Goal: Information Seeking & Learning: Check status

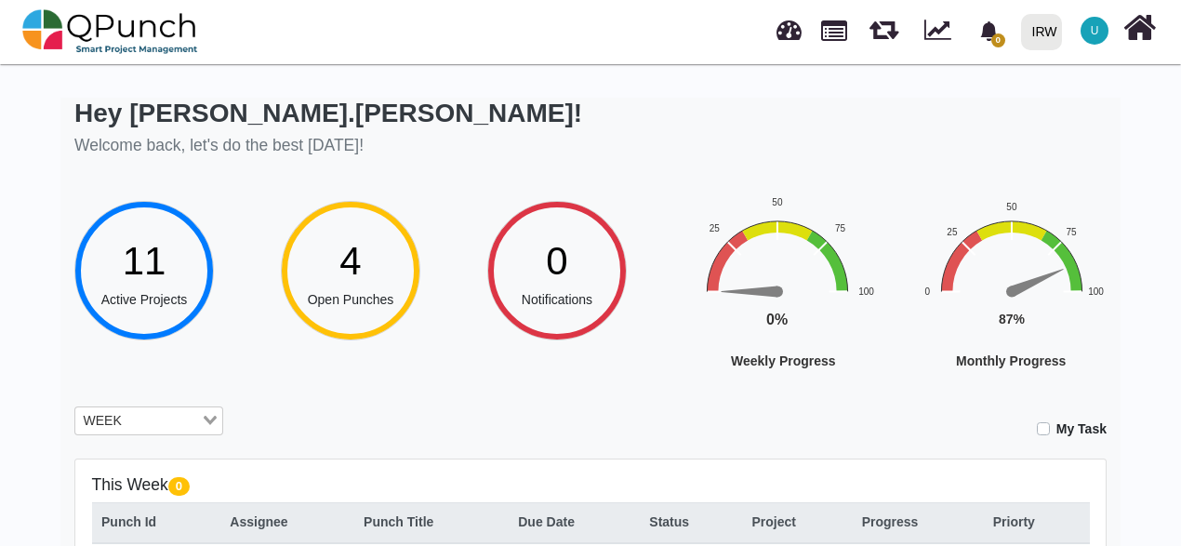
scroll to position [20, 0]
click at [103, 419] on div "WEEK" at bounding box center [138, 419] width 126 height 24
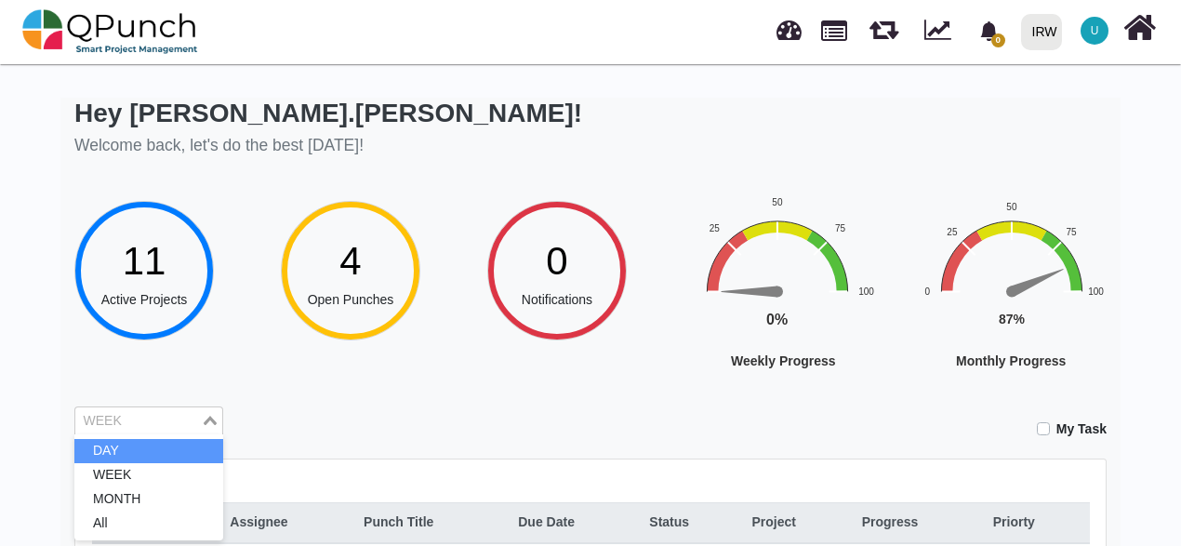
click at [100, 443] on li "DAY" at bounding box center [148, 451] width 149 height 24
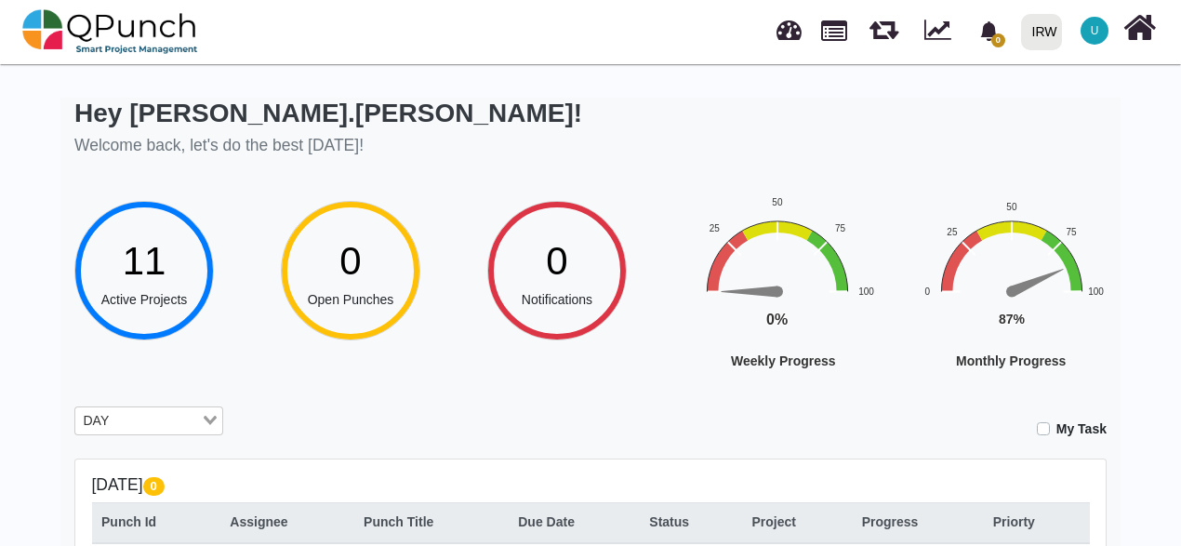
click at [197, 417] on input "Search for option" at bounding box center [157, 421] width 84 height 20
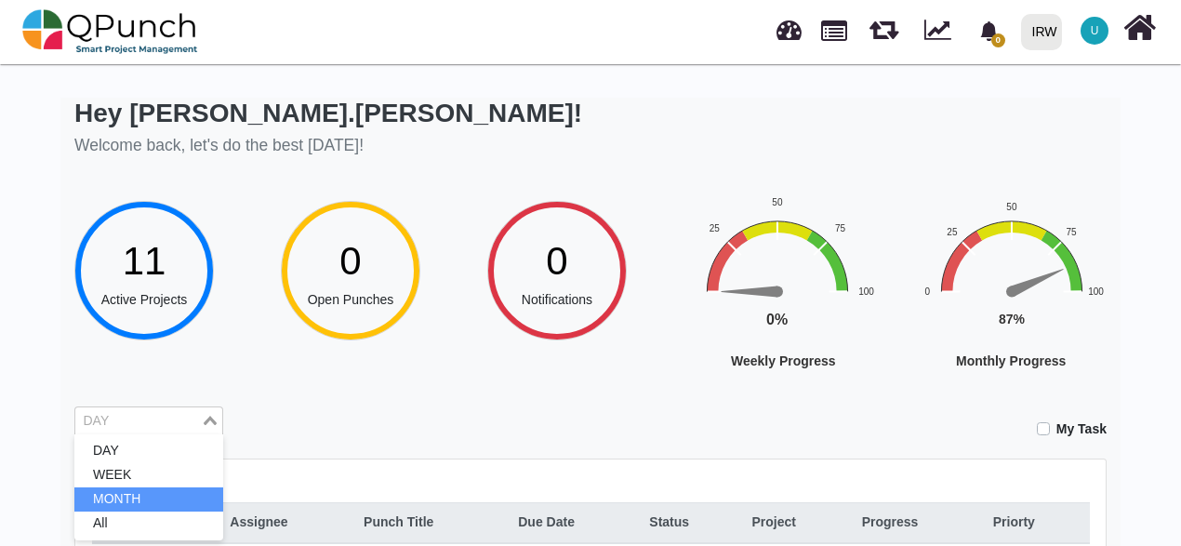
click at [138, 496] on li "MONTH" at bounding box center [148, 499] width 149 height 24
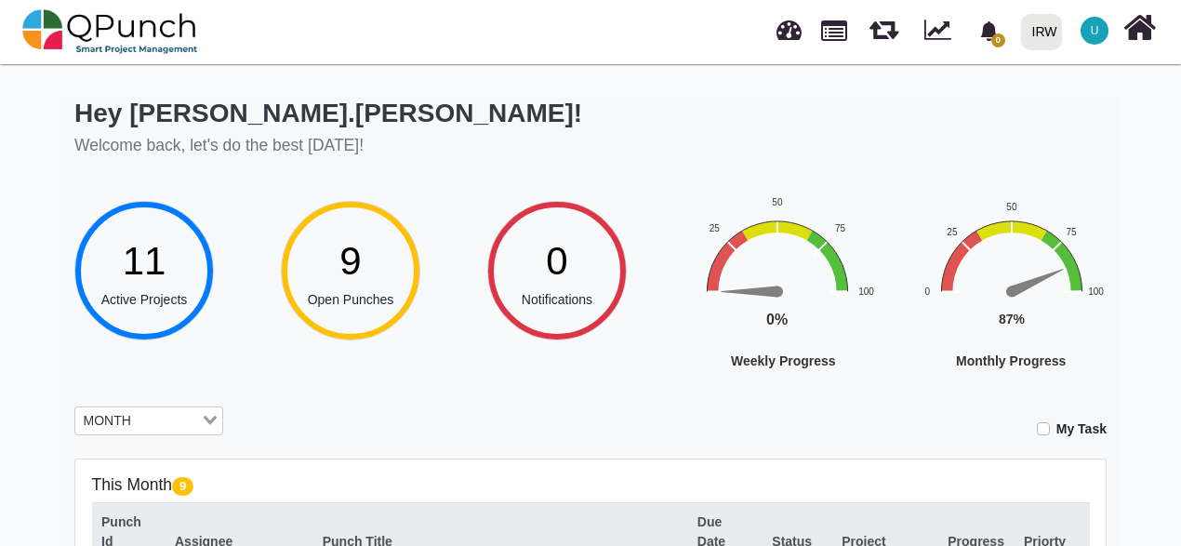
click at [149, 419] on input "Search for option" at bounding box center [168, 421] width 62 height 20
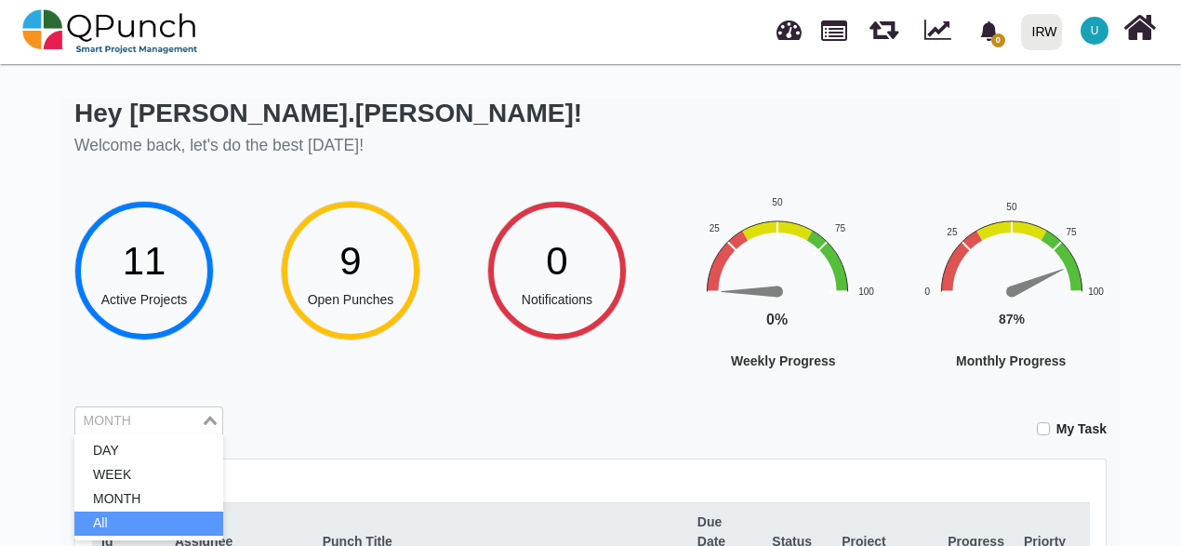
click at [118, 514] on li "All" at bounding box center [148, 524] width 149 height 24
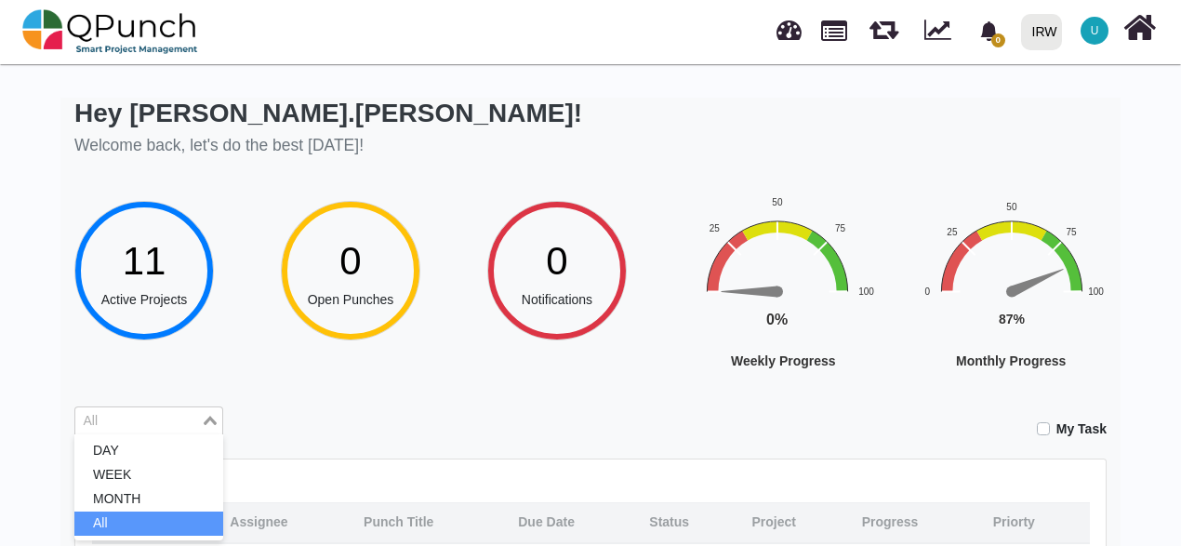
click at [171, 413] on input "Search for option" at bounding box center [138, 421] width 122 height 20
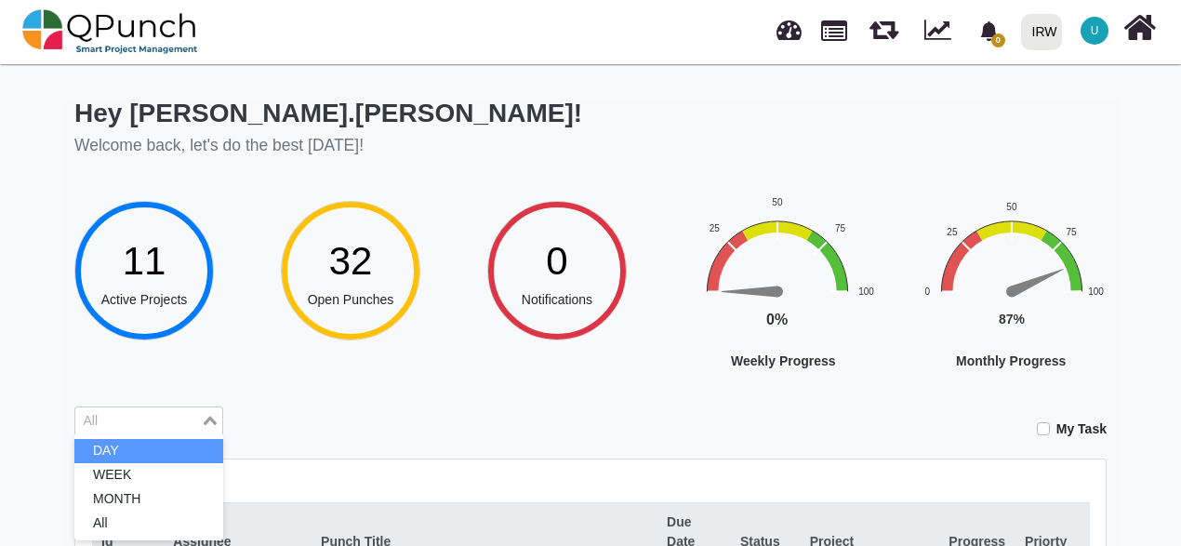
click at [122, 454] on li "DAY" at bounding box center [148, 451] width 149 height 24
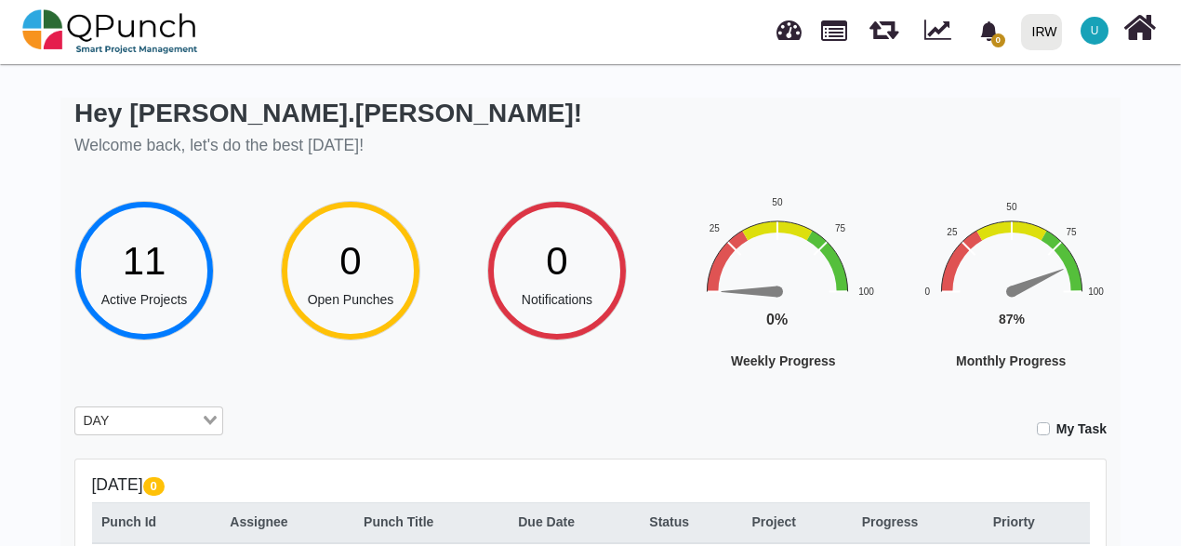
click at [146, 419] on input "Search for option" at bounding box center [157, 421] width 84 height 20
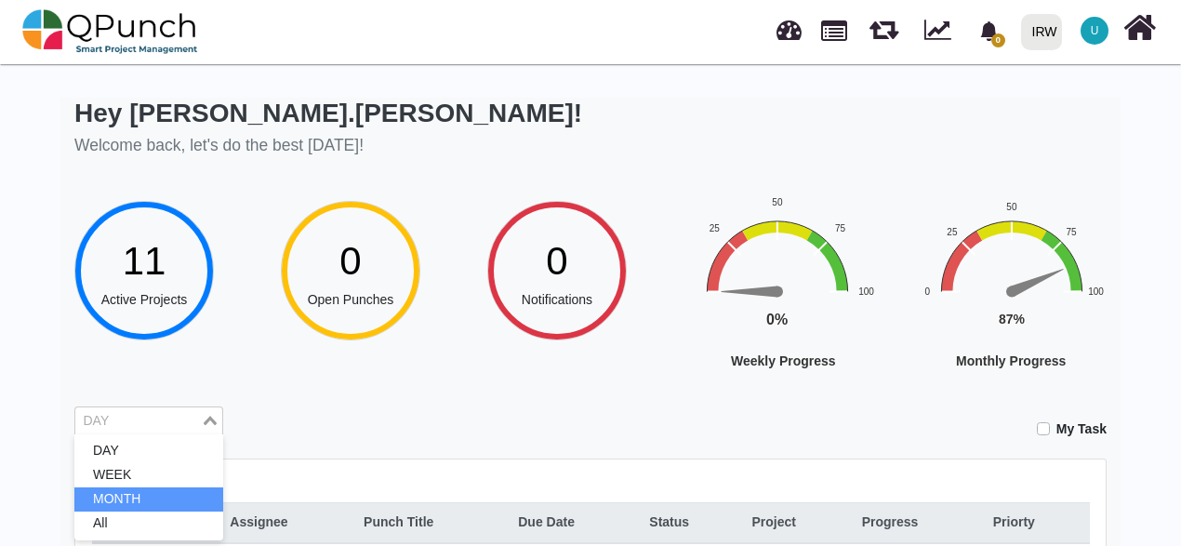
click at [137, 493] on li "MONTH" at bounding box center [148, 499] width 149 height 24
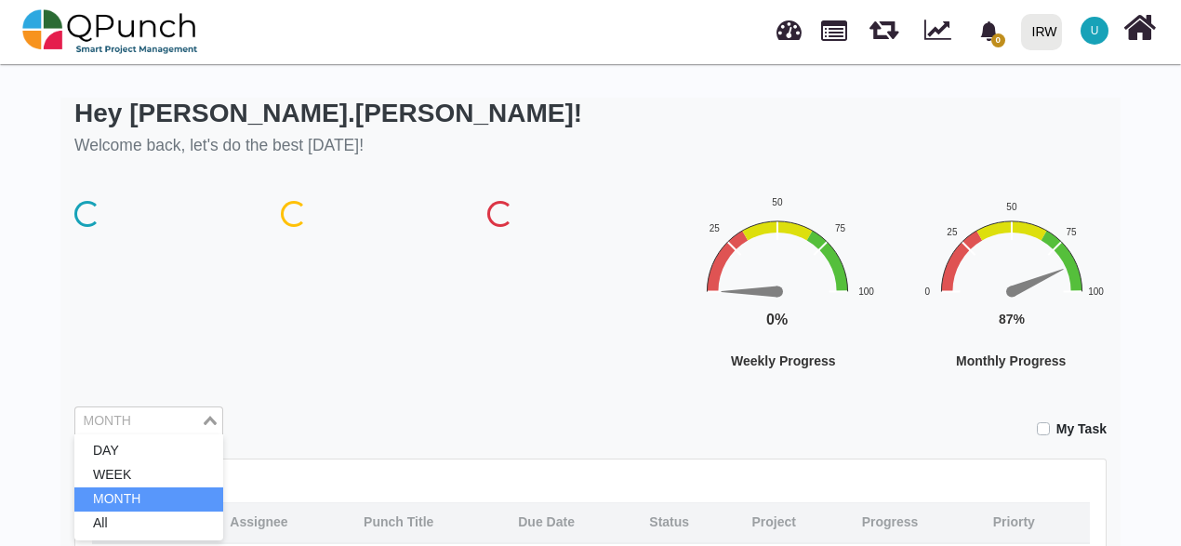
click at [152, 422] on input "Search for option" at bounding box center [138, 421] width 122 height 20
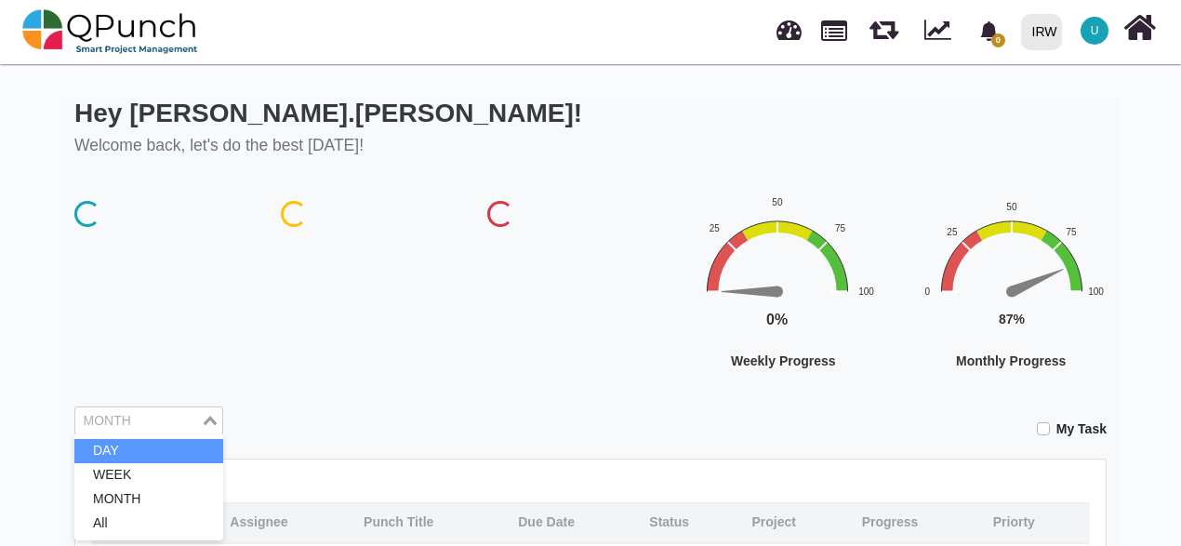
click at [147, 449] on li "DAY" at bounding box center [148, 451] width 149 height 24
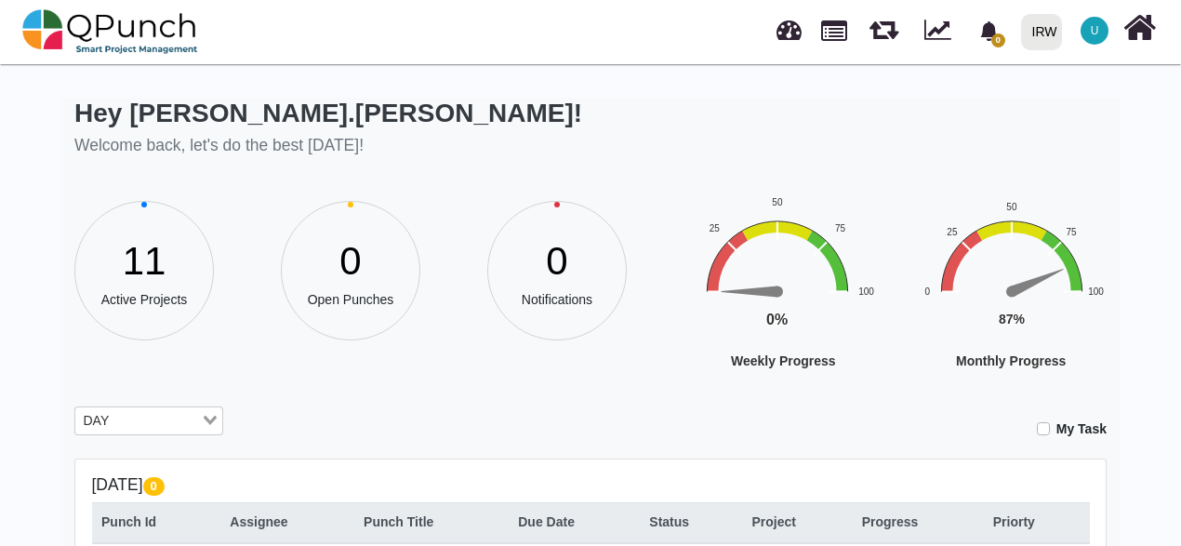
click at [427, 424] on div "My Task" at bounding box center [679, 422] width 856 height 33
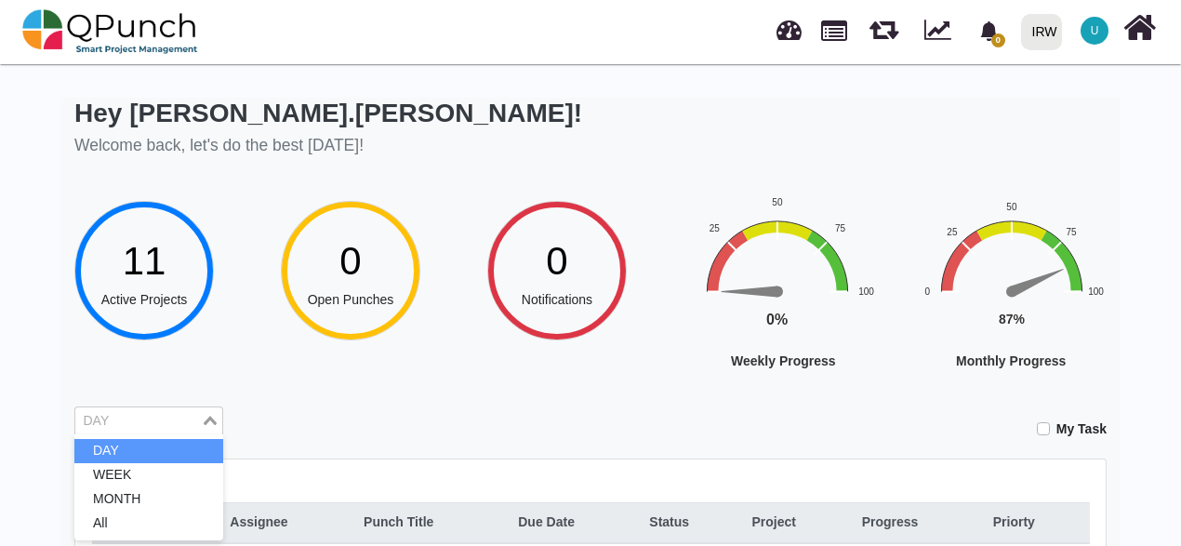
click at [168, 420] on input "Search for option" at bounding box center [138, 421] width 122 height 20
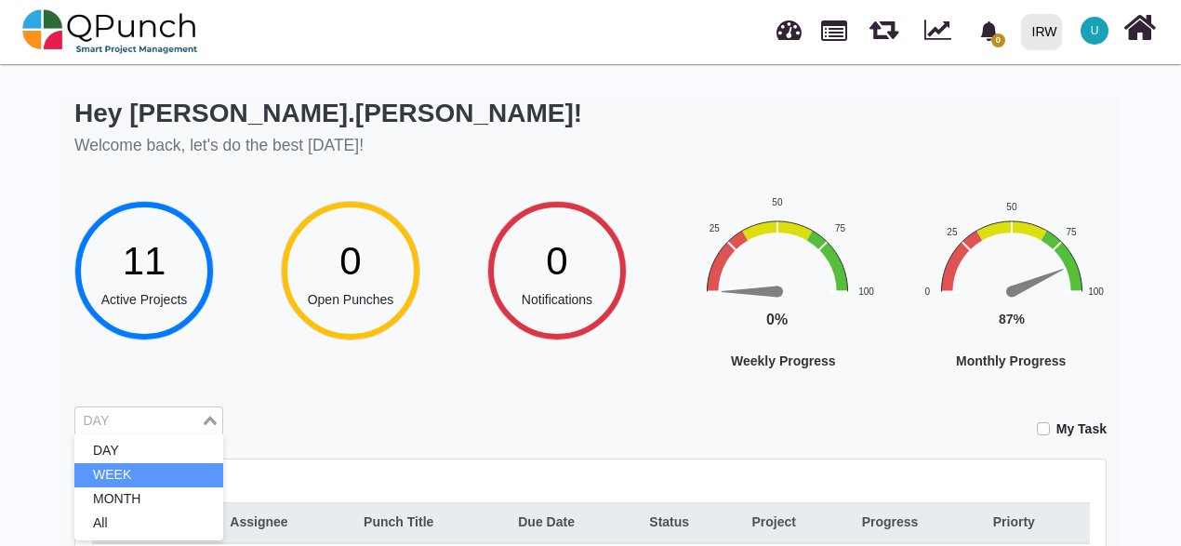
click at [137, 478] on li "WEEK" at bounding box center [148, 475] width 149 height 24
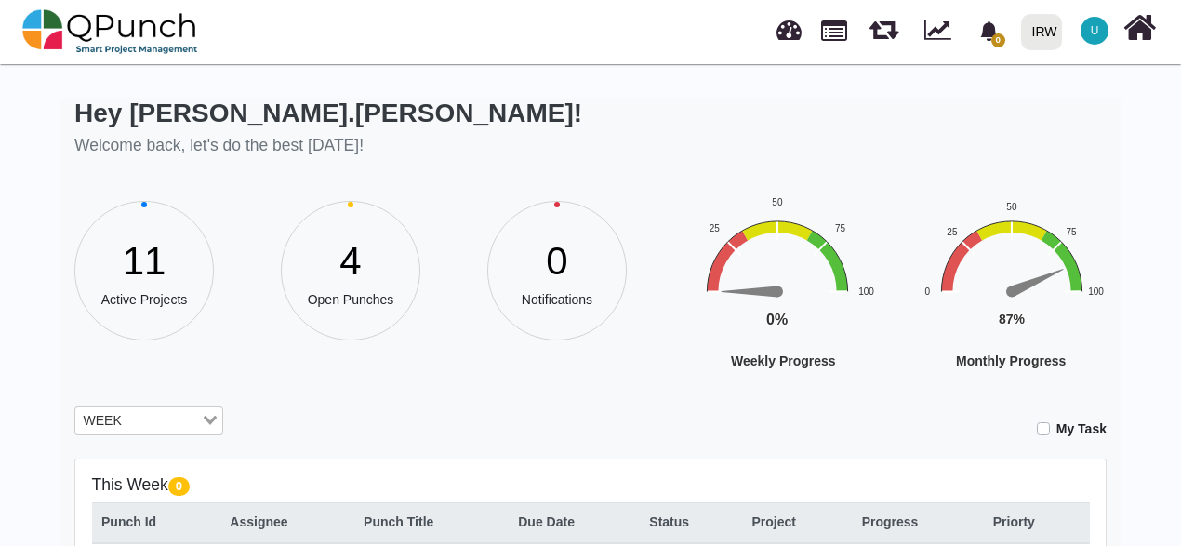
click at [145, 415] on input "Search for option" at bounding box center [163, 421] width 72 height 20
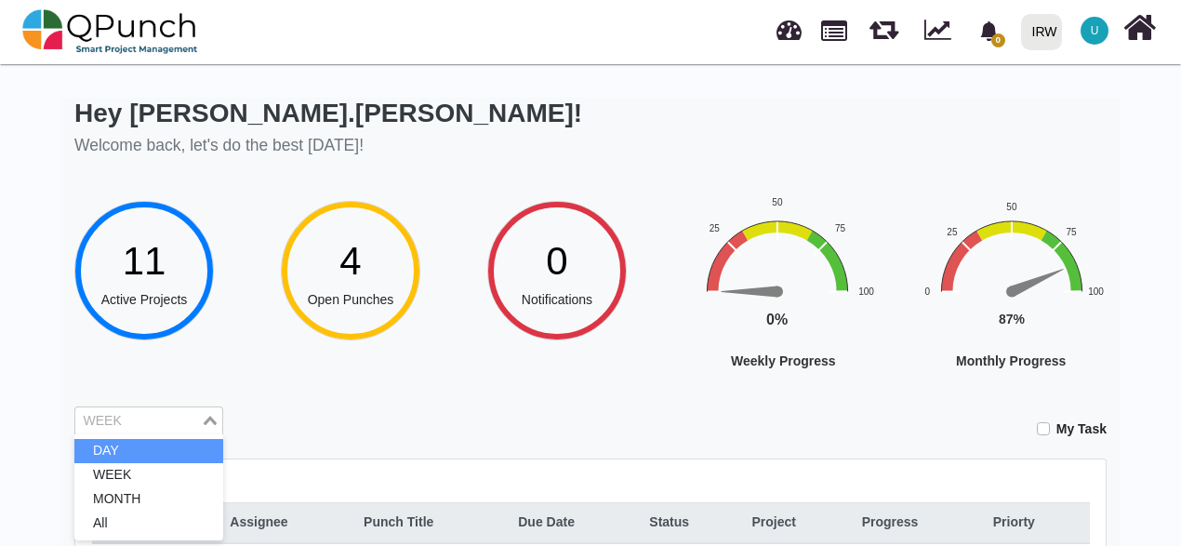
click at [137, 446] on li "DAY" at bounding box center [148, 451] width 149 height 24
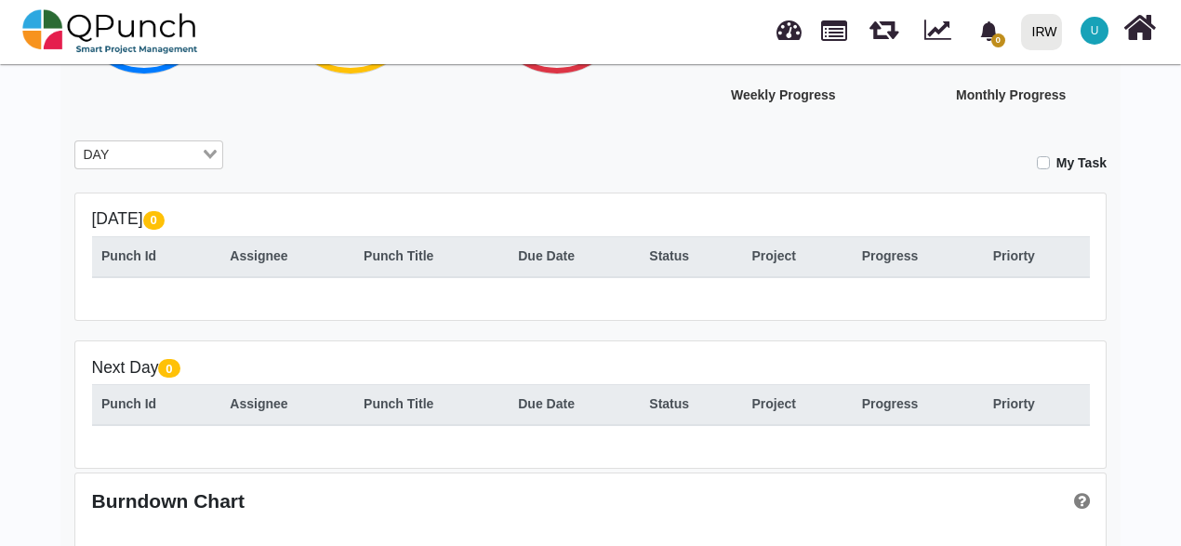
scroll to position [279, 0]
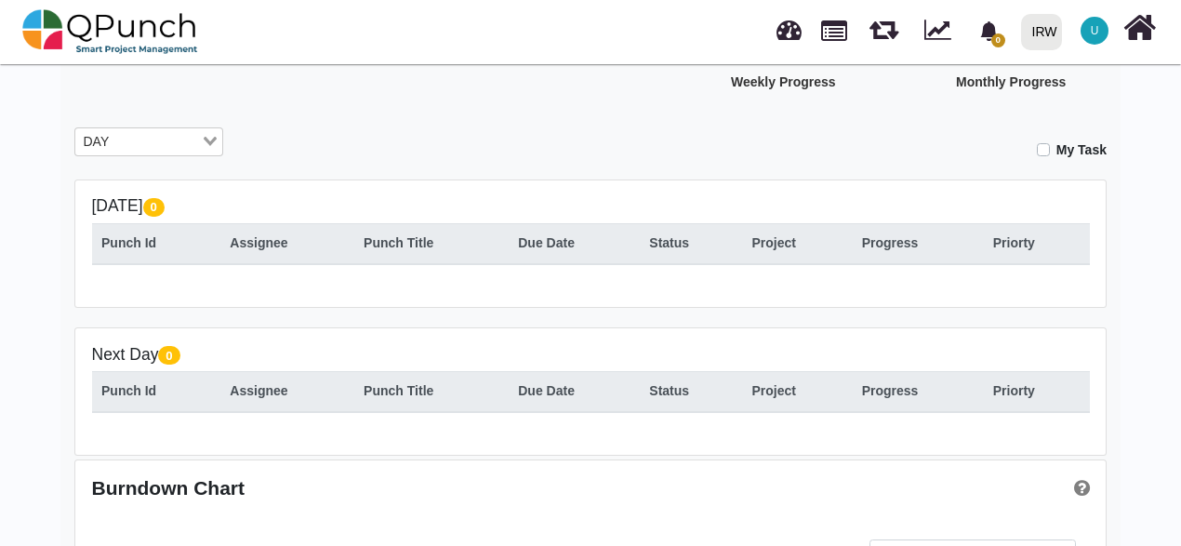
click at [177, 137] on input "Search for option" at bounding box center [157, 142] width 84 height 20
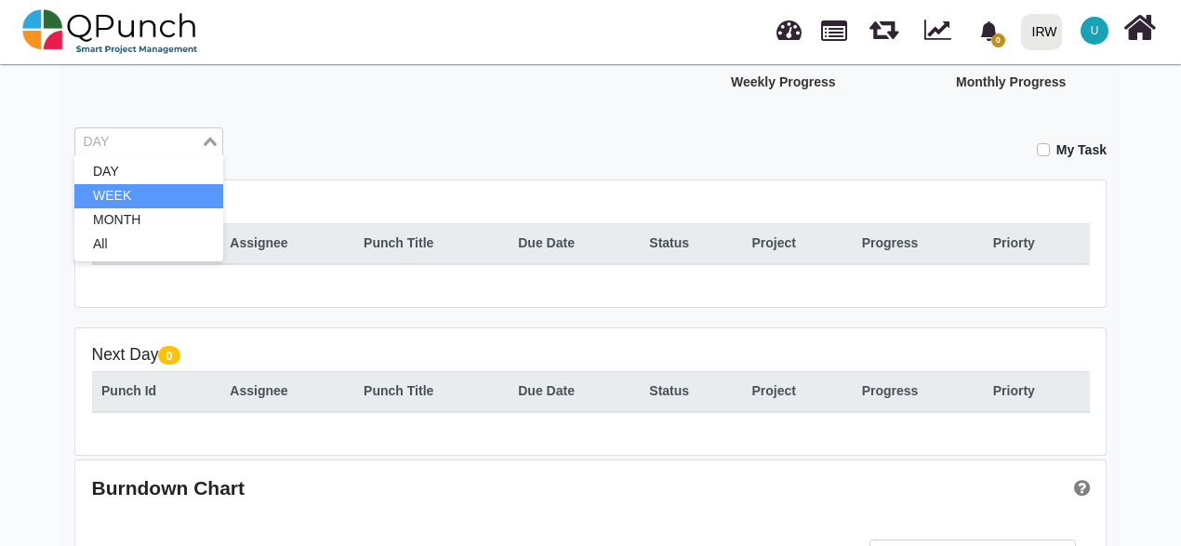
click at [153, 201] on li "WEEK" at bounding box center [148, 196] width 149 height 24
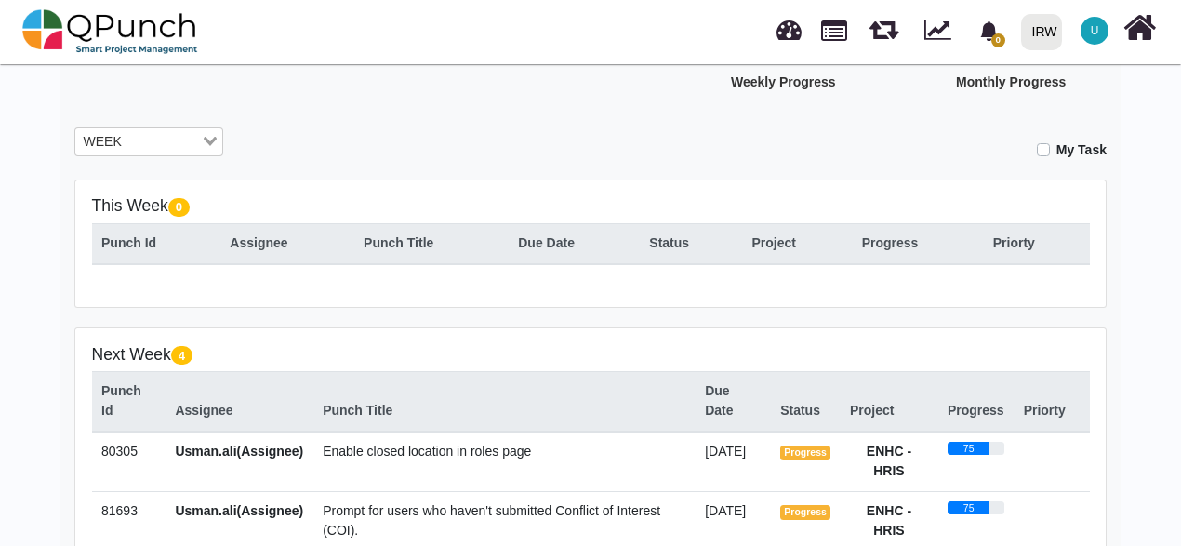
click at [158, 134] on input "Search for option" at bounding box center [163, 142] width 72 height 20
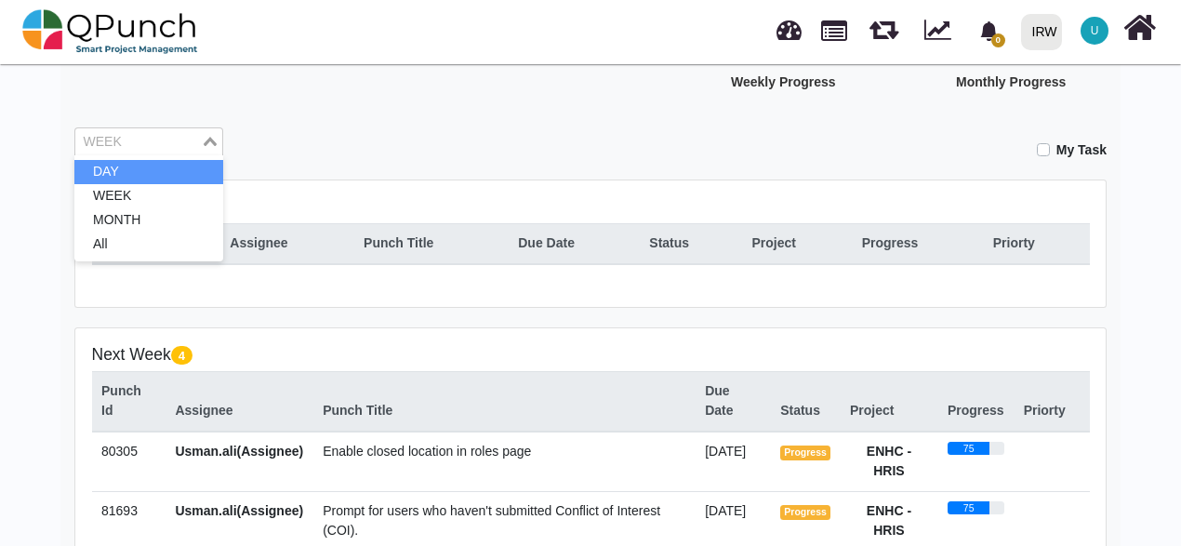
click at [153, 167] on li "DAY" at bounding box center [148, 172] width 149 height 24
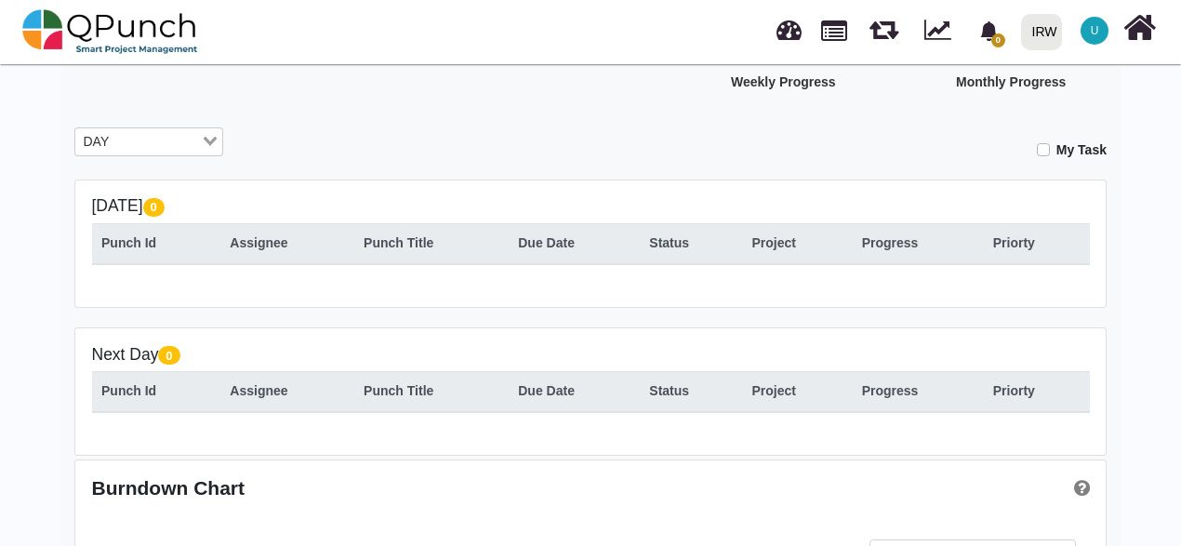
click at [349, 121] on div "**********" at bounding box center [590, 229] width 1060 height 821
click at [1007, 36] on div "0" at bounding box center [991, 30] width 36 height 40
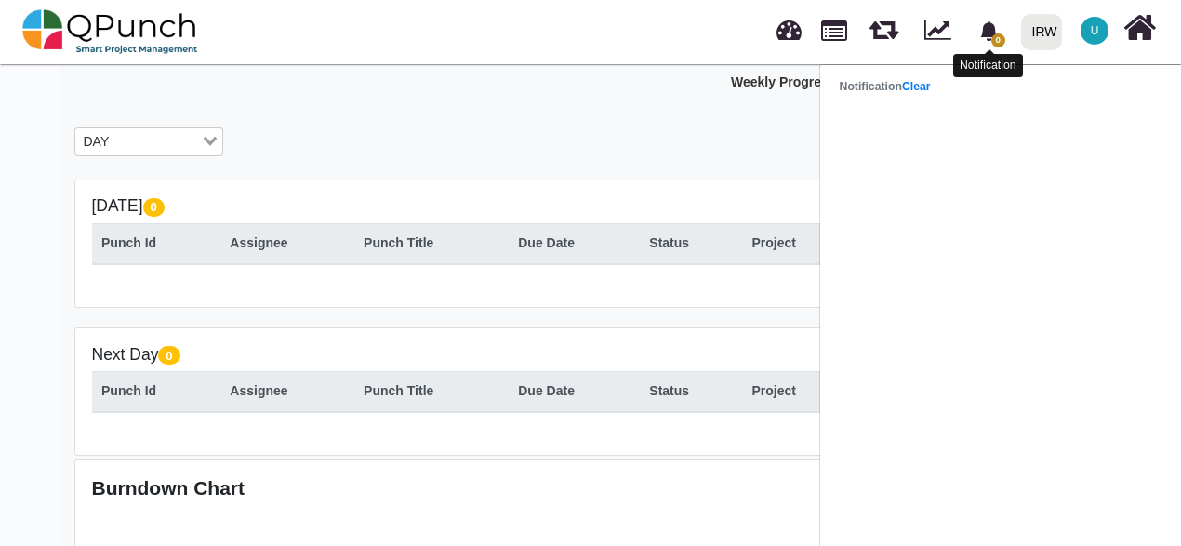
click at [1005, 33] on span "0" at bounding box center [989, 31] width 33 height 33
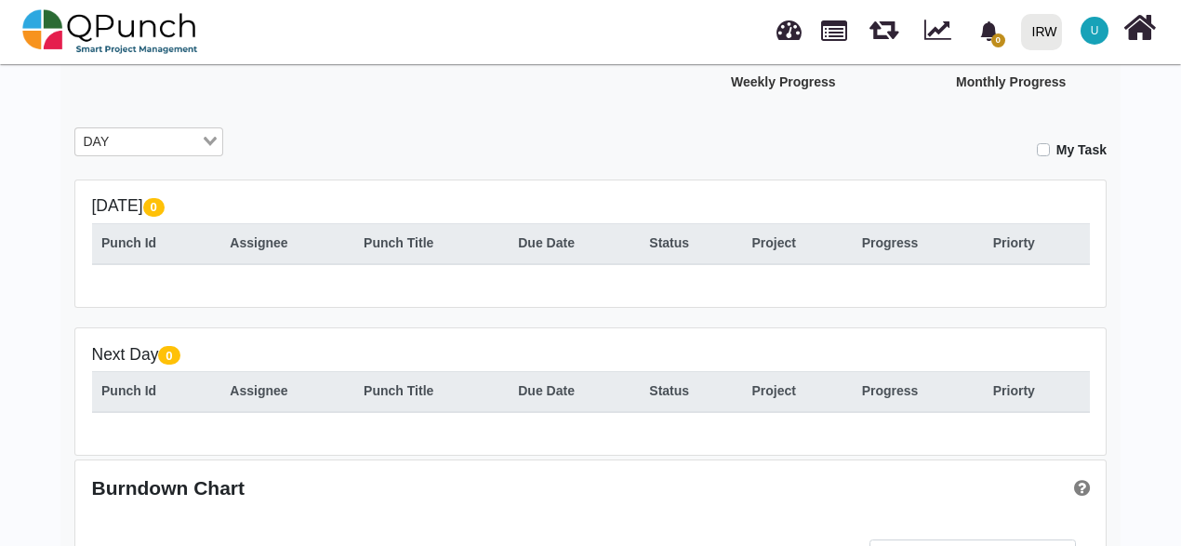
click at [101, 135] on div "DAY" at bounding box center [138, 140] width 126 height 24
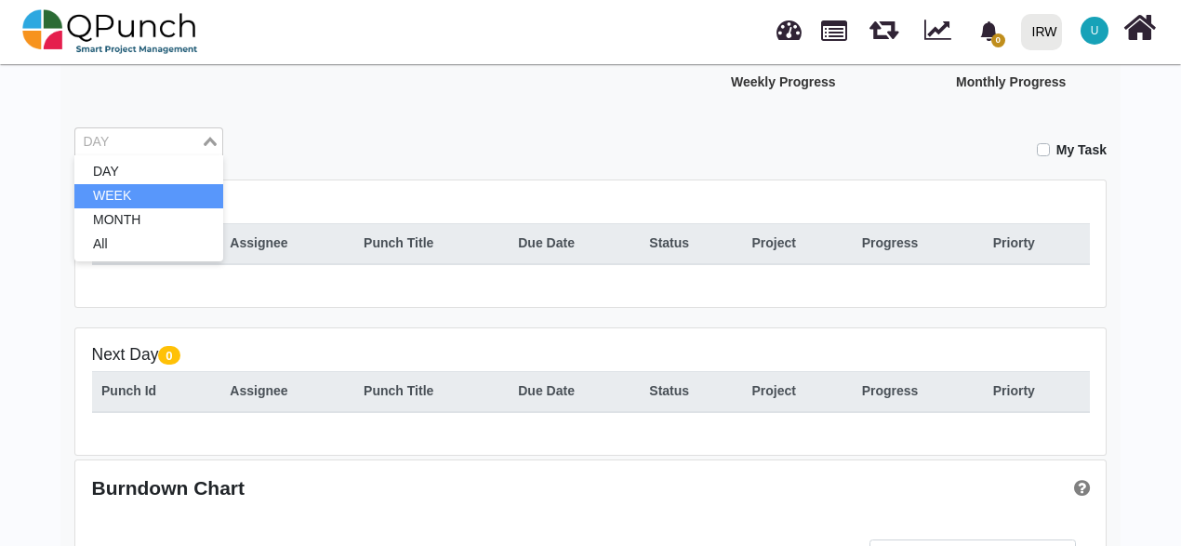
click at [106, 197] on li "WEEK" at bounding box center [148, 196] width 149 height 24
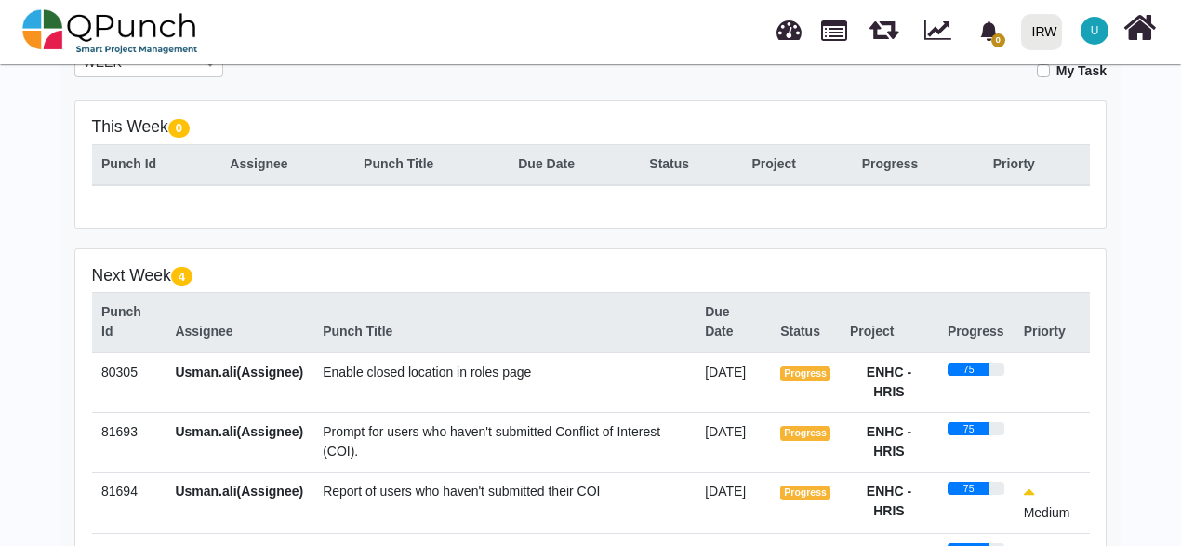
scroll to position [330, 0]
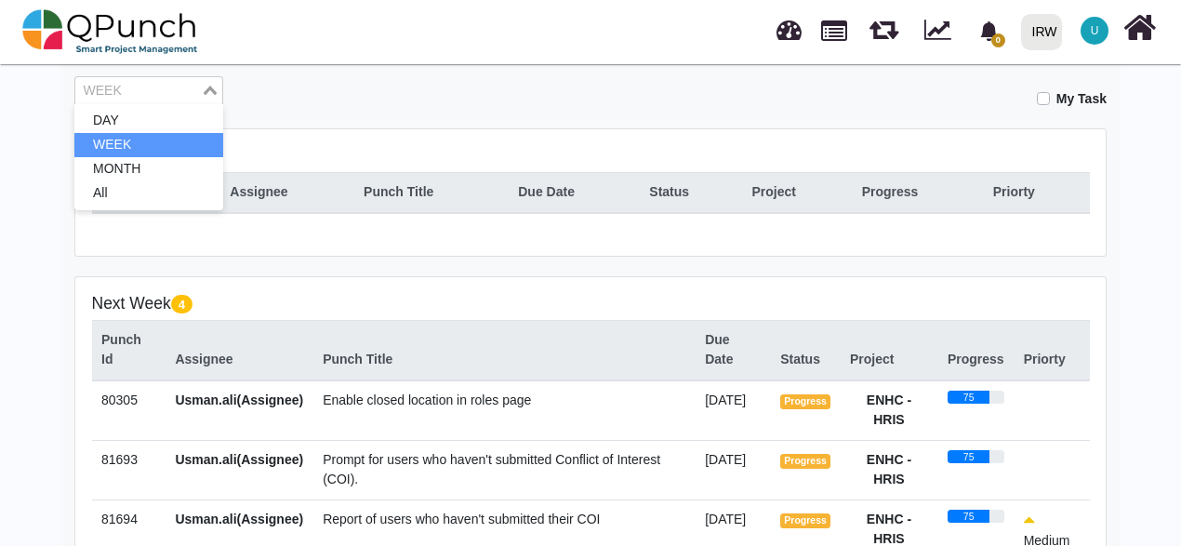
click at [205, 89] on div "Loading..." at bounding box center [211, 89] width 21 height 24
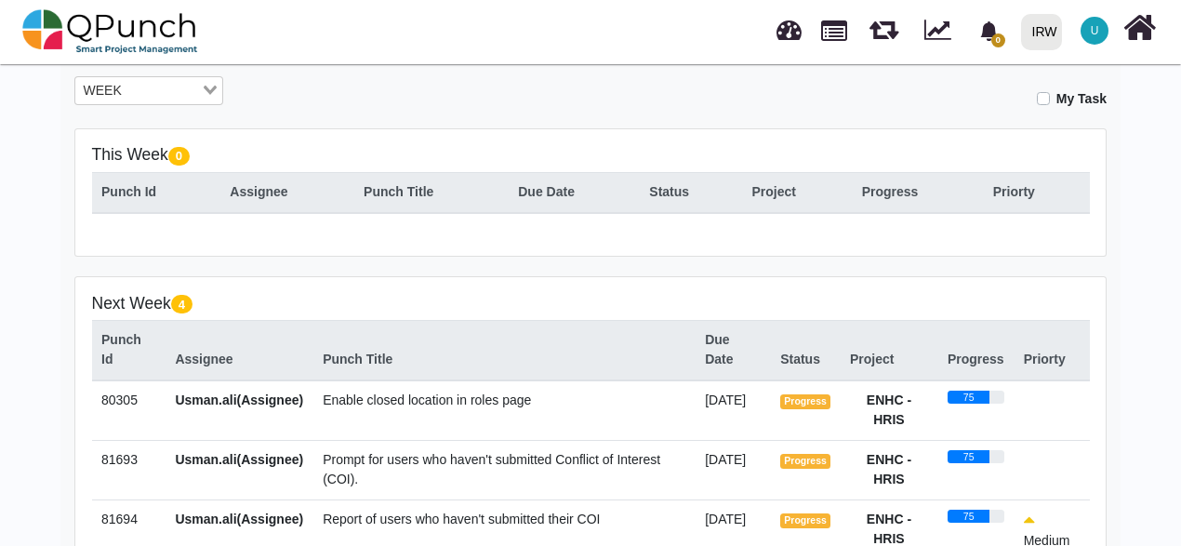
click at [387, 143] on div "This Week 0 Punch Id Assignee Punch Title Due Date Status Project Progress Prio…" at bounding box center [590, 192] width 1031 height 126
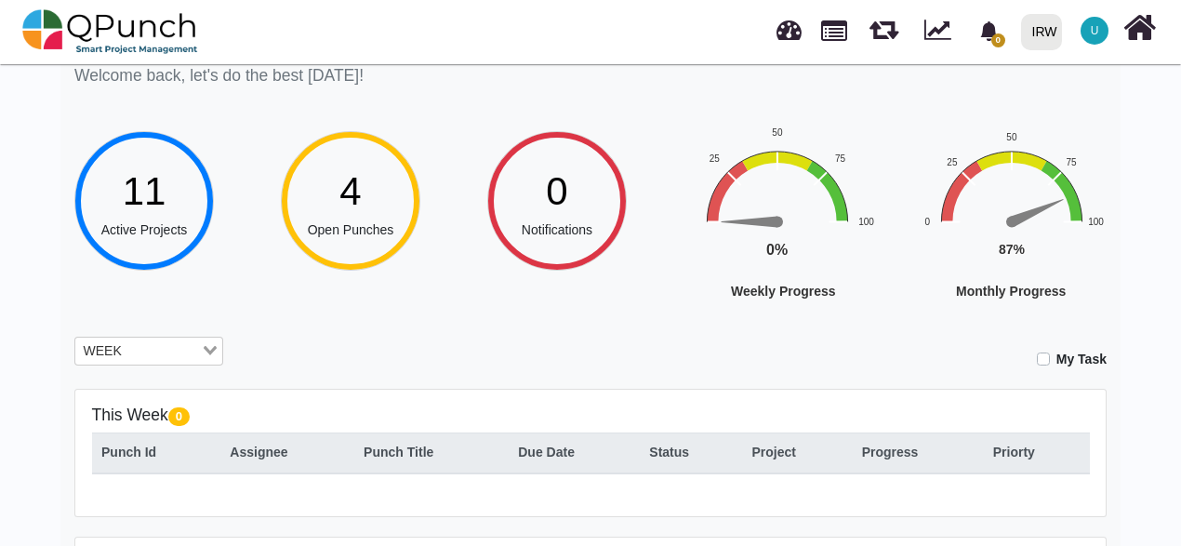
scroll to position [0, 0]
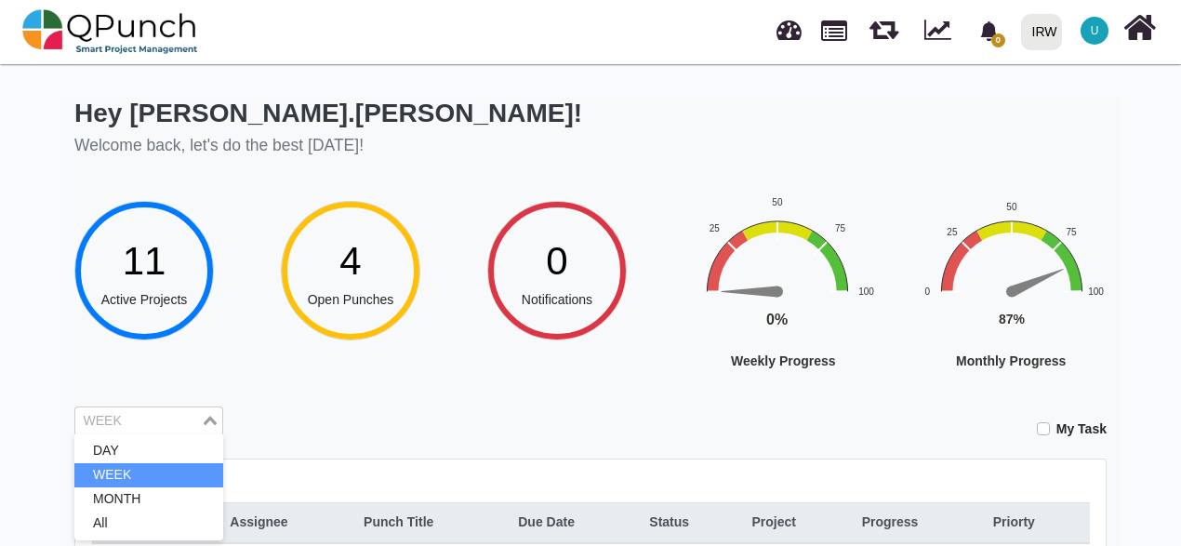
click at [162, 424] on input "Search for option" at bounding box center [138, 421] width 122 height 20
click at [128, 473] on li "WEEK" at bounding box center [148, 475] width 149 height 24
click at [132, 475] on li "WEEK" at bounding box center [148, 475] width 149 height 24
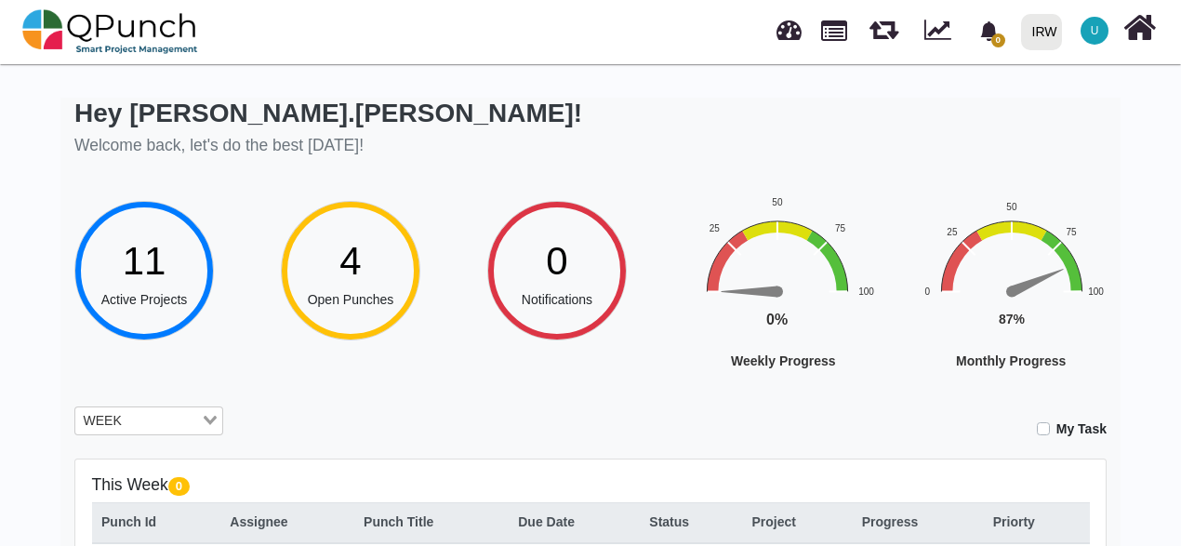
click at [212, 426] on div "Loading..." at bounding box center [211, 419] width 21 height 24
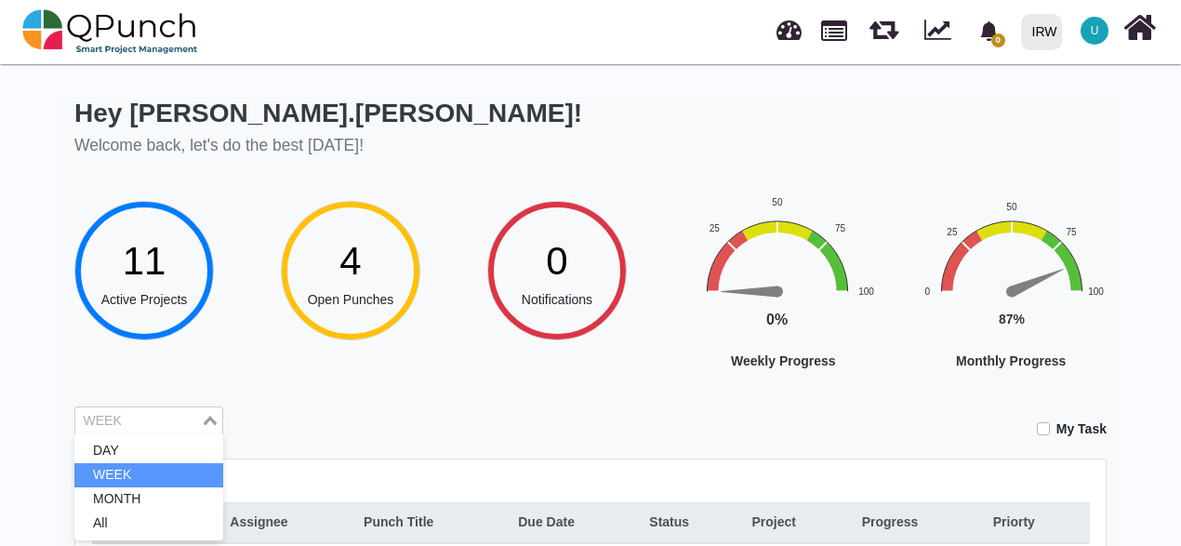
click at [212, 426] on div "Loading..." at bounding box center [211, 419] width 21 height 24
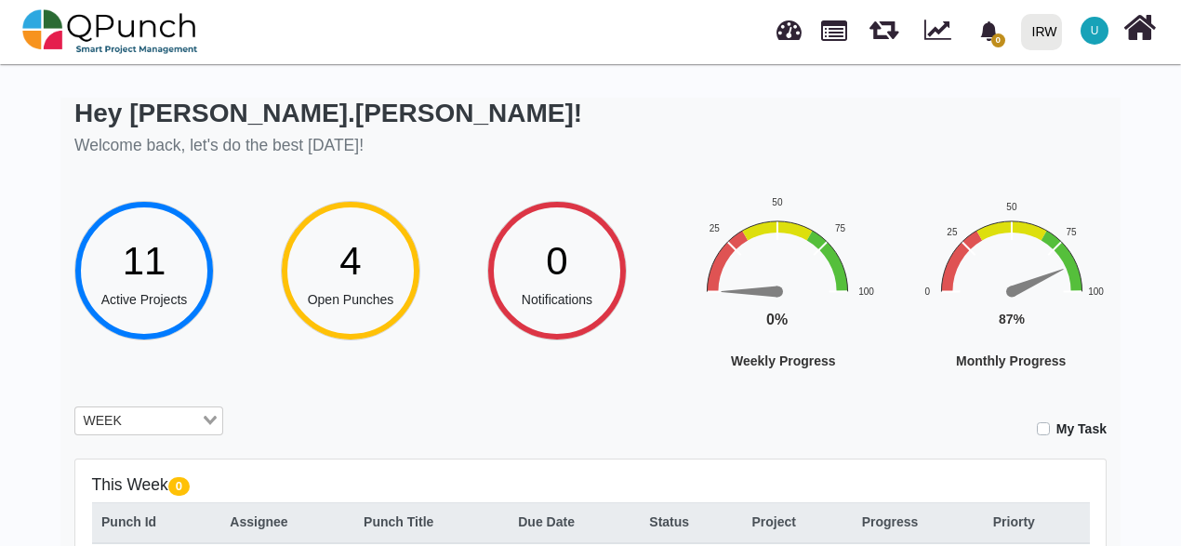
click at [206, 422] on icon "Search for option" at bounding box center [210, 420] width 13 height 9
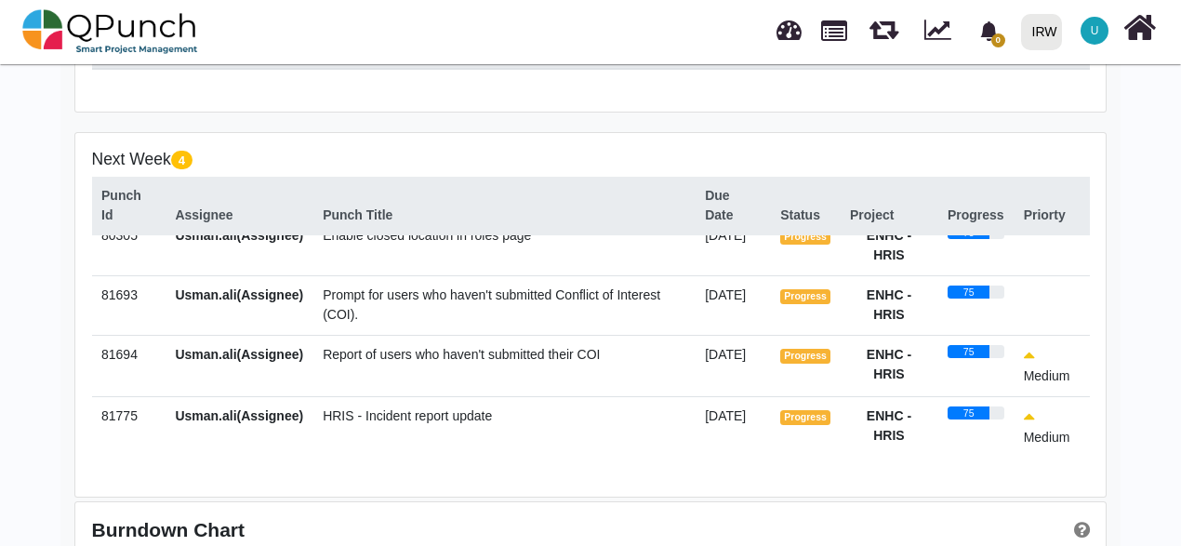
scroll to position [516, 0]
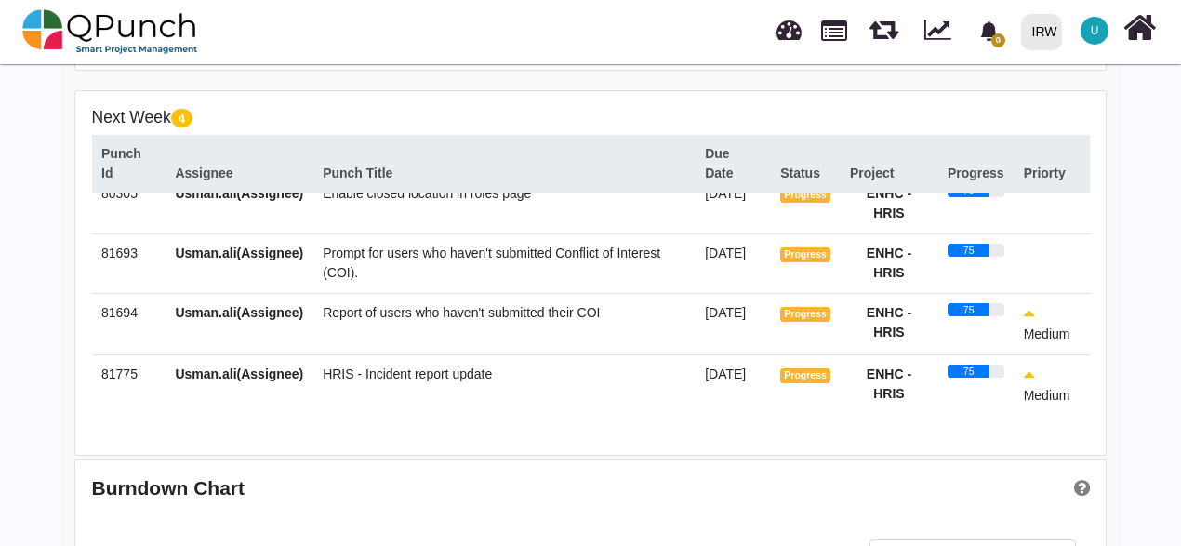
click at [489, 318] on span "Report of users who haven't submitted their COI" at bounding box center [461, 312] width 277 height 15
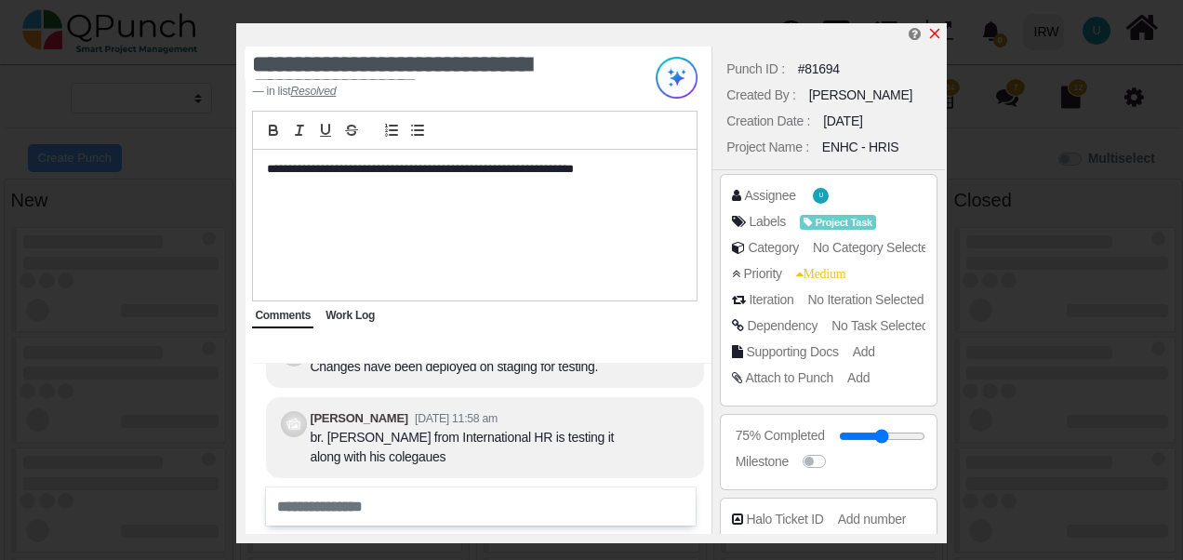
click at [937, 33] on icon "x" at bounding box center [934, 34] width 10 height 10
select select
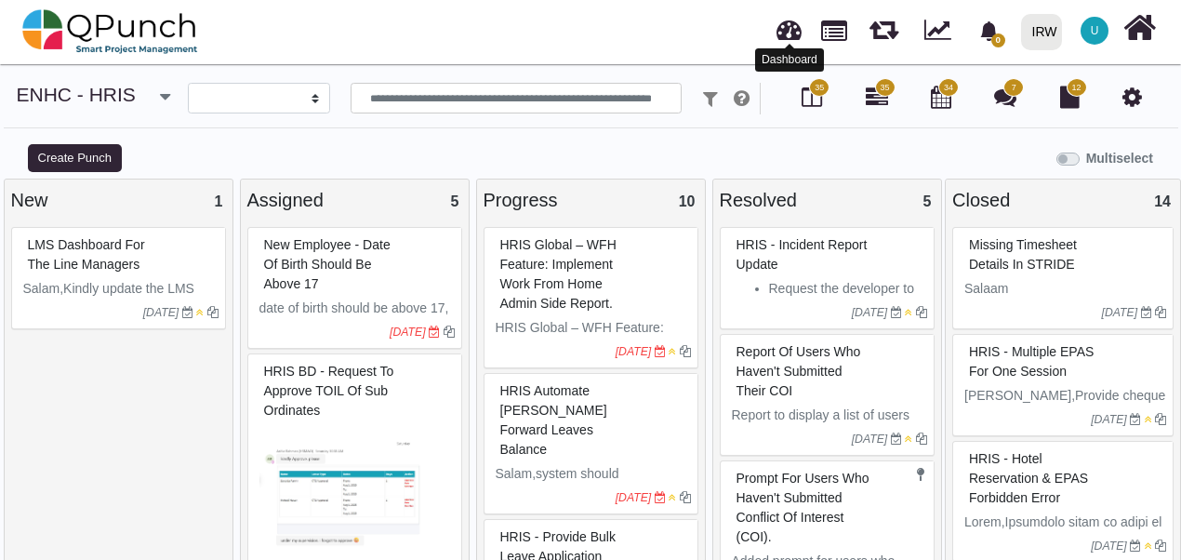
click at [792, 35] on link at bounding box center [789, 27] width 25 height 31
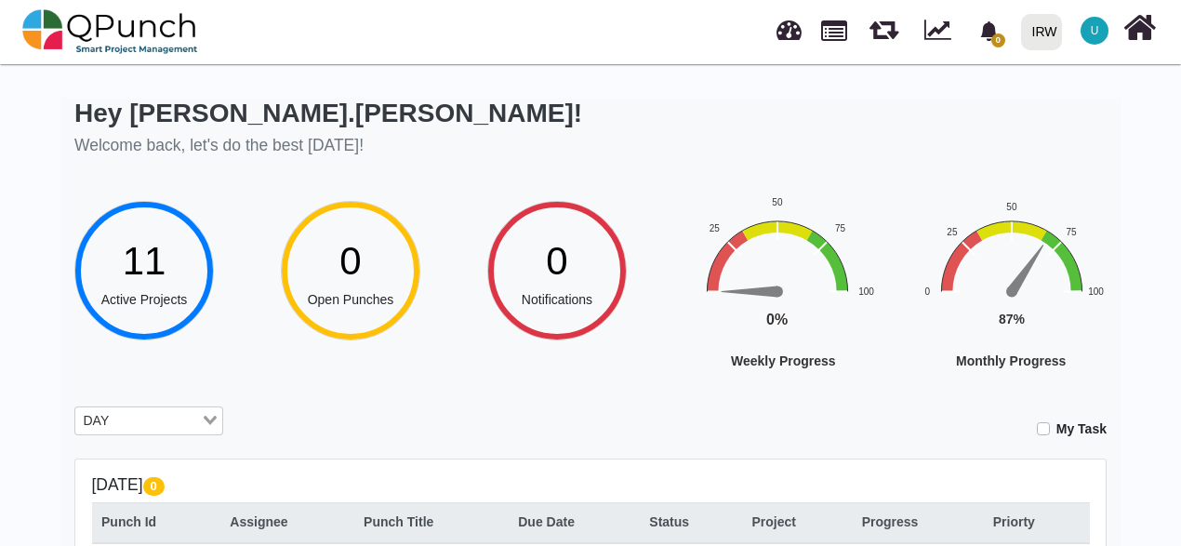
click at [155, 423] on input "Search for option" at bounding box center [157, 421] width 84 height 20
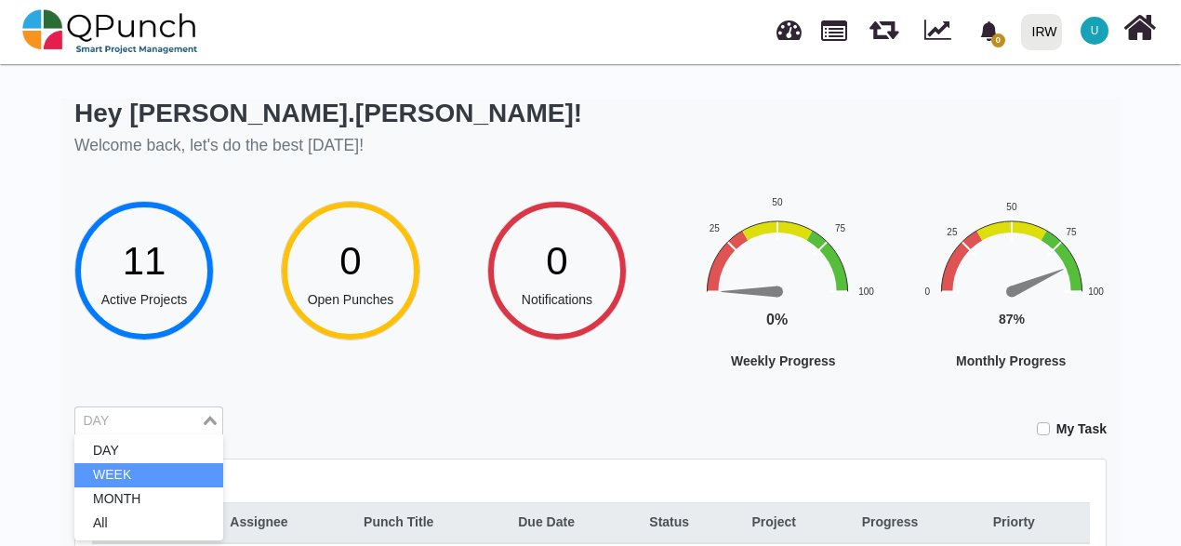
click at [121, 473] on li "WEEK" at bounding box center [148, 475] width 149 height 24
click at [250, 365] on div "11 Active Projects" at bounding box center [177, 284] width 206 height 166
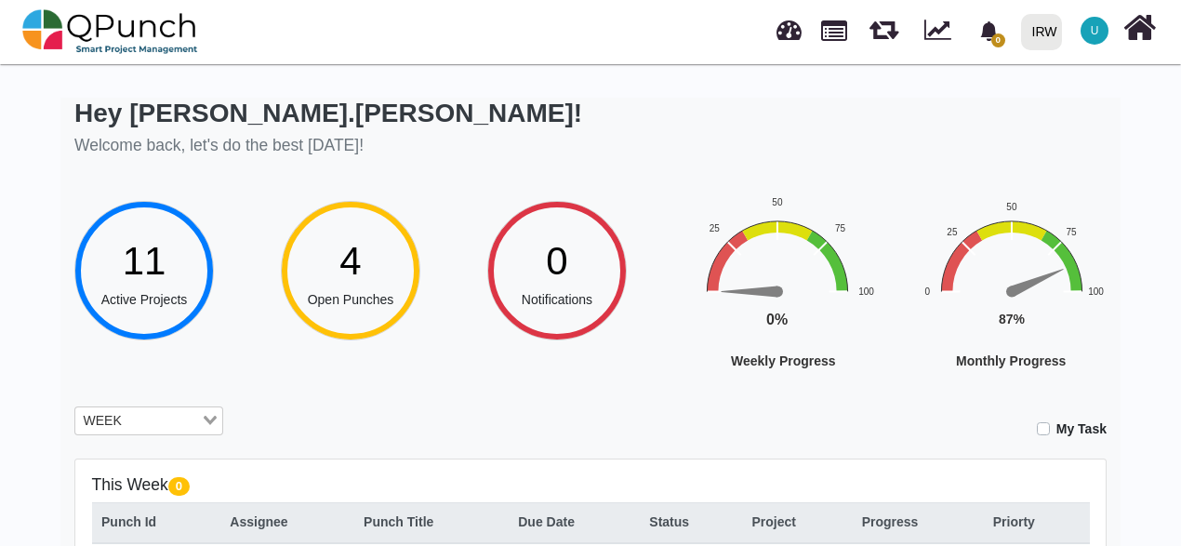
click at [159, 419] on input "Search for option" at bounding box center [163, 421] width 72 height 20
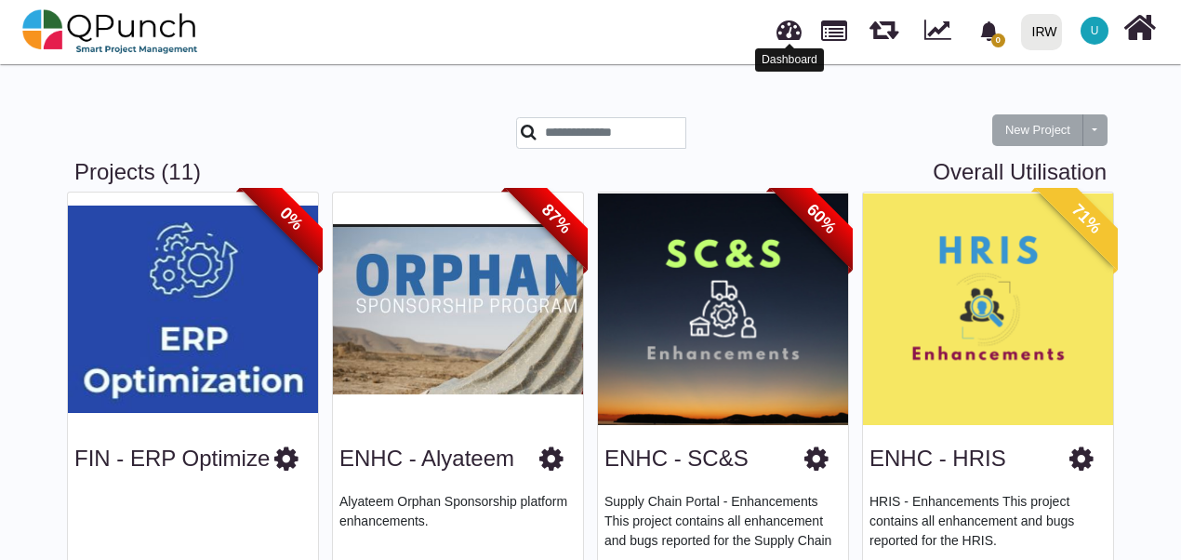
click at [792, 39] on link at bounding box center [789, 27] width 25 height 31
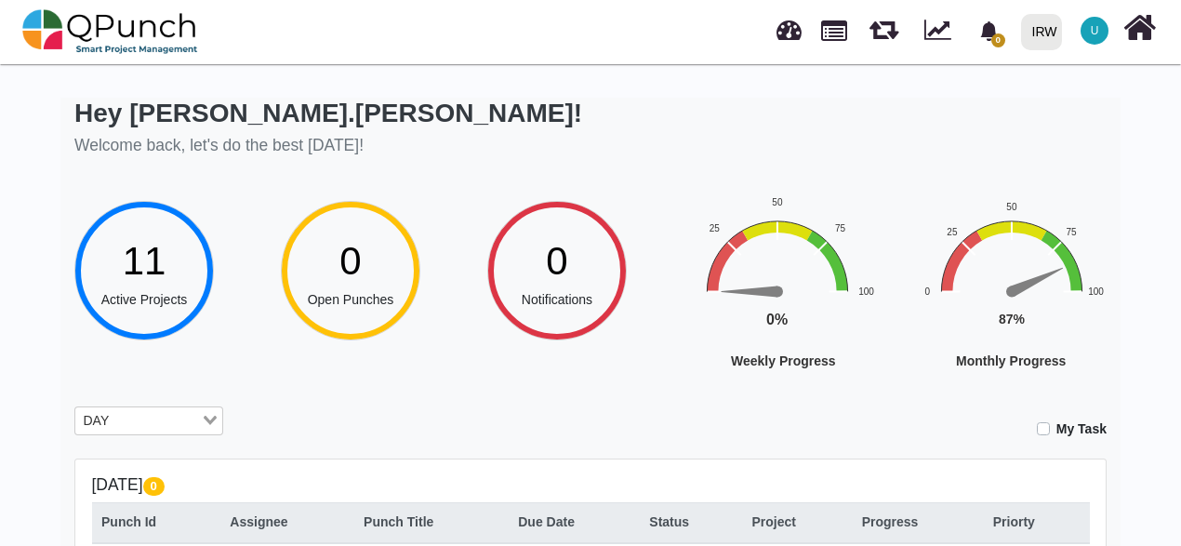
click at [159, 420] on input "Search for option" at bounding box center [157, 421] width 84 height 20
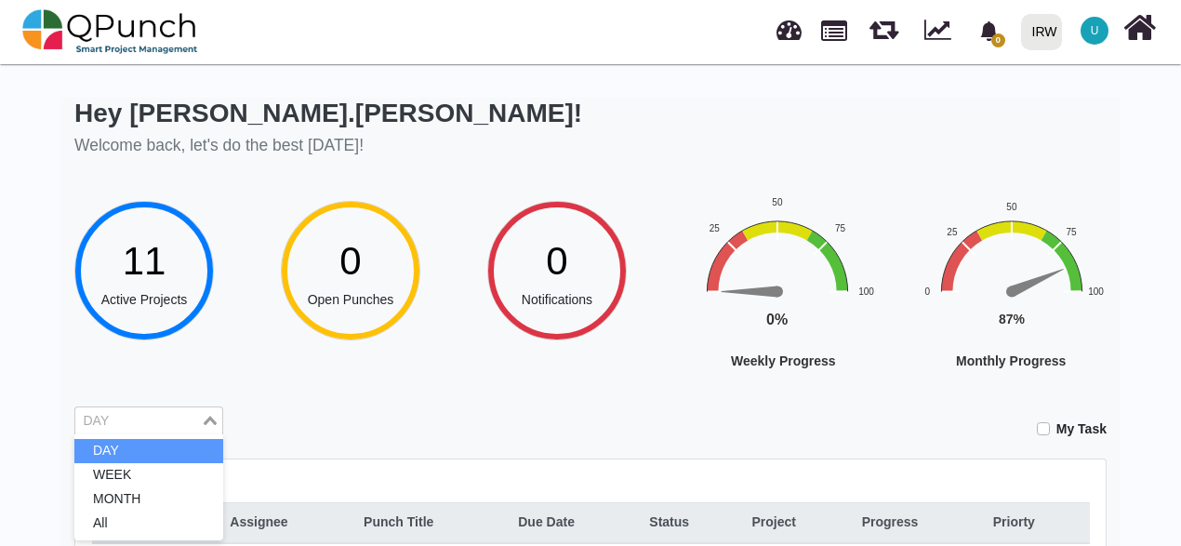
click at [158, 418] on input "Search for option" at bounding box center [138, 421] width 122 height 20
click at [206, 419] on icon "Search for option" at bounding box center [210, 420] width 13 height 9
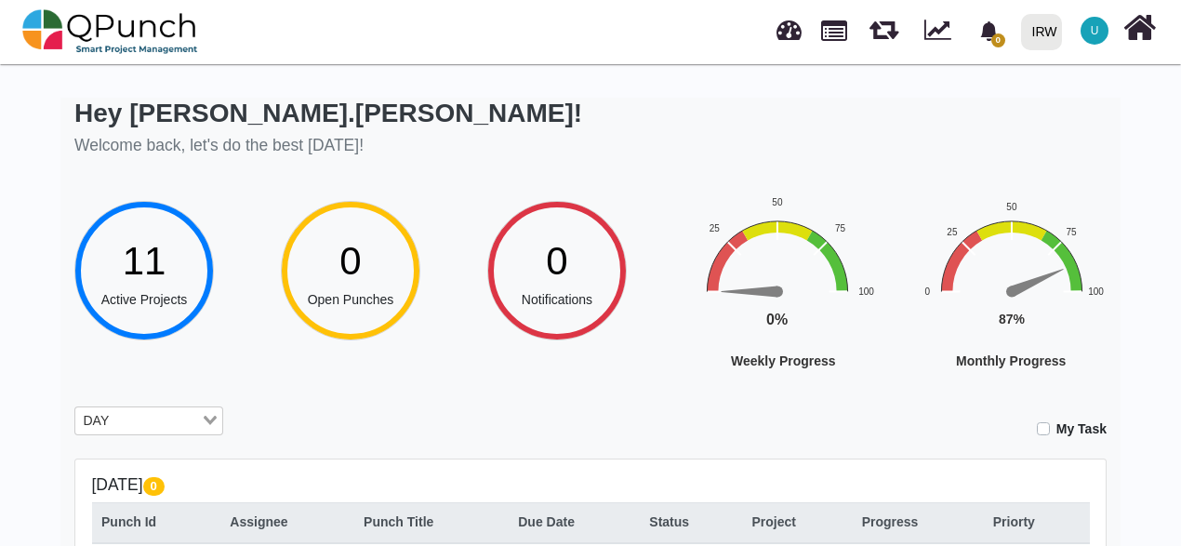
click at [206, 419] on icon "Search for option" at bounding box center [210, 420] width 13 height 9
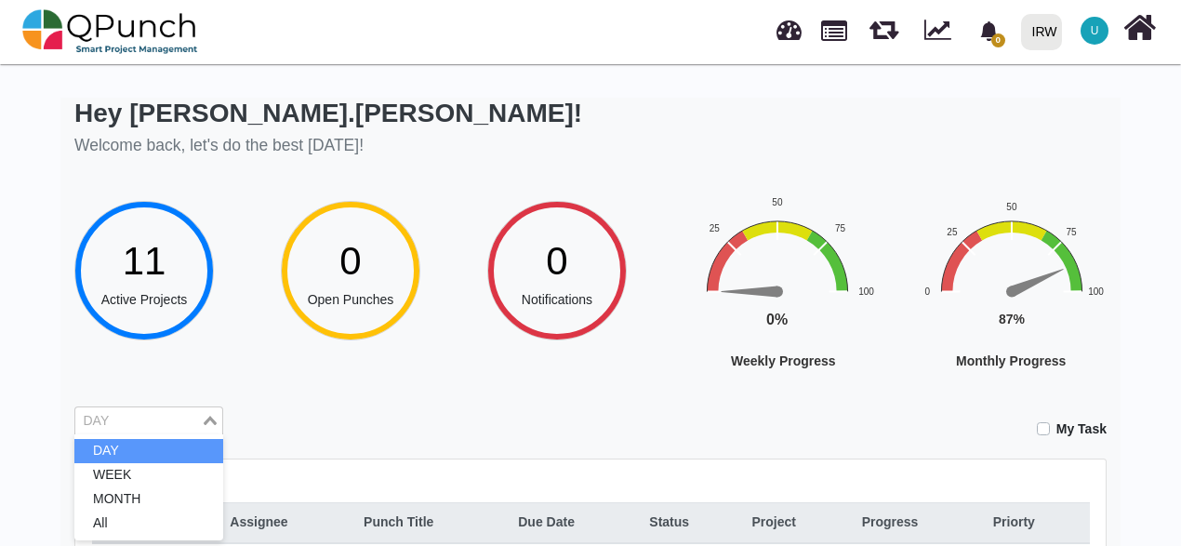
click at [206, 419] on icon "Search for option" at bounding box center [210, 420] width 13 height 9
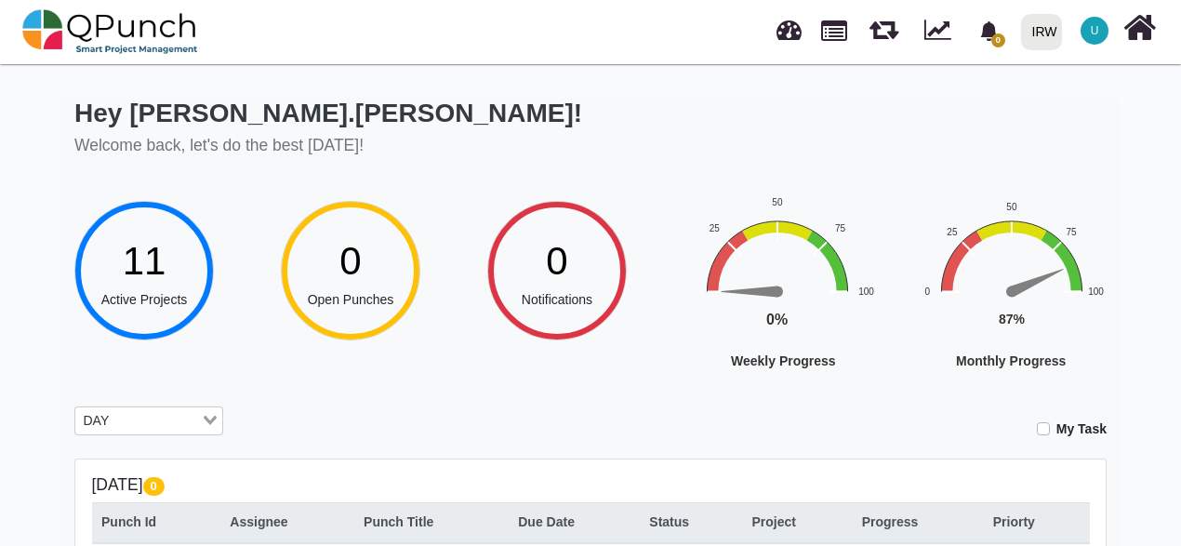
click at [206, 419] on icon "Search for option" at bounding box center [210, 420] width 13 height 9
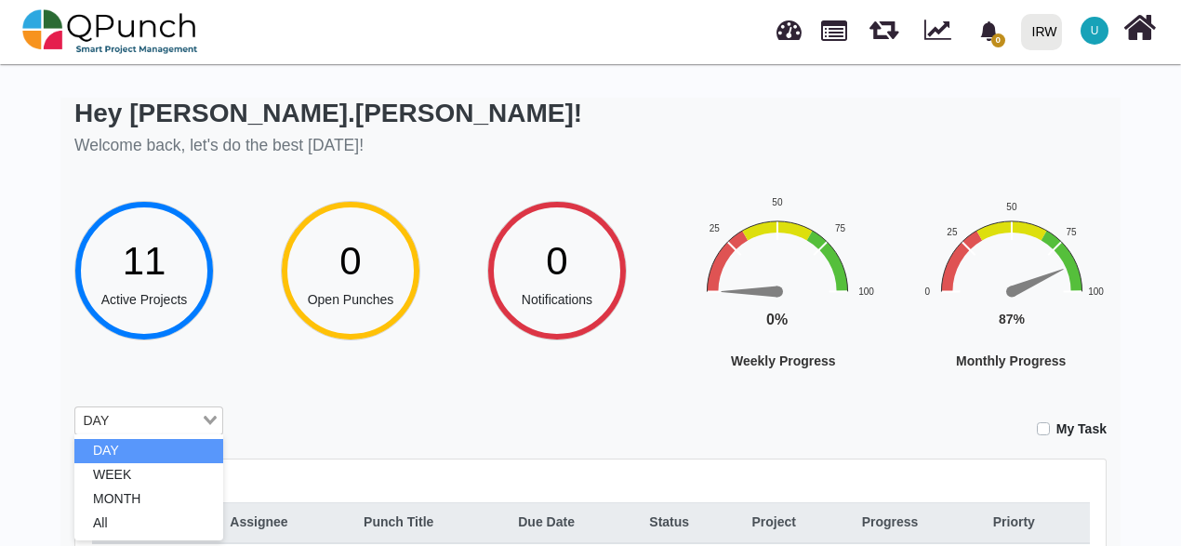
click at [408, 409] on div "My Task" at bounding box center [679, 422] width 856 height 33
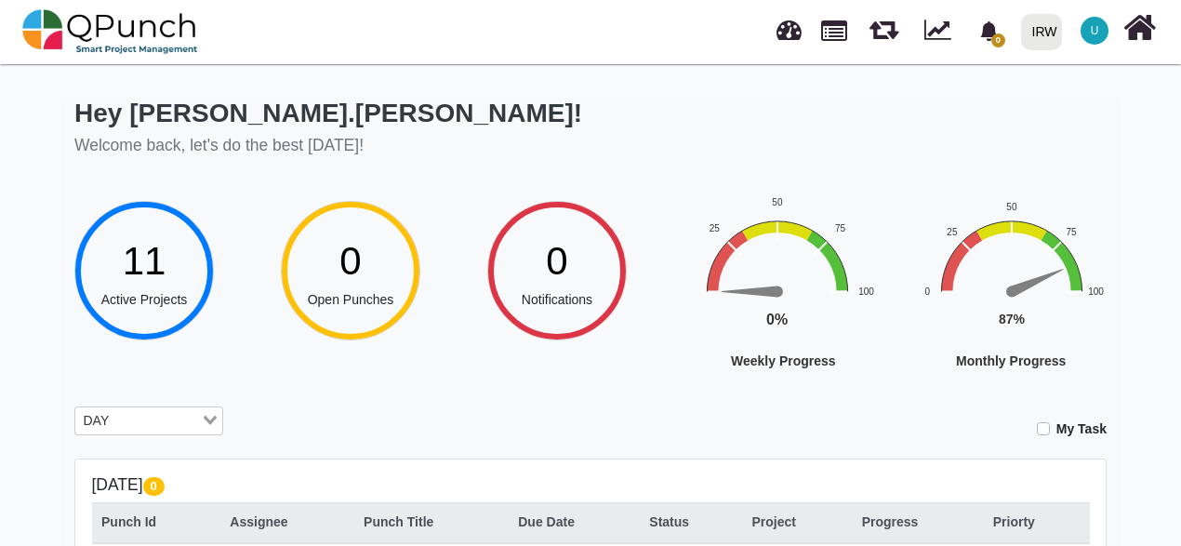
click at [102, 421] on div "DAY" at bounding box center [138, 419] width 126 height 24
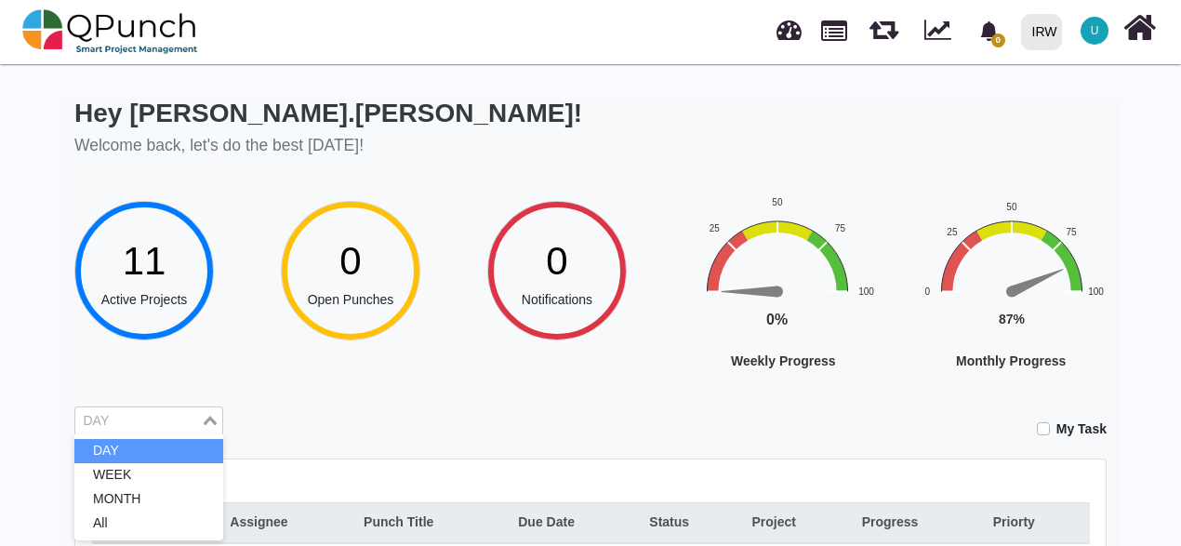
click at [102, 421] on input "Search for option" at bounding box center [138, 421] width 122 height 20
click at [205, 419] on div "Loading..." at bounding box center [211, 419] width 21 height 24
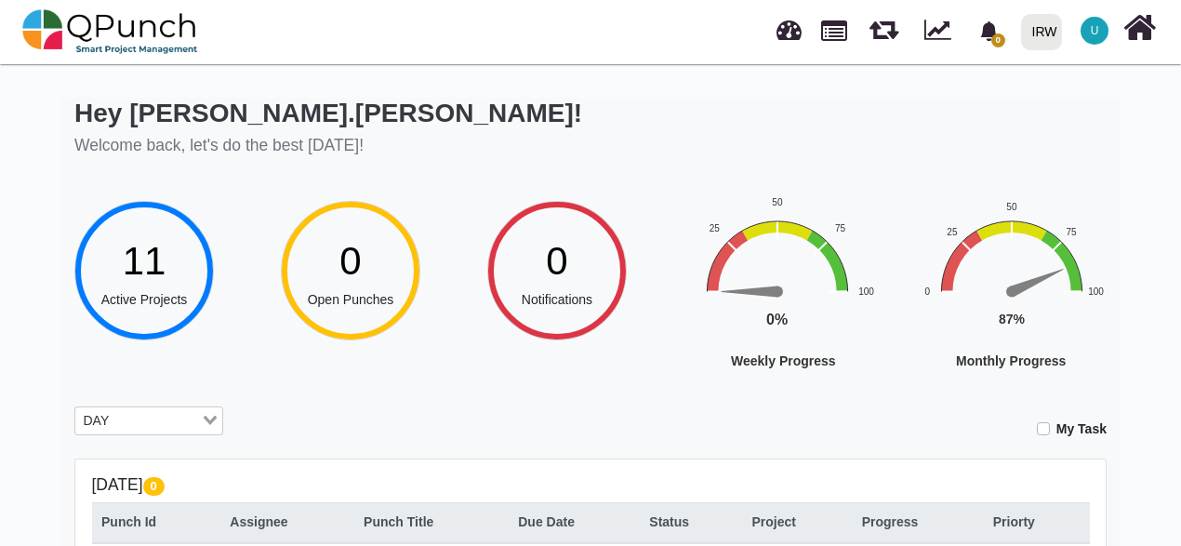
click at [205, 419] on icon "Search for option" at bounding box center [210, 420] width 13 height 9
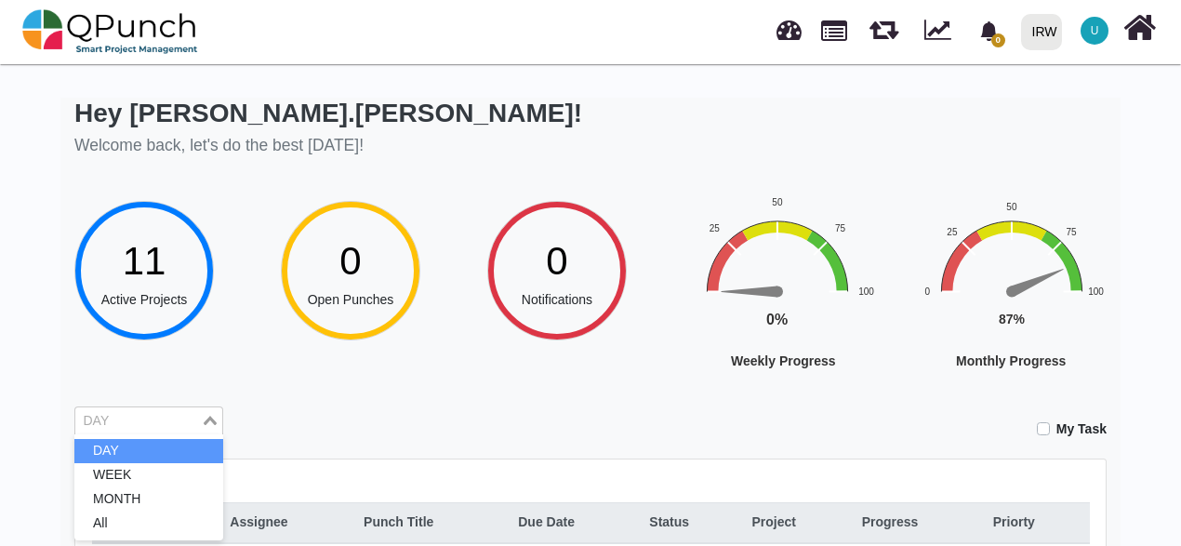
click at [205, 419] on icon "Search for option" at bounding box center [210, 420] width 13 height 9
click at [205, 419] on div "Loading..." at bounding box center [211, 419] width 21 height 24
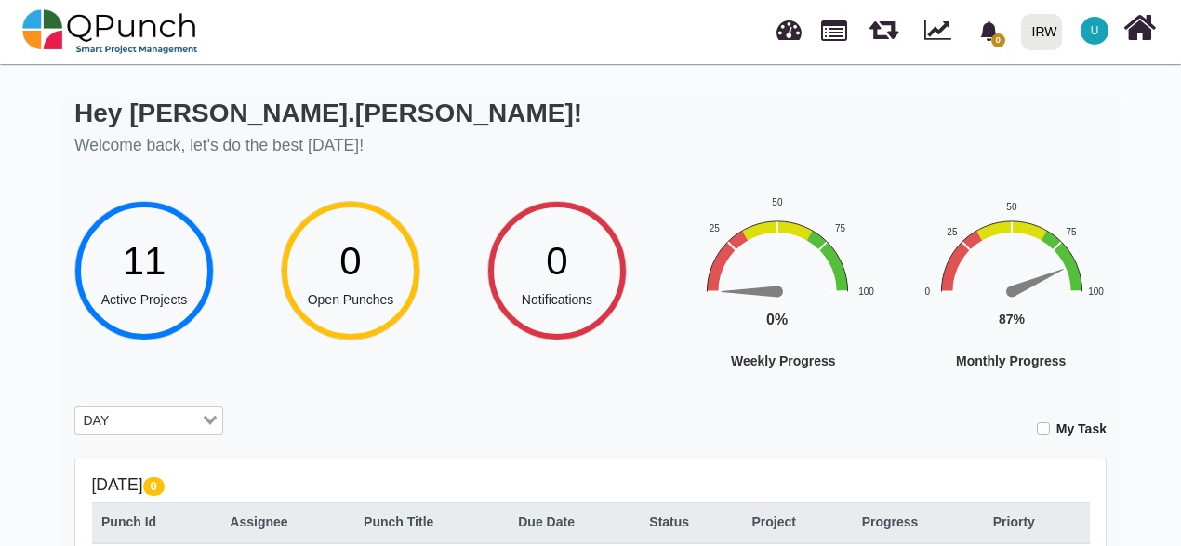
click at [205, 419] on div "Loading..." at bounding box center [211, 419] width 21 height 24
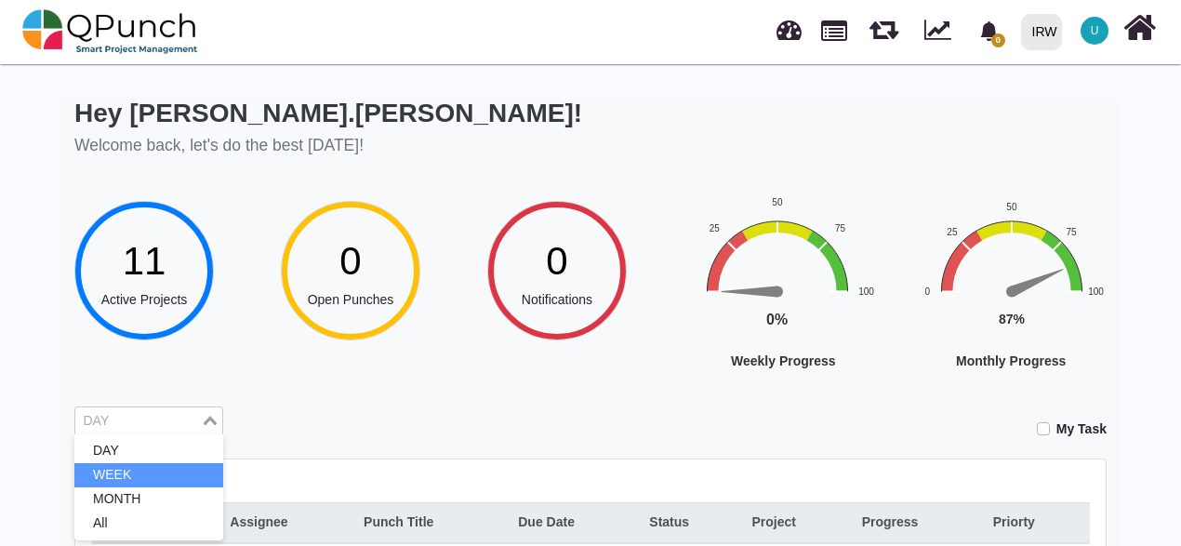
click at [132, 467] on li "WEEK" at bounding box center [148, 475] width 149 height 24
click at [220, 422] on div "Loading..." at bounding box center [211, 419] width 21 height 24
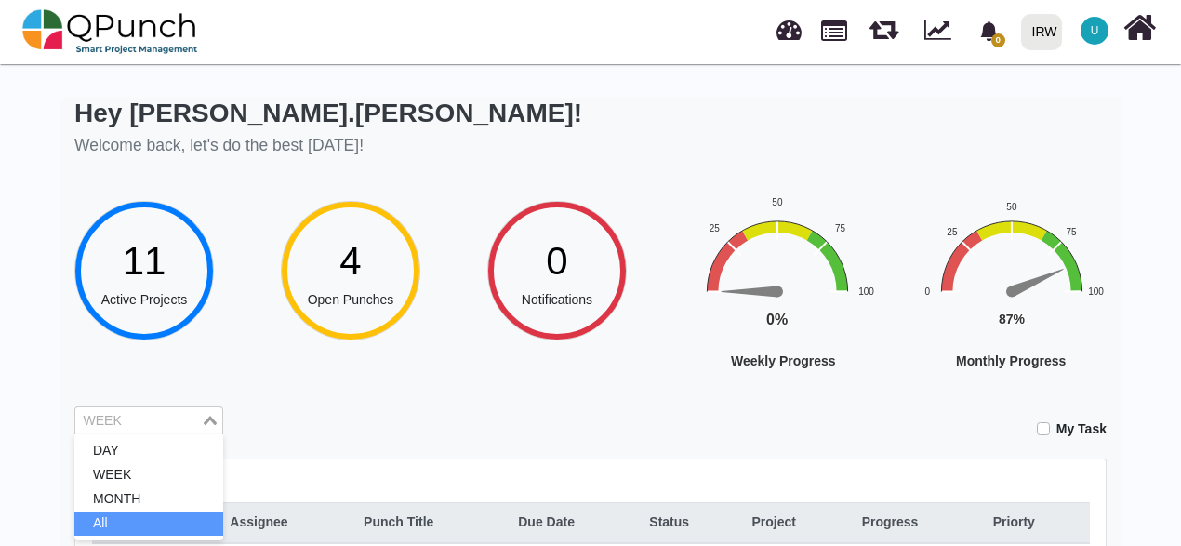
click at [150, 523] on li "All" at bounding box center [148, 524] width 149 height 24
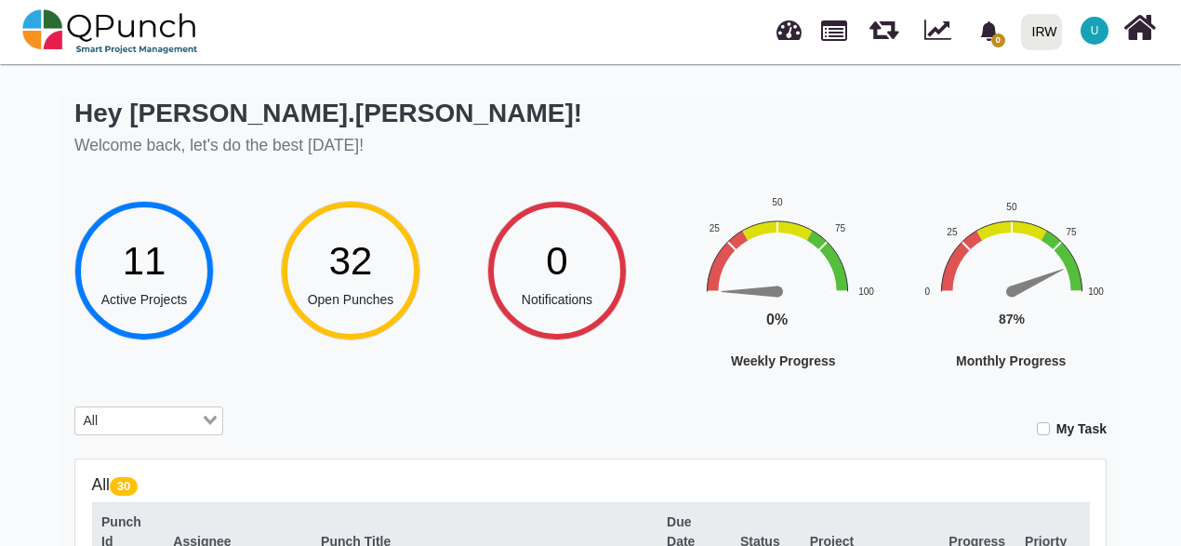
scroll to position [372, 0]
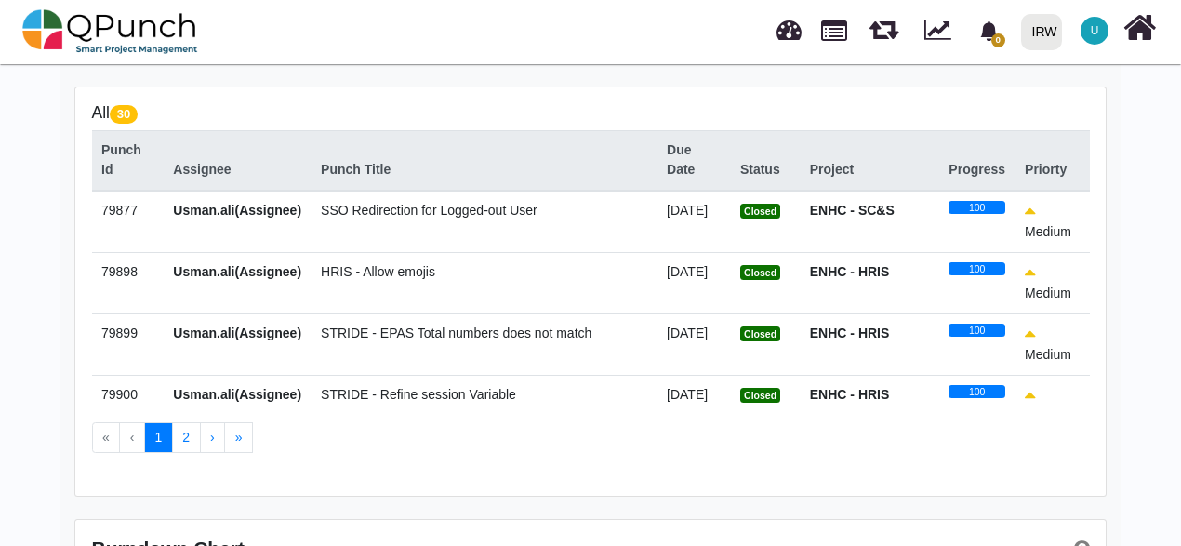
click at [573, 305] on td "HRIS - Allow emojis" at bounding box center [485, 282] width 346 height 61
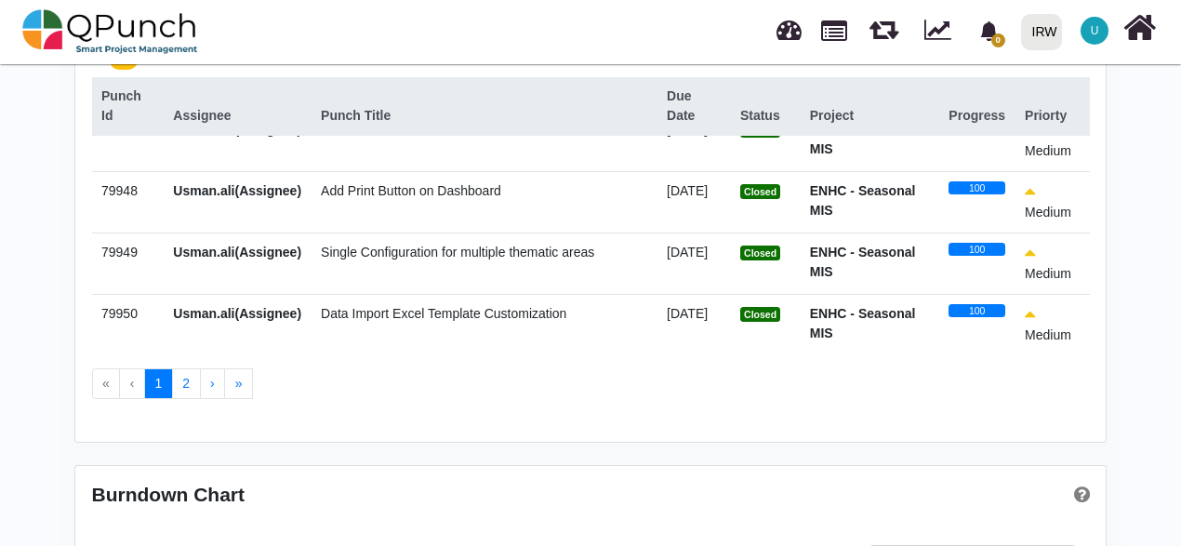
scroll to position [525, 0]
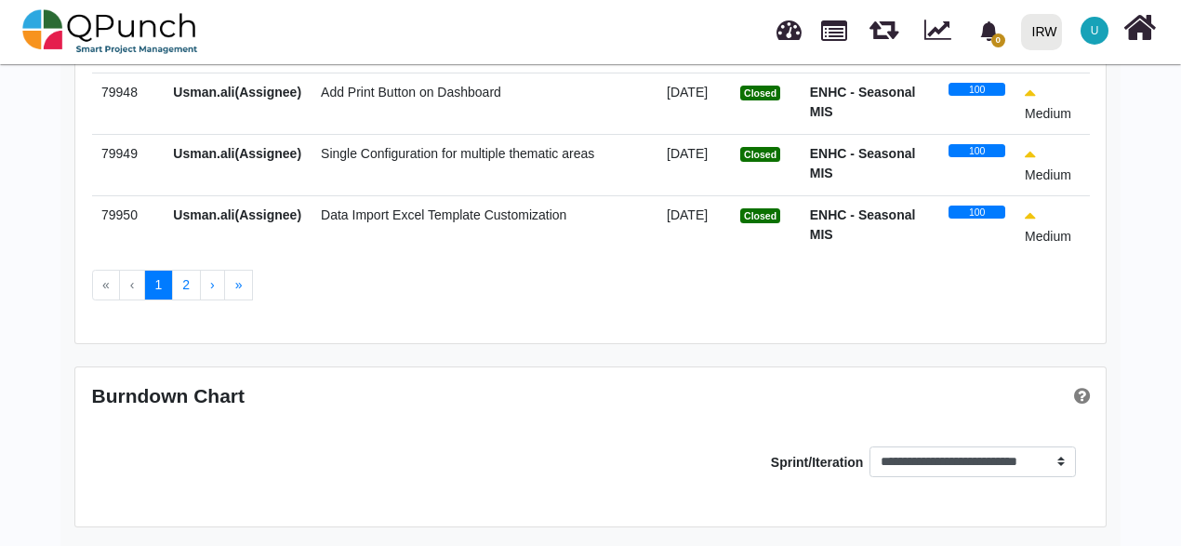
click at [182, 288] on button "2" at bounding box center [186, 286] width 29 height 32
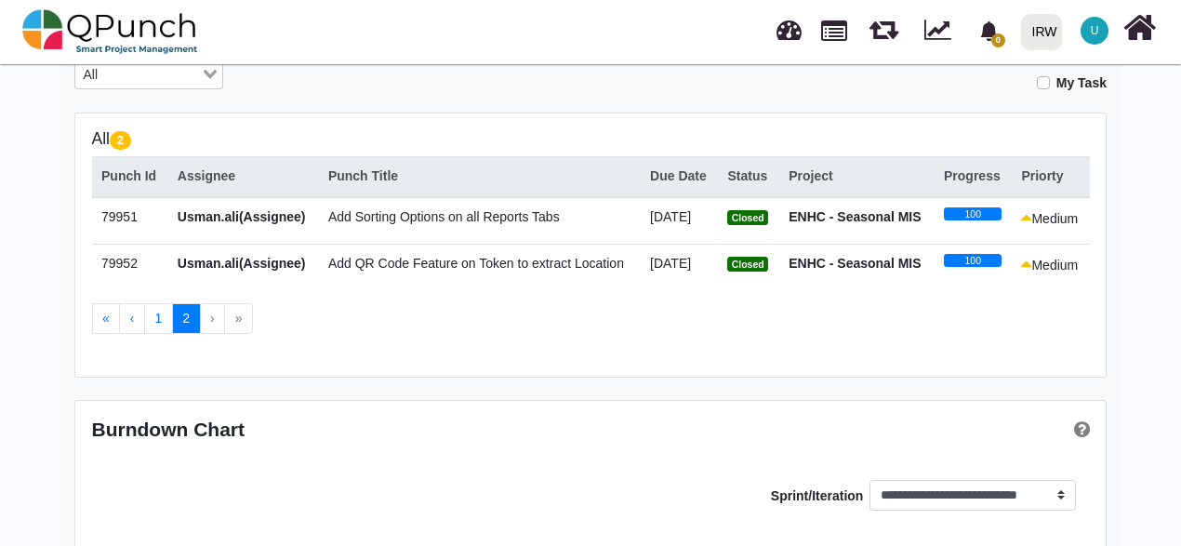
scroll to position [379, 0]
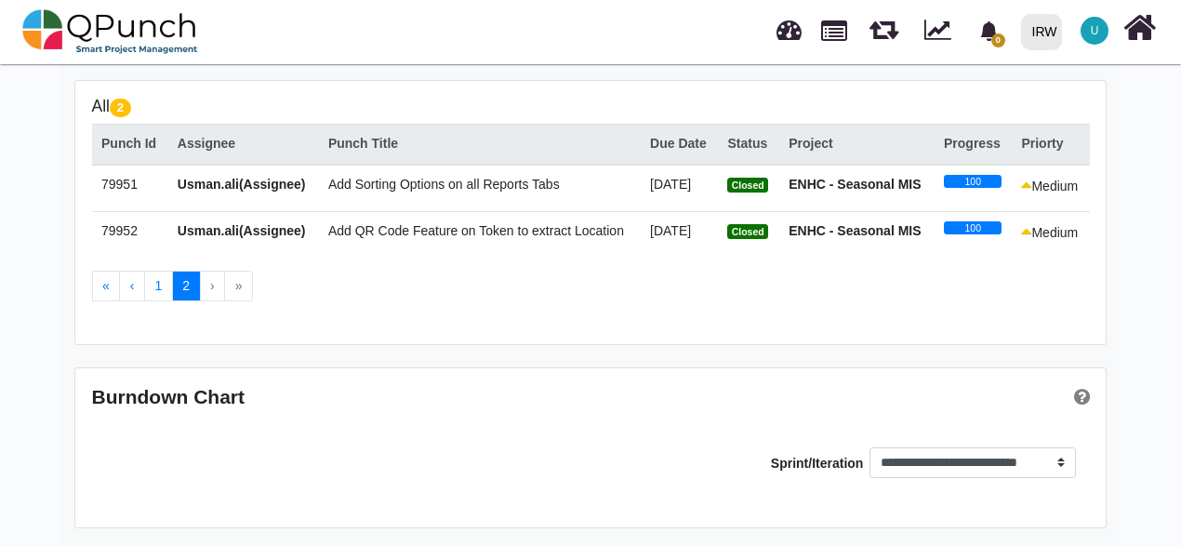
click at [156, 286] on button "1" at bounding box center [158, 287] width 29 height 32
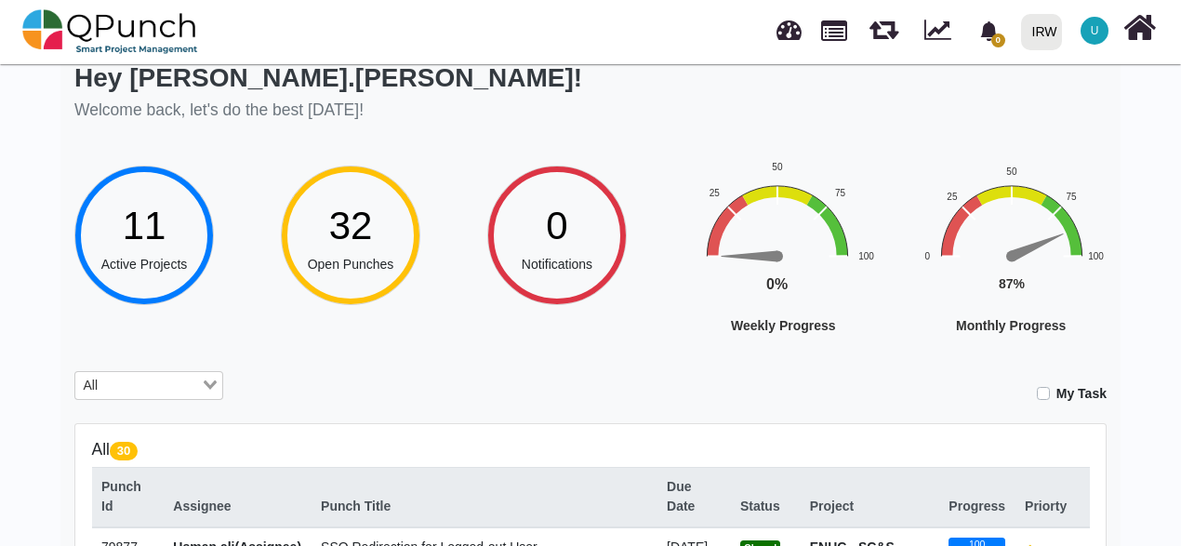
scroll to position [0, 0]
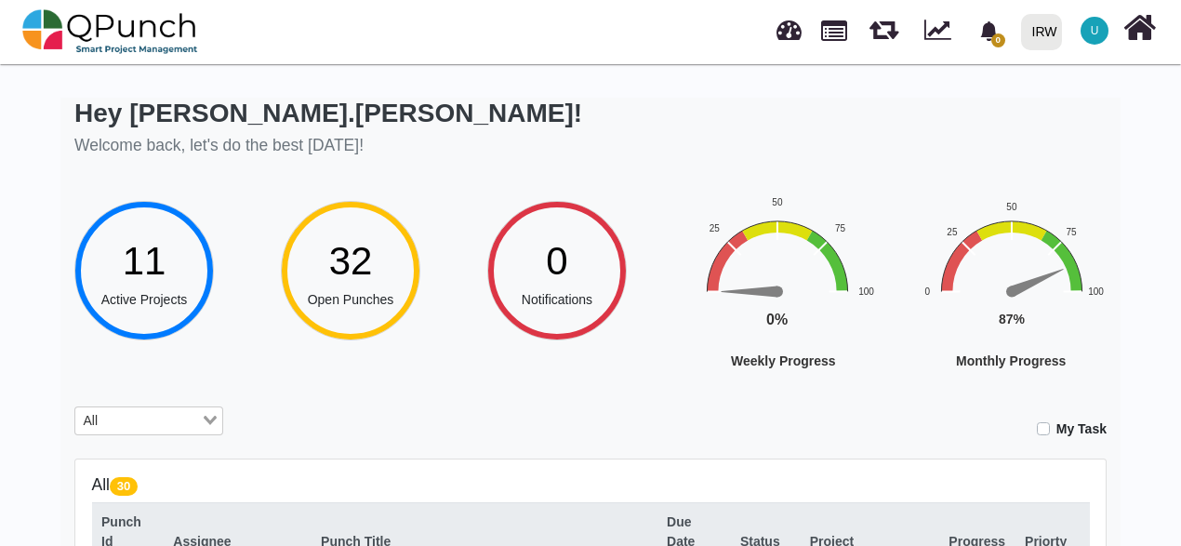
click at [165, 417] on input "Search for option" at bounding box center [151, 421] width 95 height 20
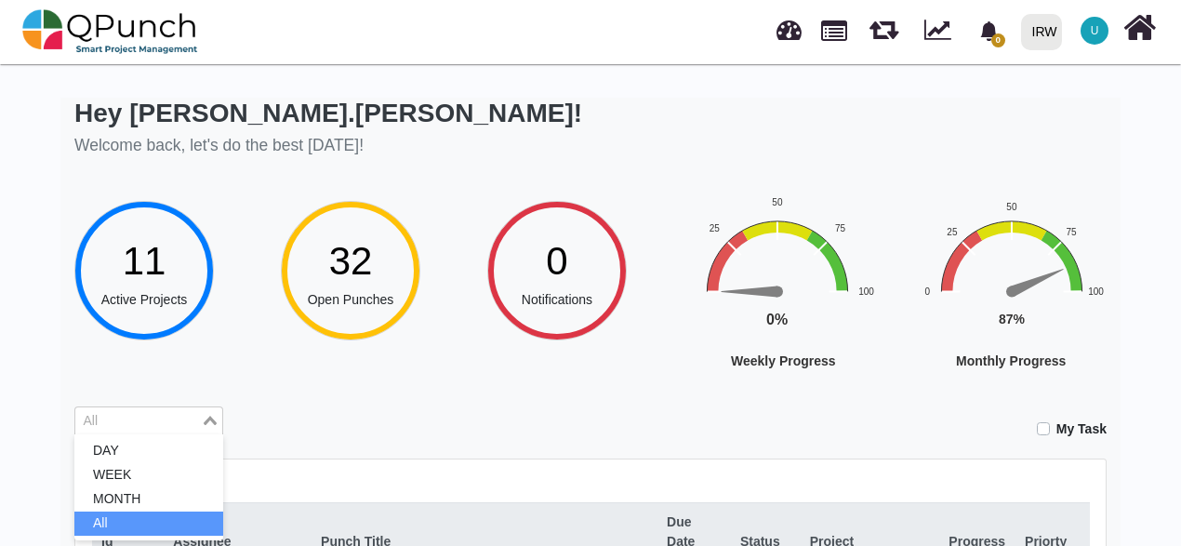
click at [165, 417] on input "Search for option" at bounding box center [138, 421] width 122 height 20
click at [206, 418] on icon "Search for option" at bounding box center [210, 420] width 13 height 9
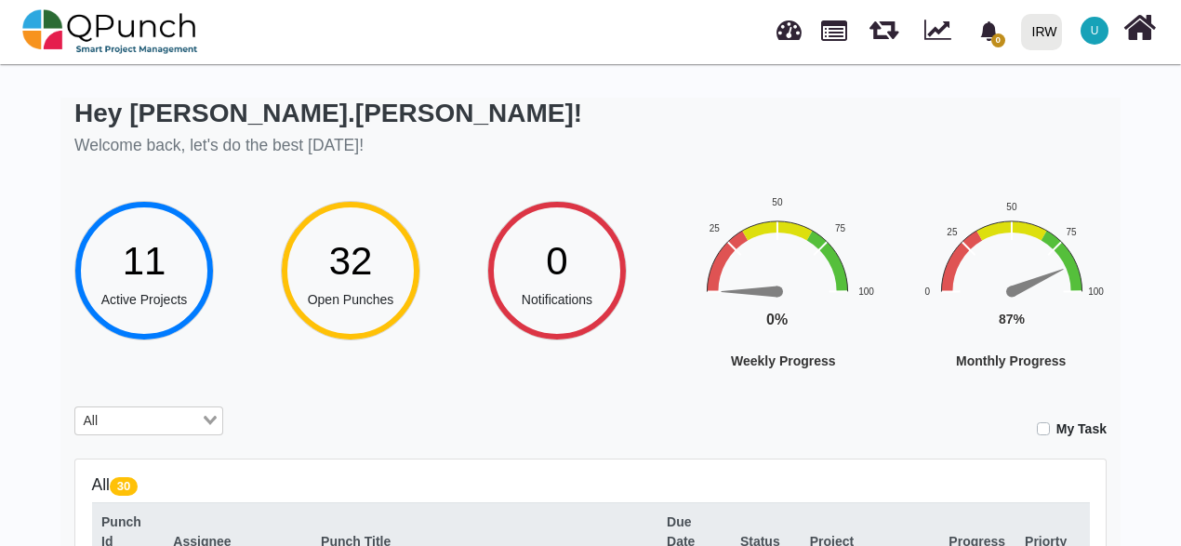
click at [210, 425] on div "Loading..." at bounding box center [211, 419] width 21 height 24
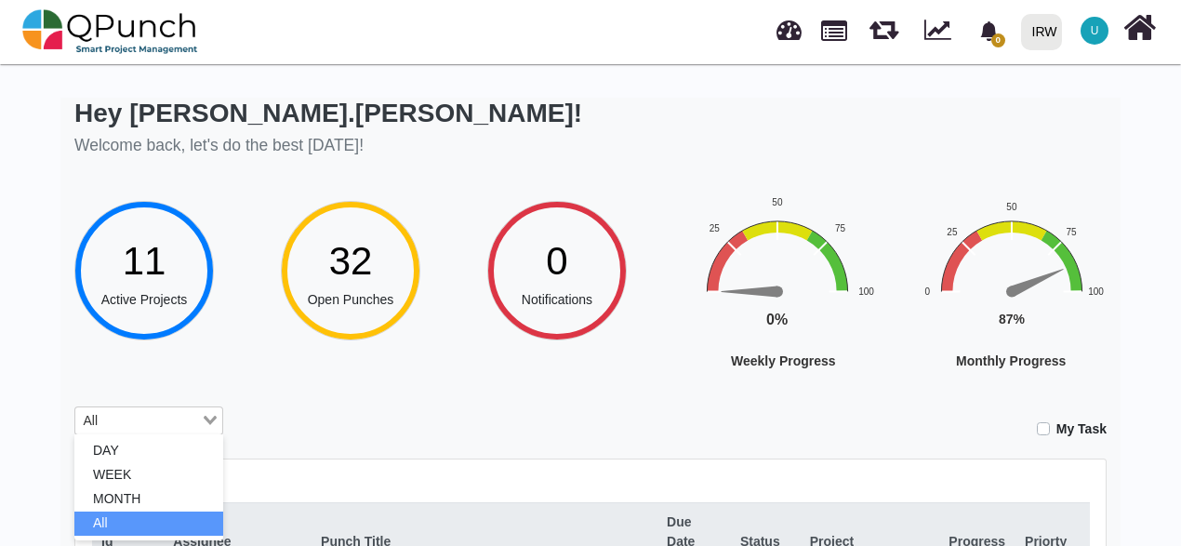
click at [210, 425] on div "Loading..." at bounding box center [211, 419] width 21 height 24
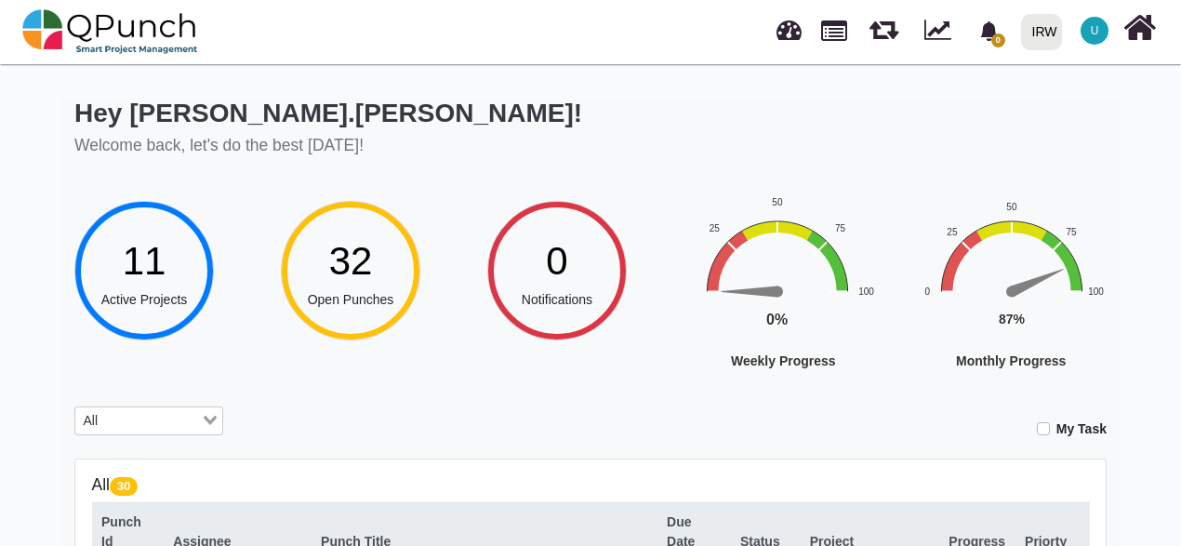
click at [216, 426] on div "Loading..." at bounding box center [211, 419] width 21 height 24
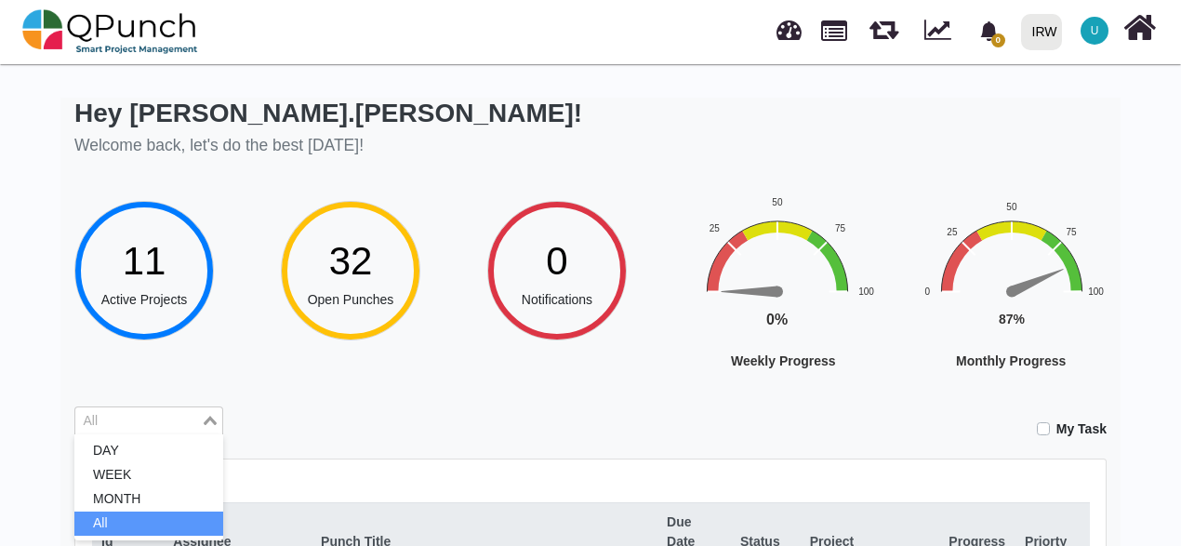
click at [216, 426] on div "Loading..." at bounding box center [211, 419] width 21 height 24
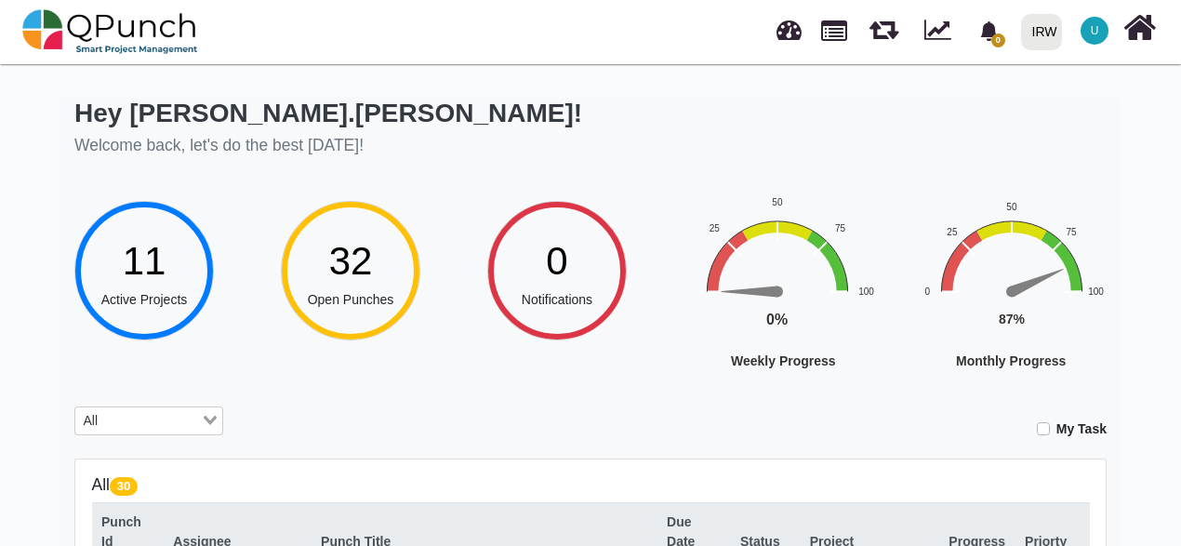
click at [216, 426] on div "Loading..." at bounding box center [211, 419] width 21 height 24
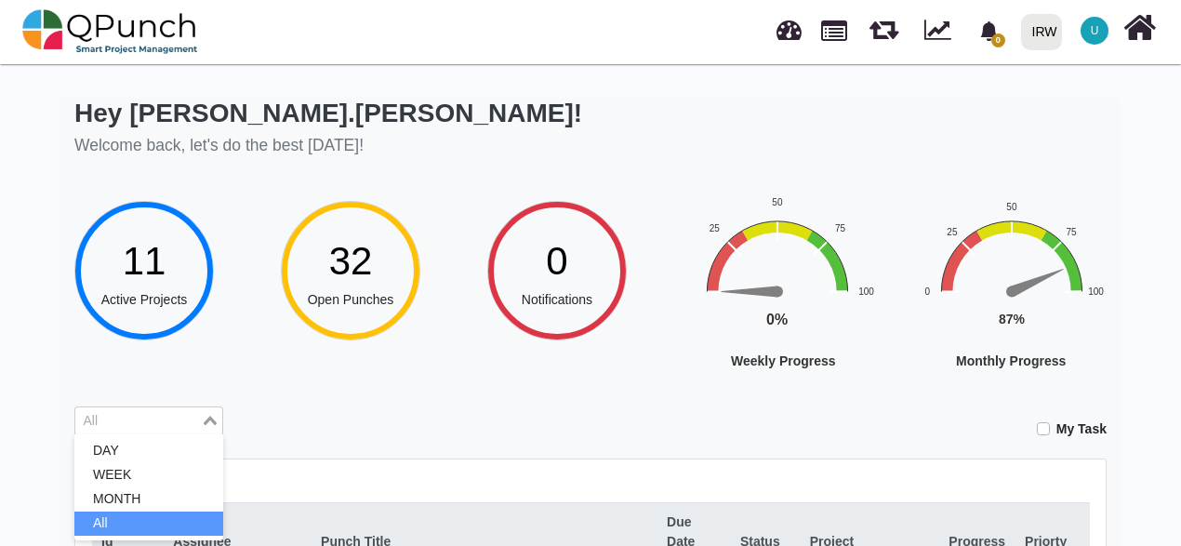
click at [216, 426] on div "Loading..." at bounding box center [211, 419] width 21 height 24
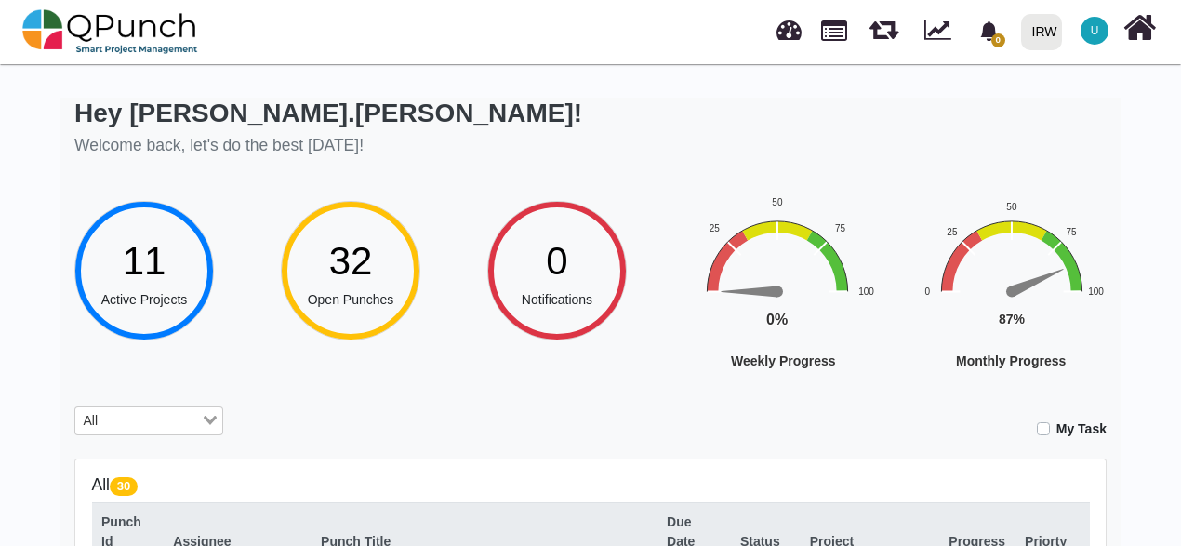
click at [216, 426] on div "Loading..." at bounding box center [211, 419] width 21 height 24
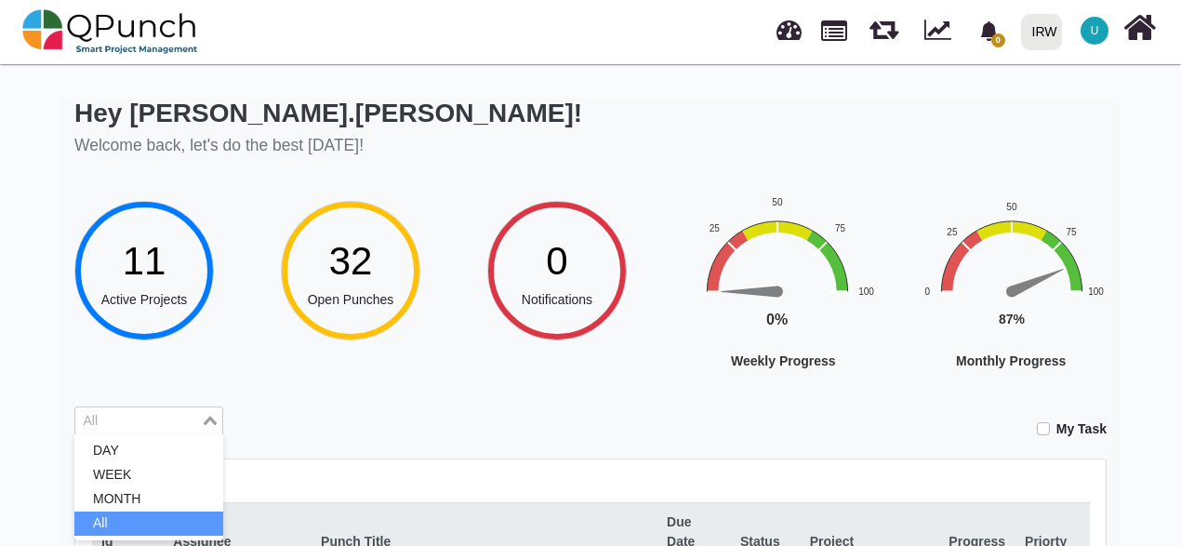
click at [216, 426] on div "Loading..." at bounding box center [211, 419] width 21 height 24
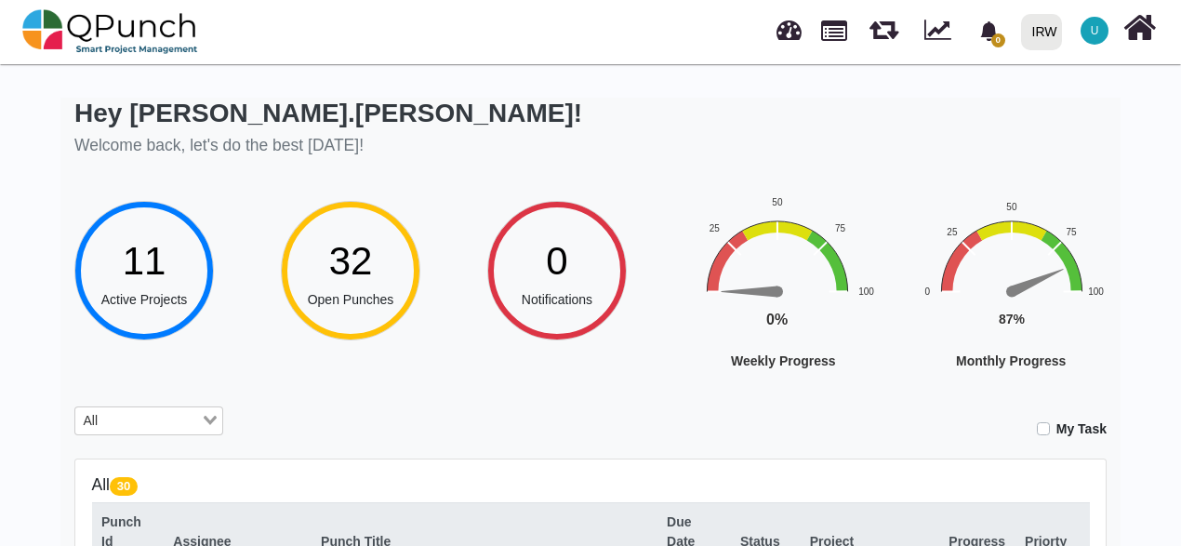
click at [216, 426] on div "Loading..." at bounding box center [211, 419] width 21 height 24
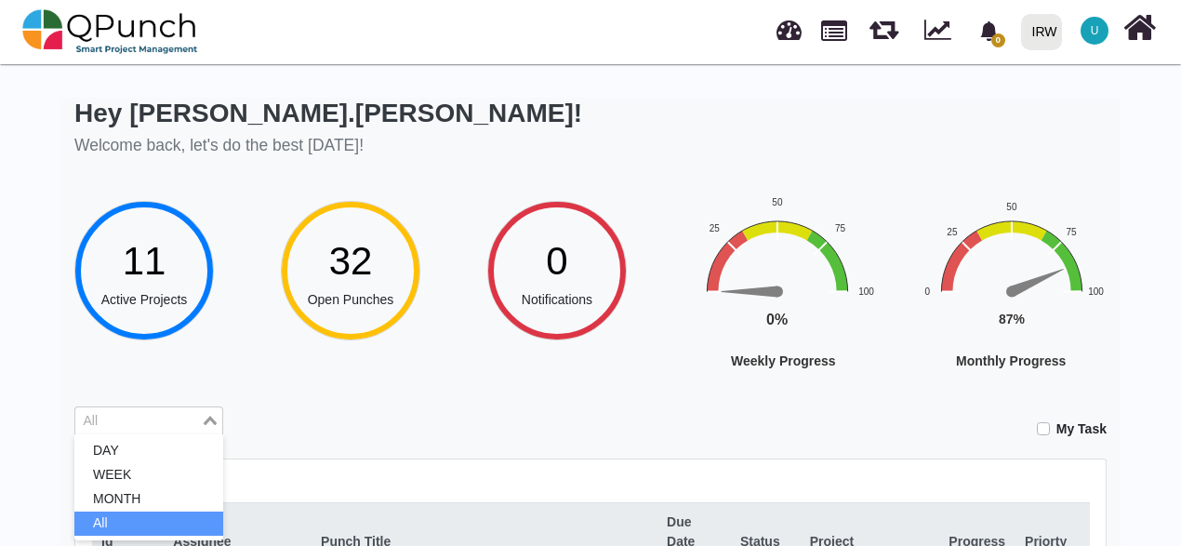
click at [216, 426] on div "Loading..." at bounding box center [211, 419] width 21 height 24
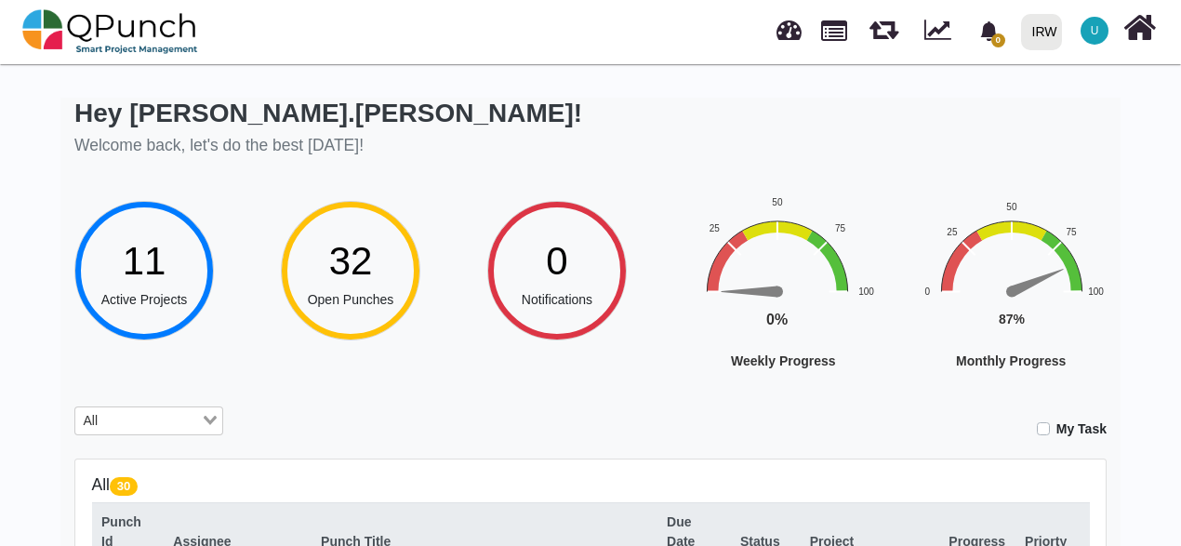
click at [361, 279] on span "32" at bounding box center [351, 261] width 44 height 44
click at [208, 422] on icon "Search for option" at bounding box center [210, 420] width 13 height 9
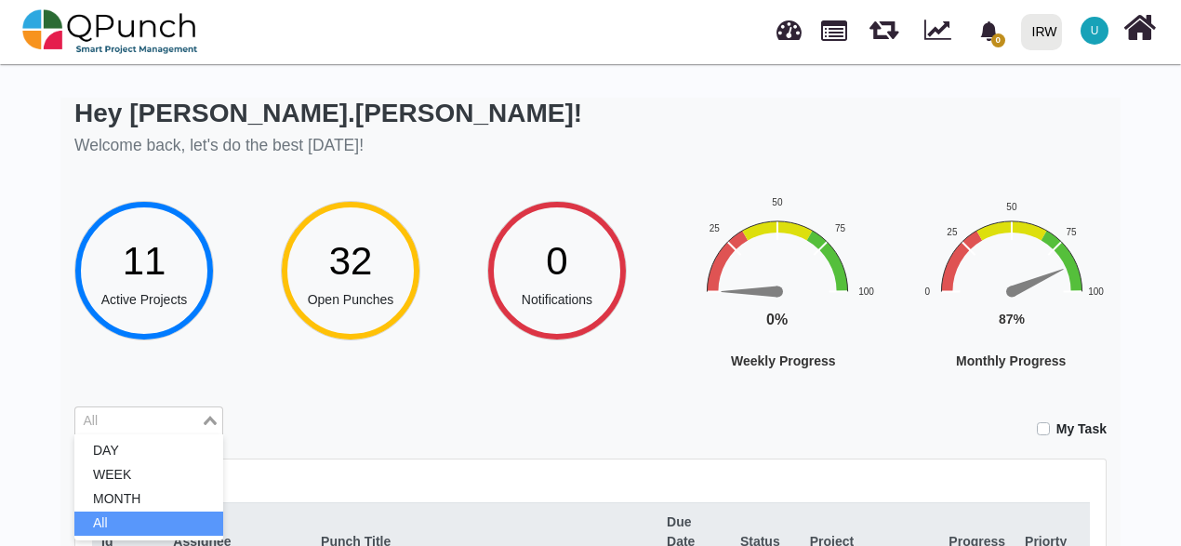
click at [208, 422] on icon "Search for option" at bounding box center [210, 420] width 13 height 9
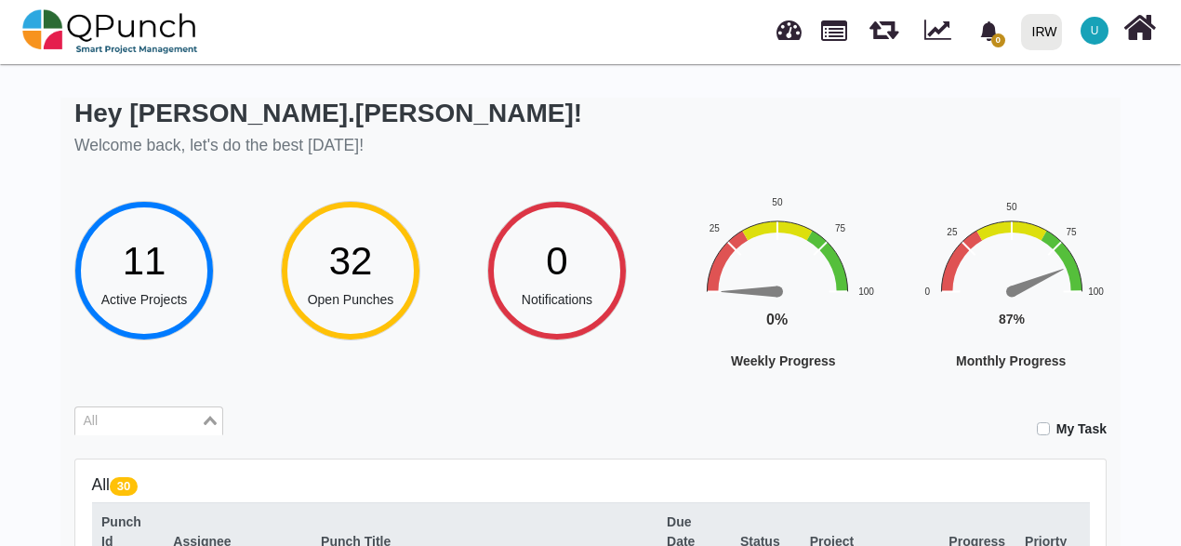
click at [208, 422] on icon "Search for option" at bounding box center [210, 420] width 13 height 9
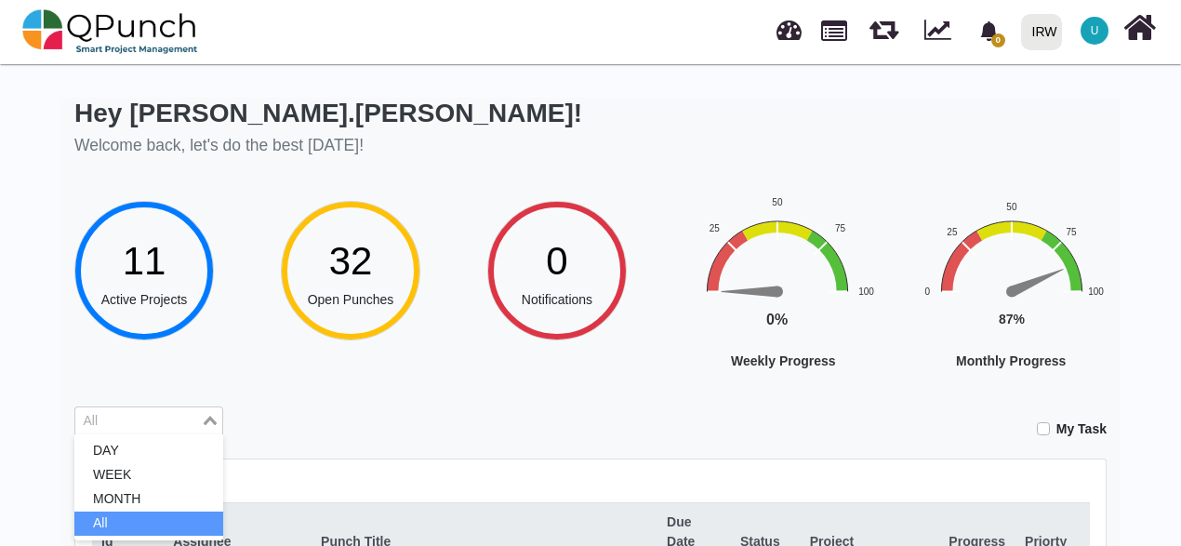
click at [208, 422] on icon "Search for option" at bounding box center [210, 420] width 13 height 9
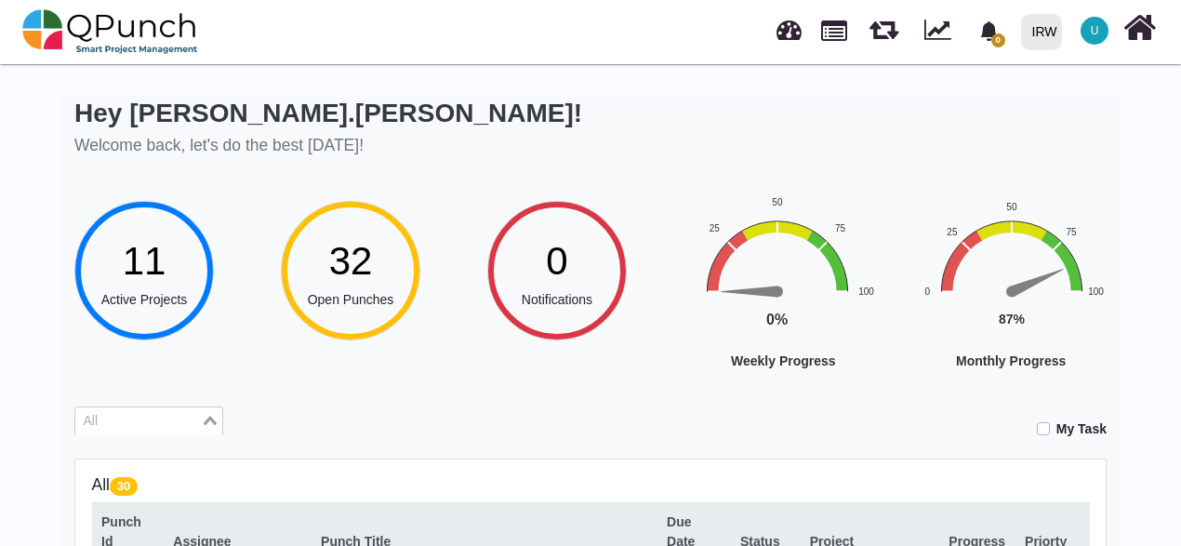
click at [208, 422] on icon "Search for option" at bounding box center [210, 420] width 13 height 9
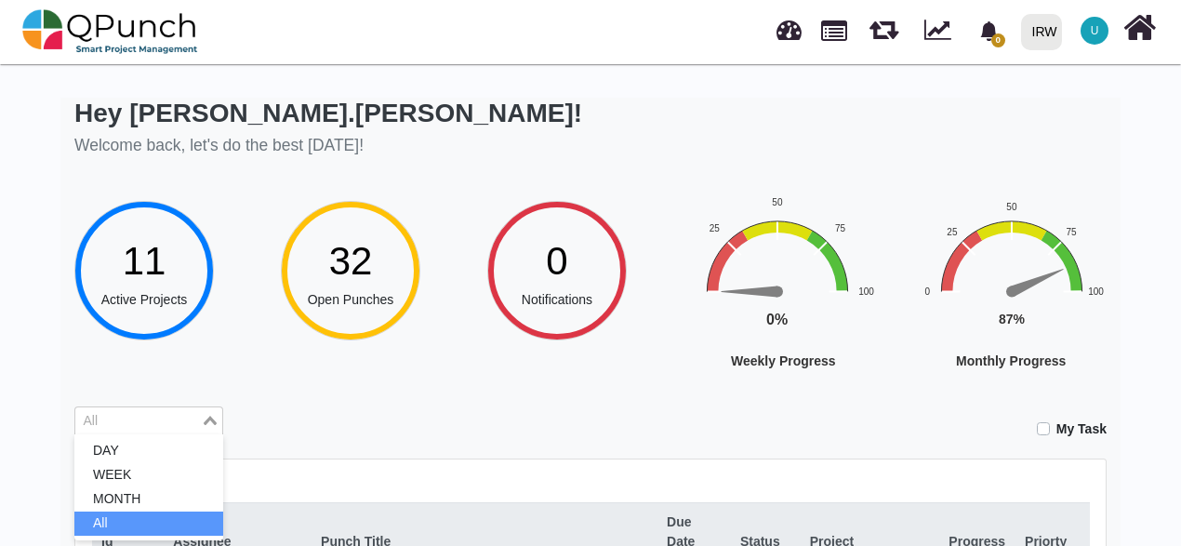
click at [208, 422] on icon "Search for option" at bounding box center [210, 420] width 13 height 9
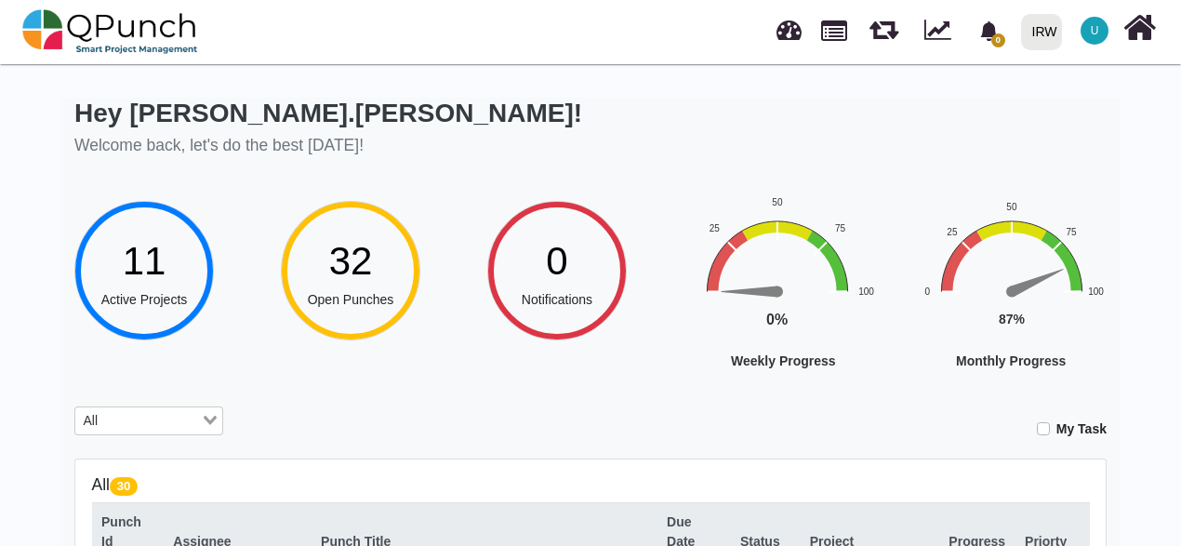
click at [208, 422] on icon "Search for option" at bounding box center [210, 420] width 13 height 9
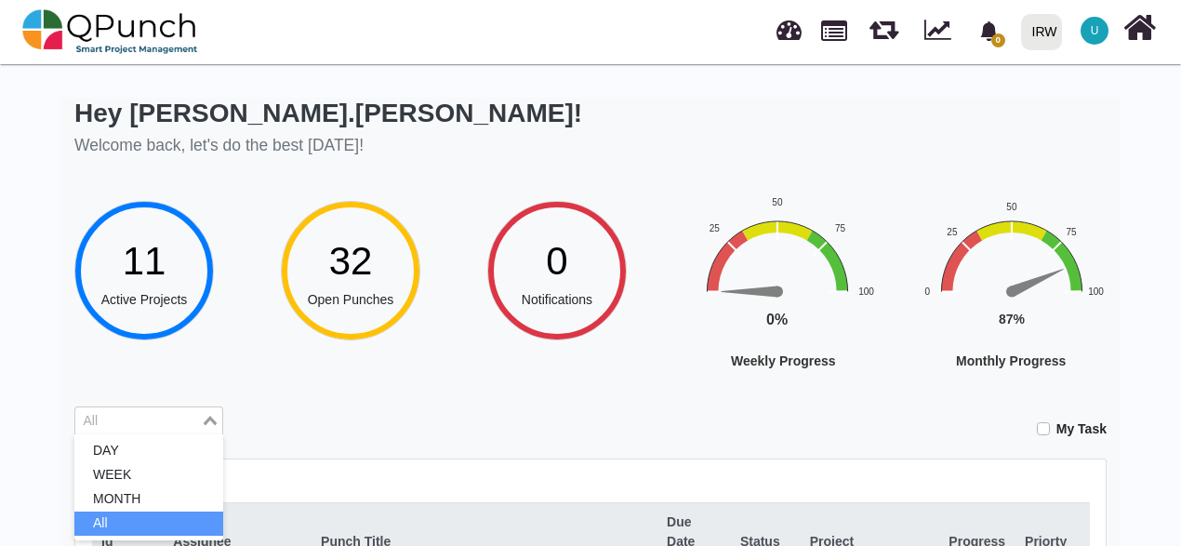
click at [208, 422] on icon "Search for option" at bounding box center [210, 420] width 13 height 9
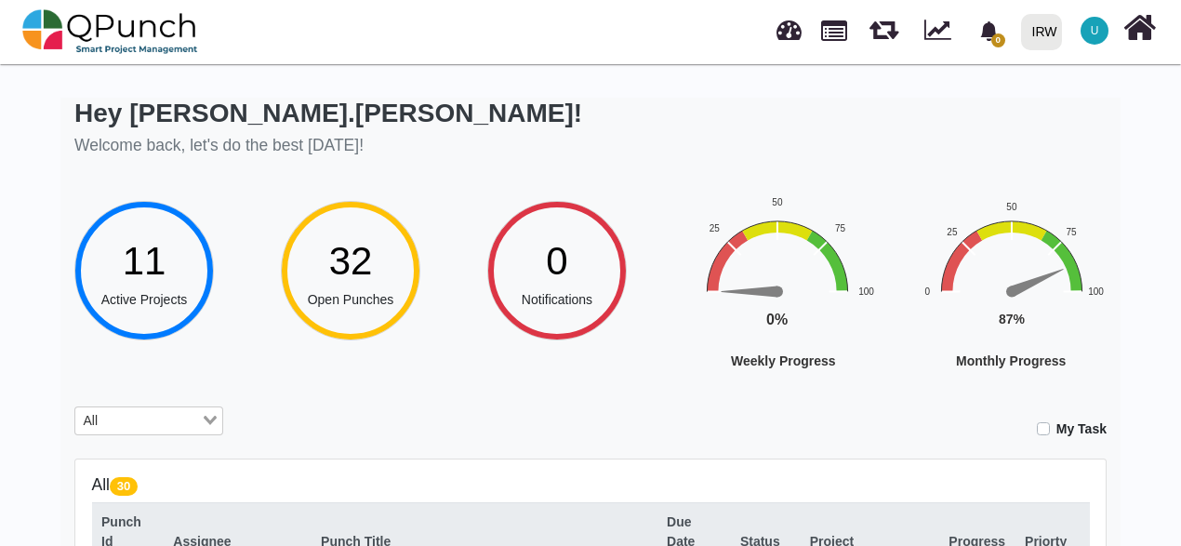
click at [208, 422] on icon "Search for option" at bounding box center [210, 420] width 13 height 9
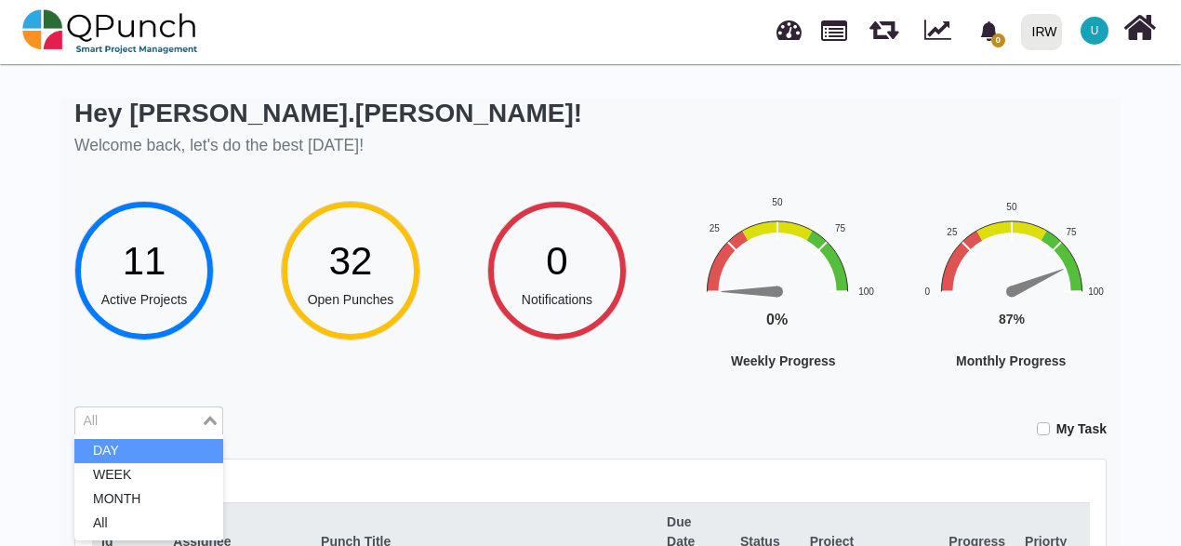
click at [153, 443] on li "DAY" at bounding box center [148, 451] width 149 height 24
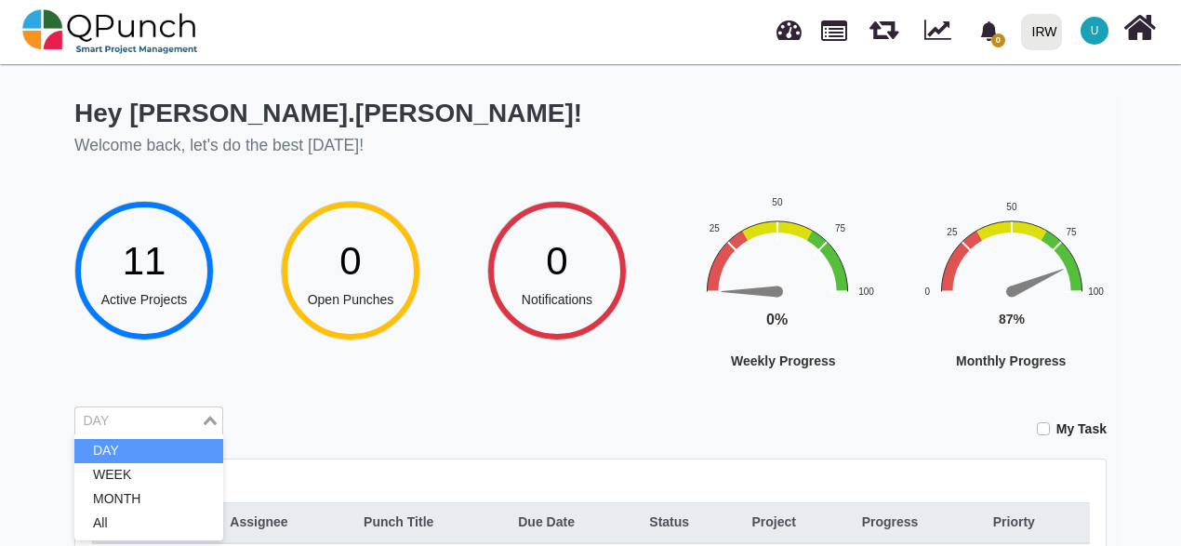
click at [158, 428] on input "Search for option" at bounding box center [138, 421] width 122 height 20
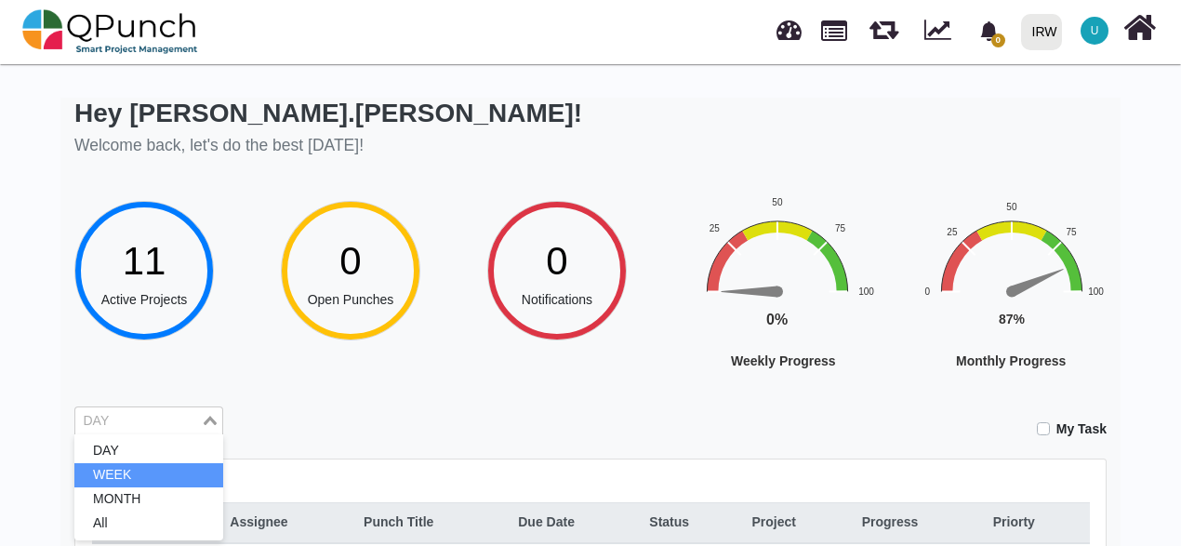
click at [166, 478] on li "WEEK" at bounding box center [148, 475] width 149 height 24
click at [378, 128] on div "Hey [PERSON_NAME].[PERSON_NAME]! Welcome back, let's do the best [DATE]!" at bounding box center [590, 130] width 1032 height 64
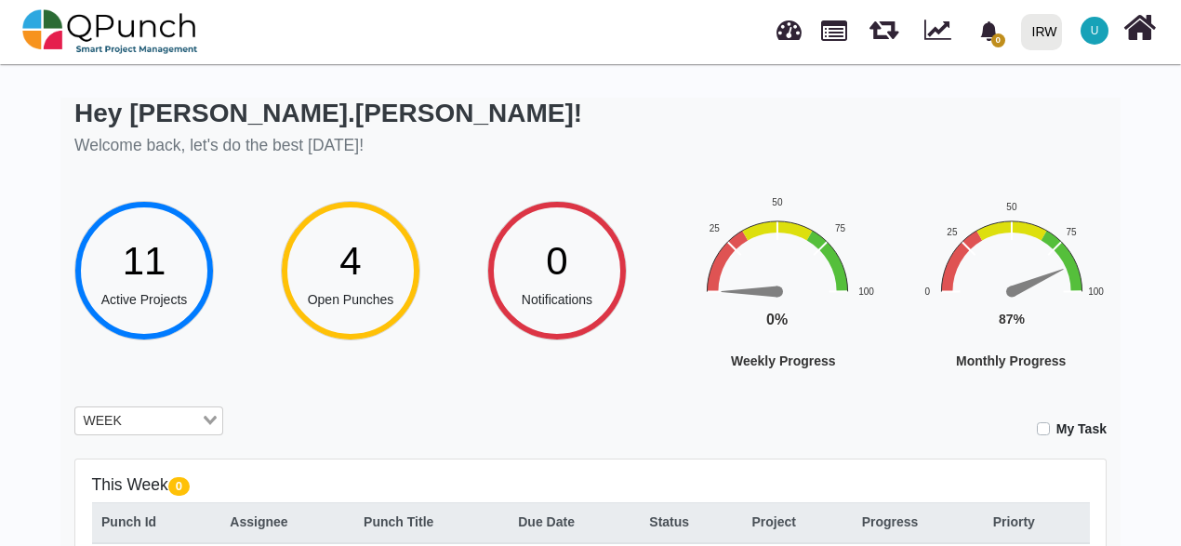
click at [802, 31] on link at bounding box center [789, 27] width 25 height 31
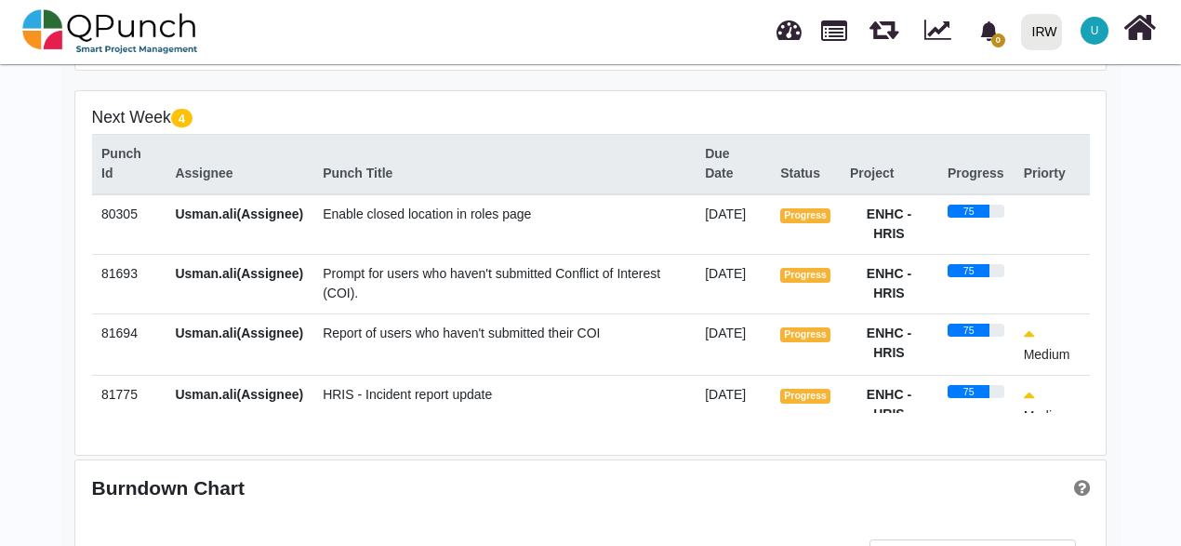
scroll to position [20, 0]
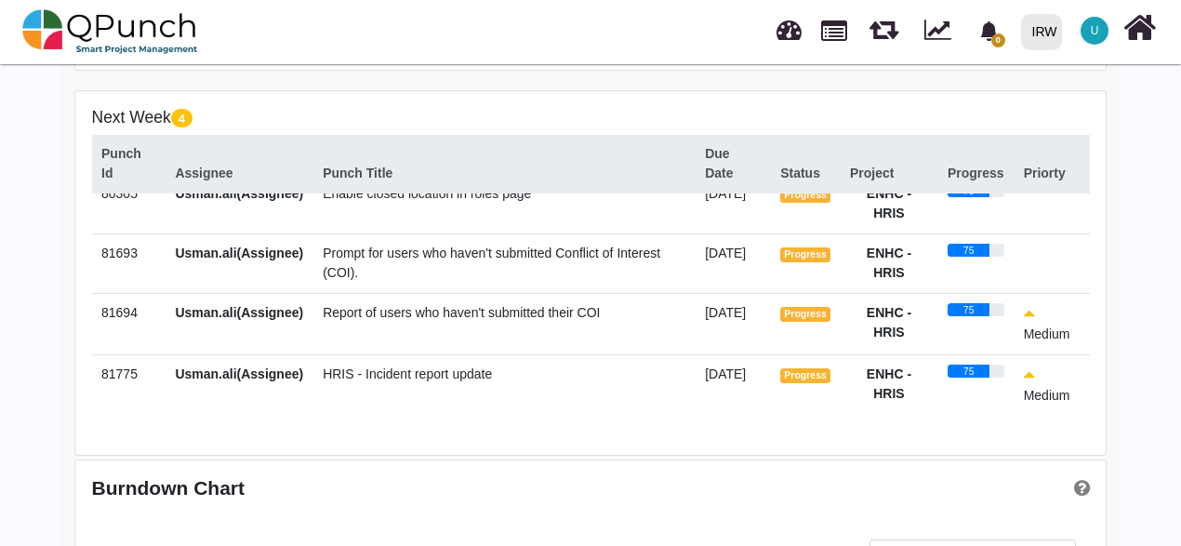
click at [422, 331] on td "Report of users who haven't submitted their COI" at bounding box center [504, 323] width 382 height 61
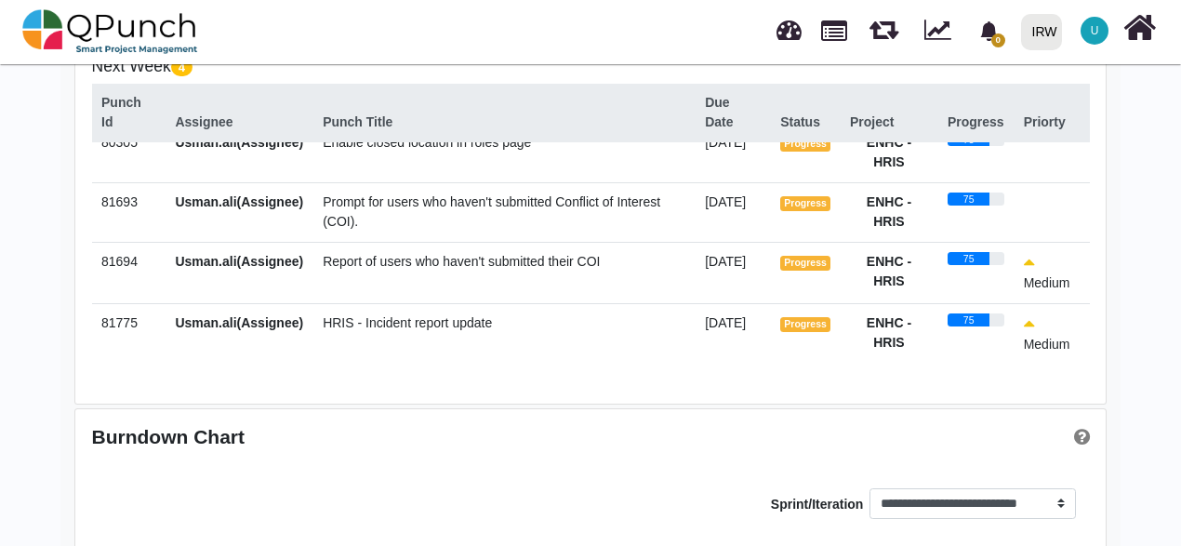
scroll to position [609, 0]
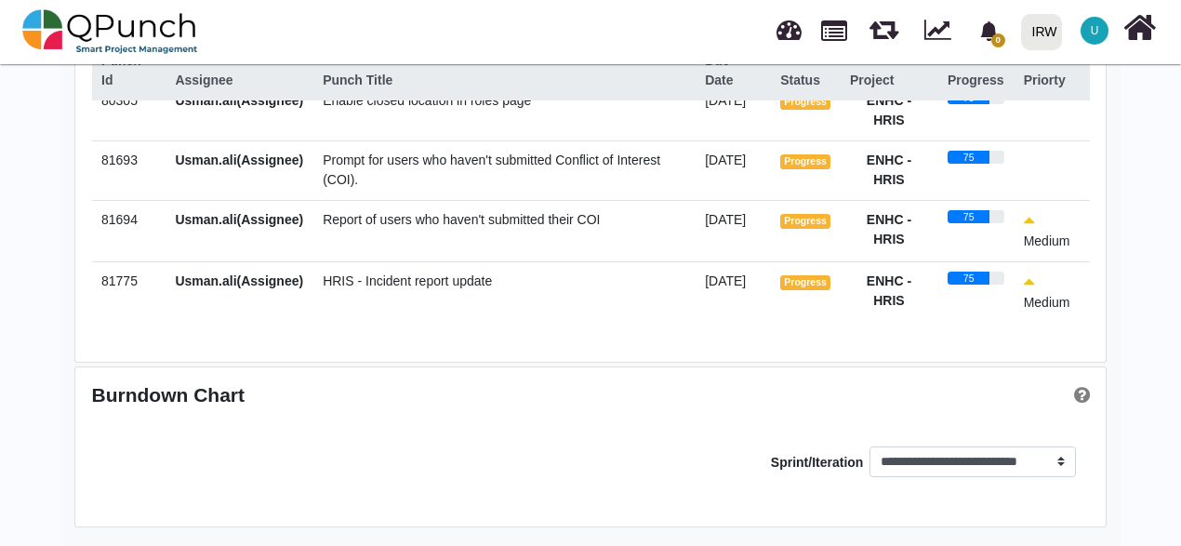
click at [530, 297] on td "HRIS - Incident report update" at bounding box center [504, 291] width 382 height 61
click at [963, 470] on select "**********" at bounding box center [973, 462] width 206 height 32
click at [704, 503] on div "**********" at bounding box center [590, 446] width 1031 height 159
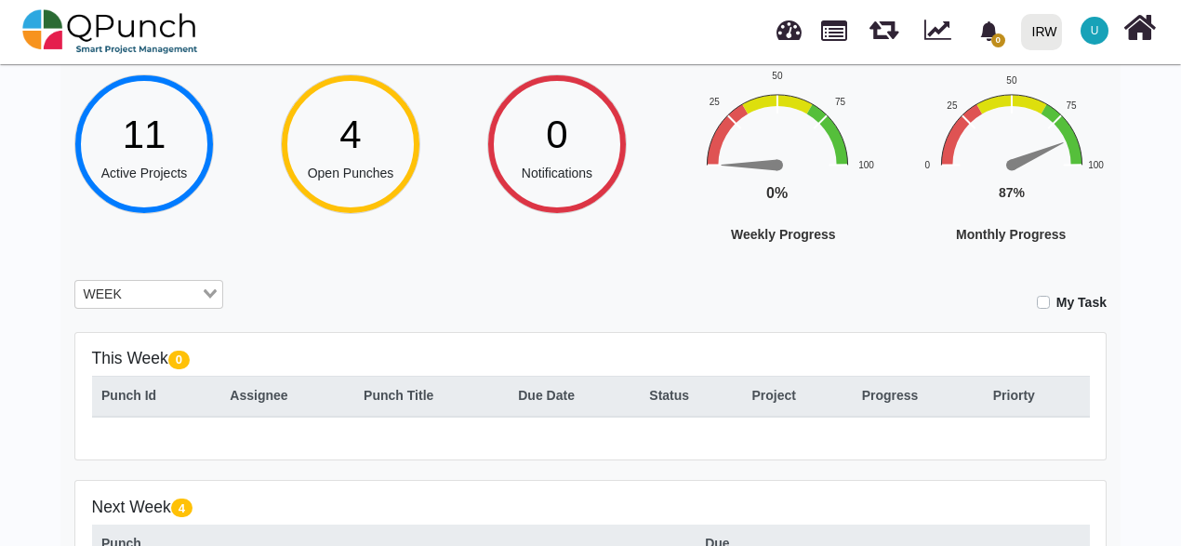
scroll to position [0, 0]
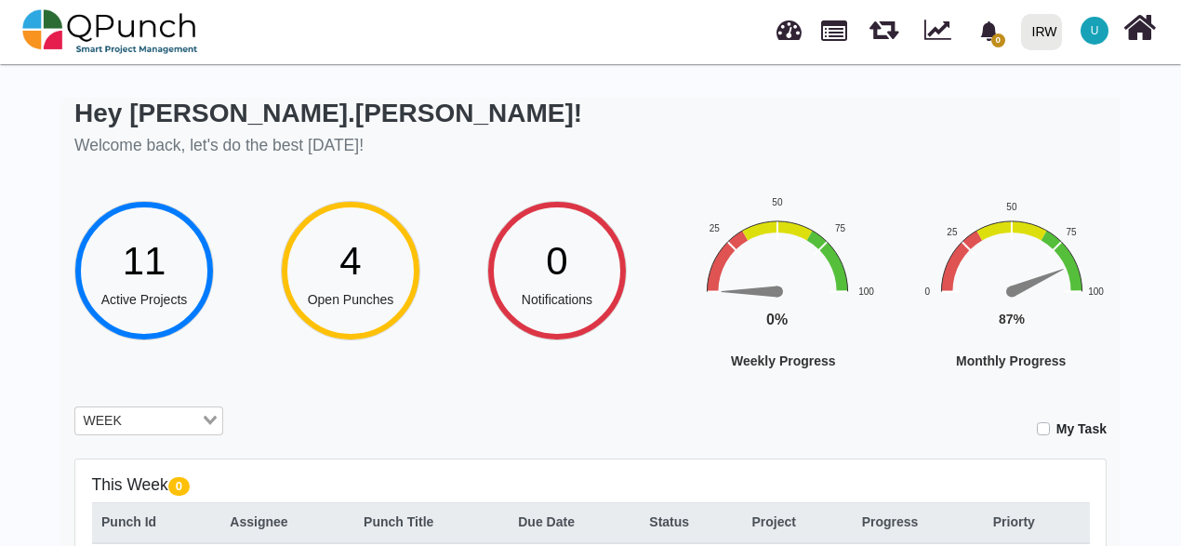
click at [212, 422] on icon "Search for option" at bounding box center [210, 420] width 13 height 9
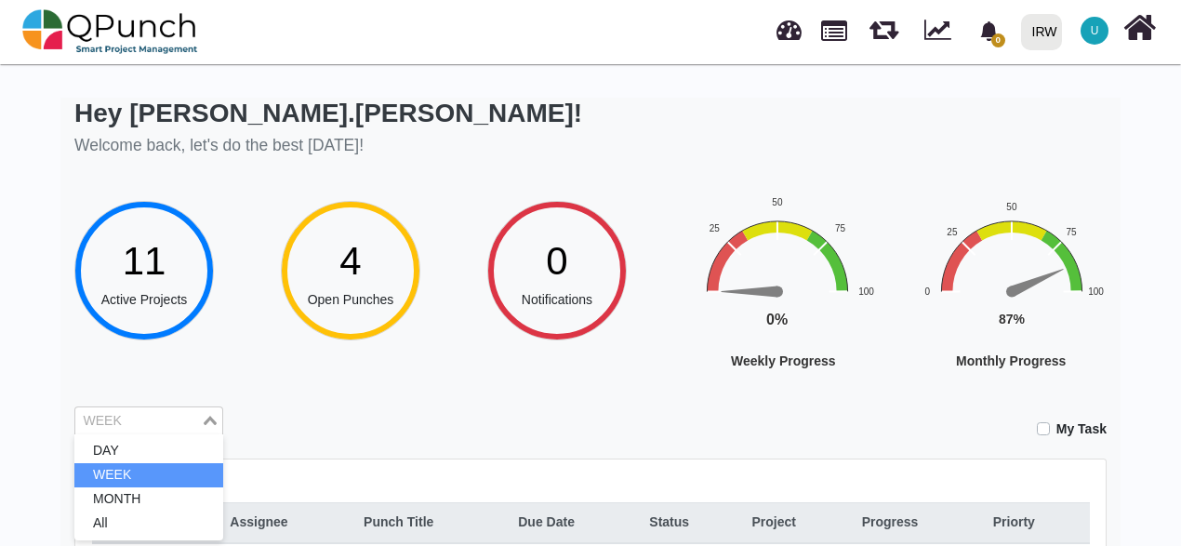
click at [212, 422] on icon "Search for option" at bounding box center [210, 420] width 13 height 9
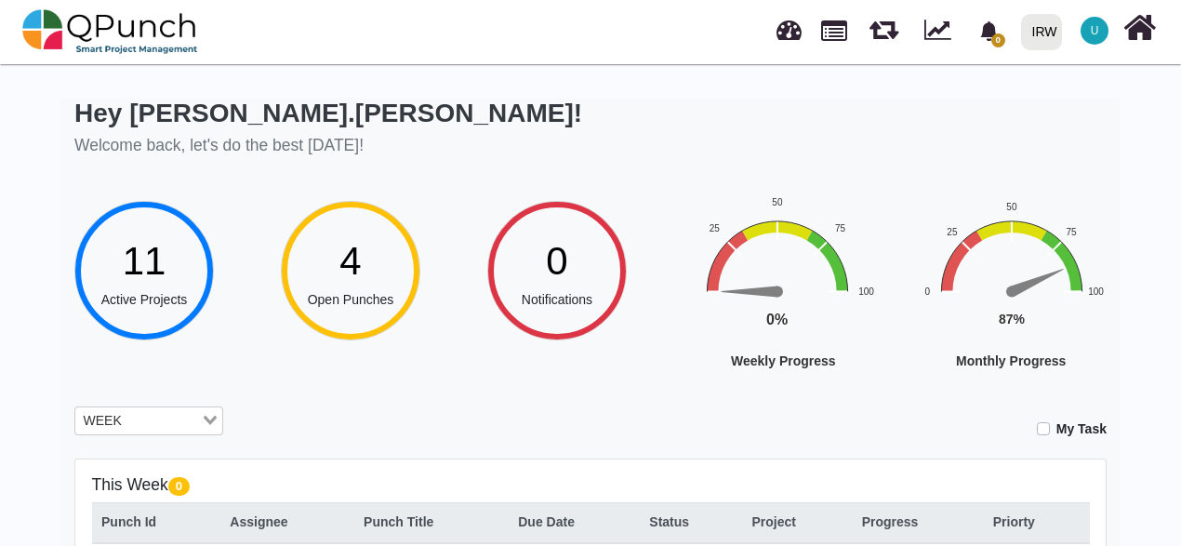
click at [212, 422] on icon "Search for option" at bounding box center [210, 420] width 13 height 9
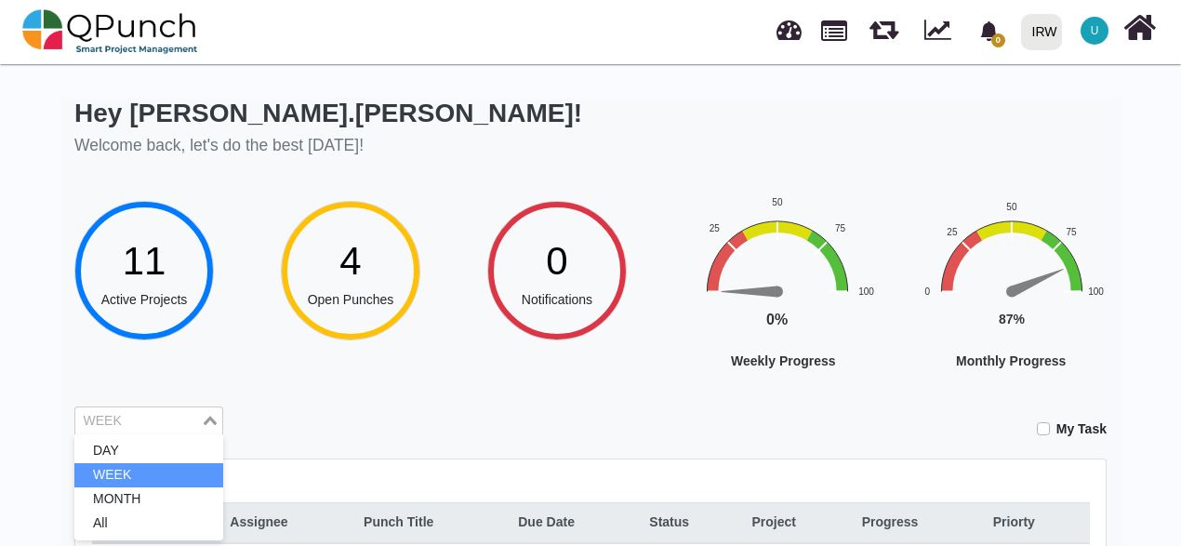
click at [137, 476] on li "WEEK" at bounding box center [148, 475] width 149 height 24
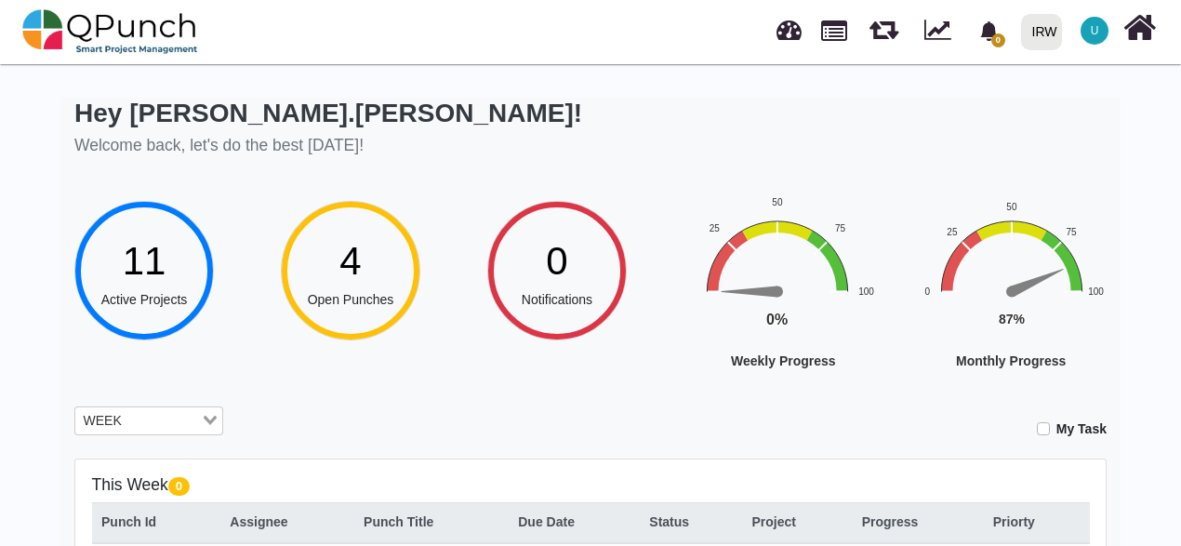
click at [209, 424] on icon "Search for option" at bounding box center [210, 420] width 13 height 9
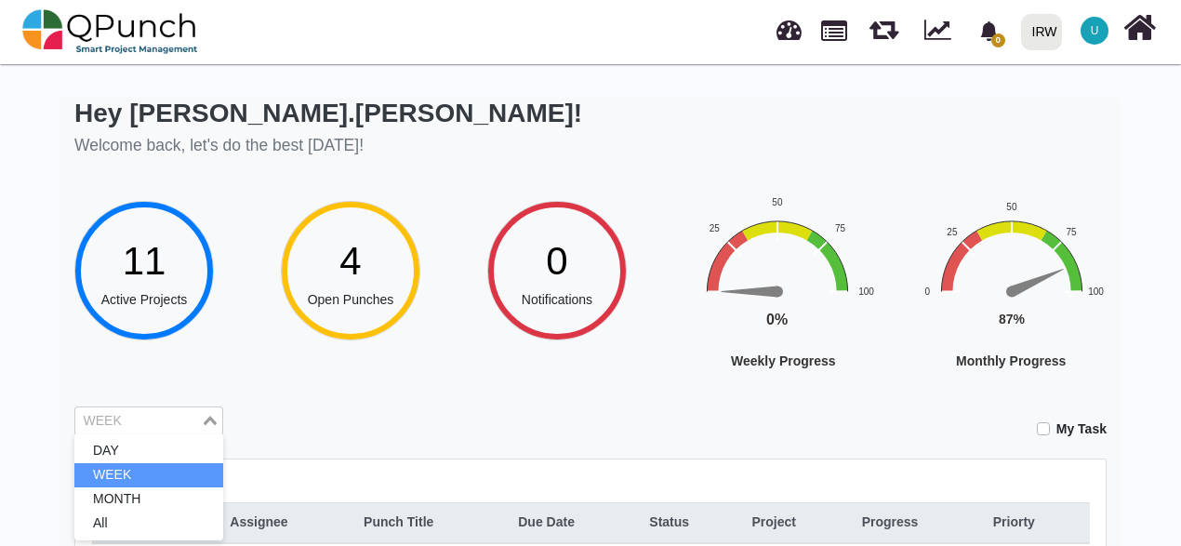
click at [209, 424] on icon "Search for option" at bounding box center [210, 420] width 13 height 9
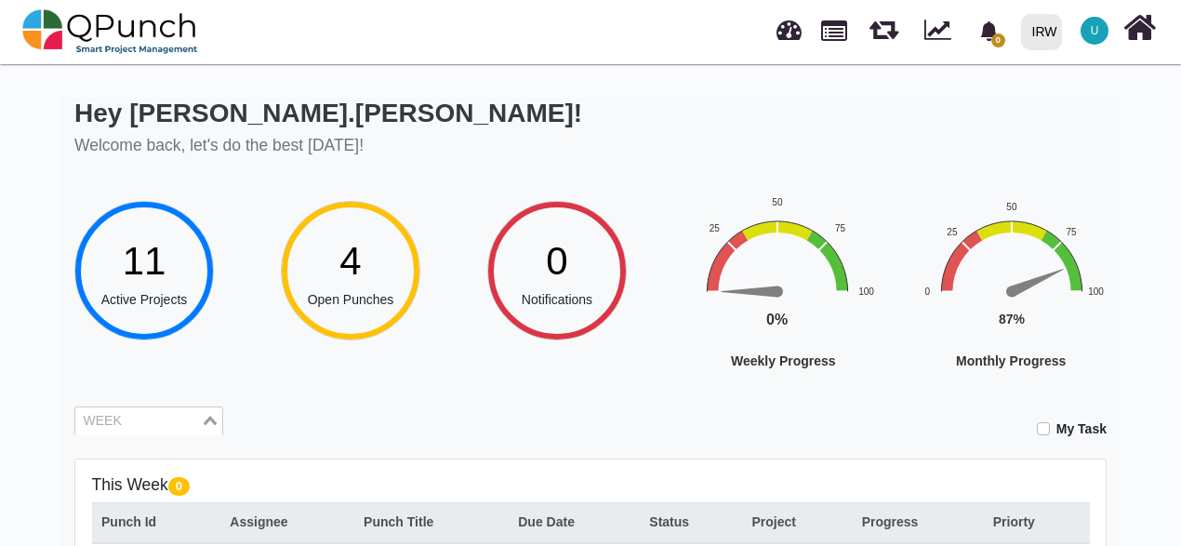
click at [209, 424] on icon "Search for option" at bounding box center [210, 420] width 13 height 9
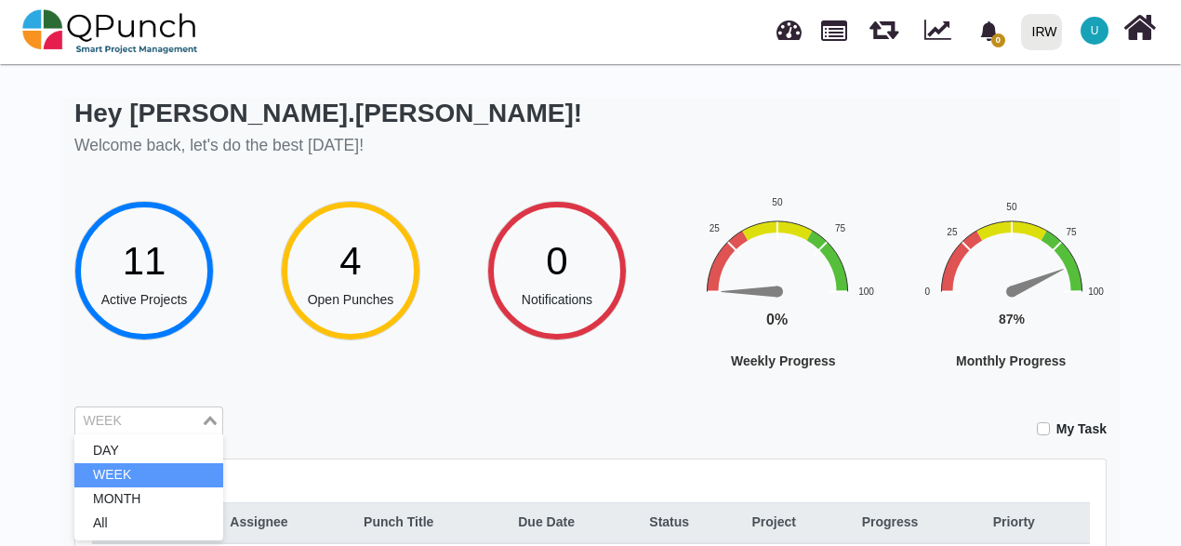
click at [209, 424] on icon "Search for option" at bounding box center [210, 420] width 13 height 9
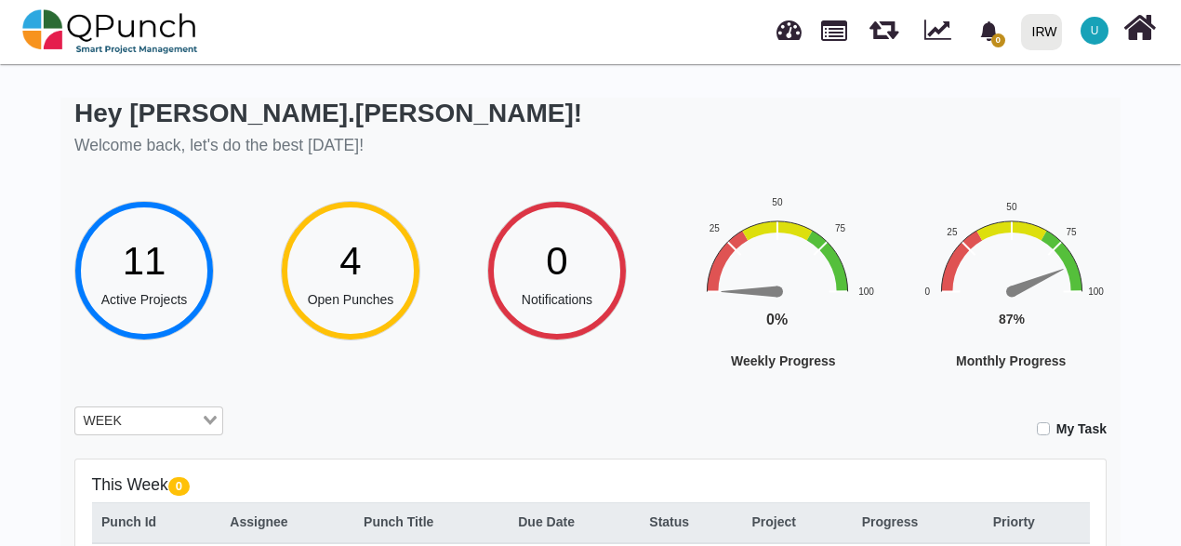
click at [209, 424] on icon "Search for option" at bounding box center [210, 420] width 13 height 9
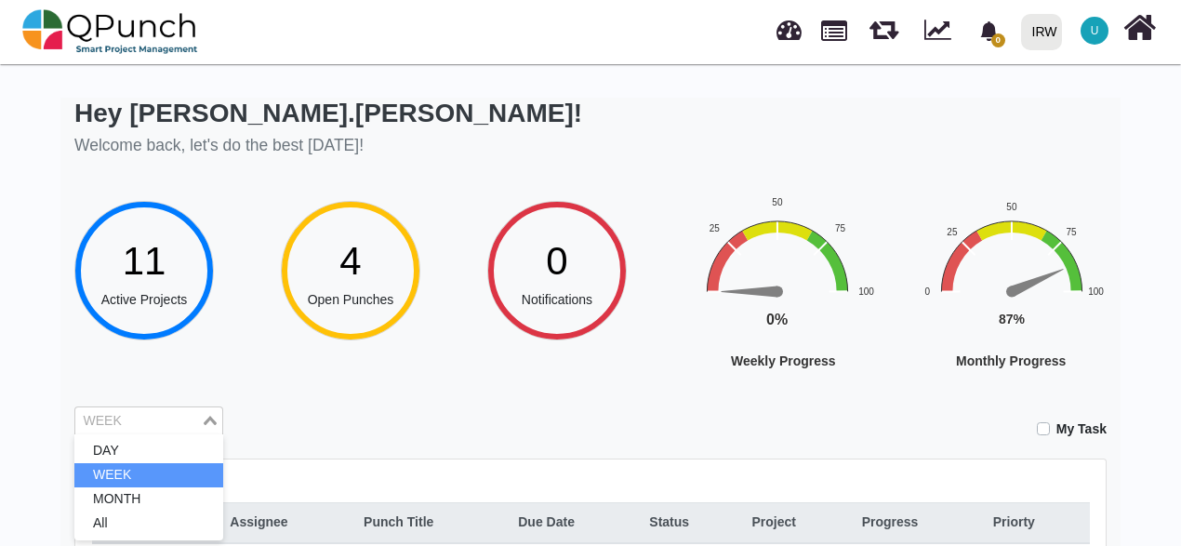
click at [209, 424] on icon "Search for option" at bounding box center [210, 420] width 13 height 9
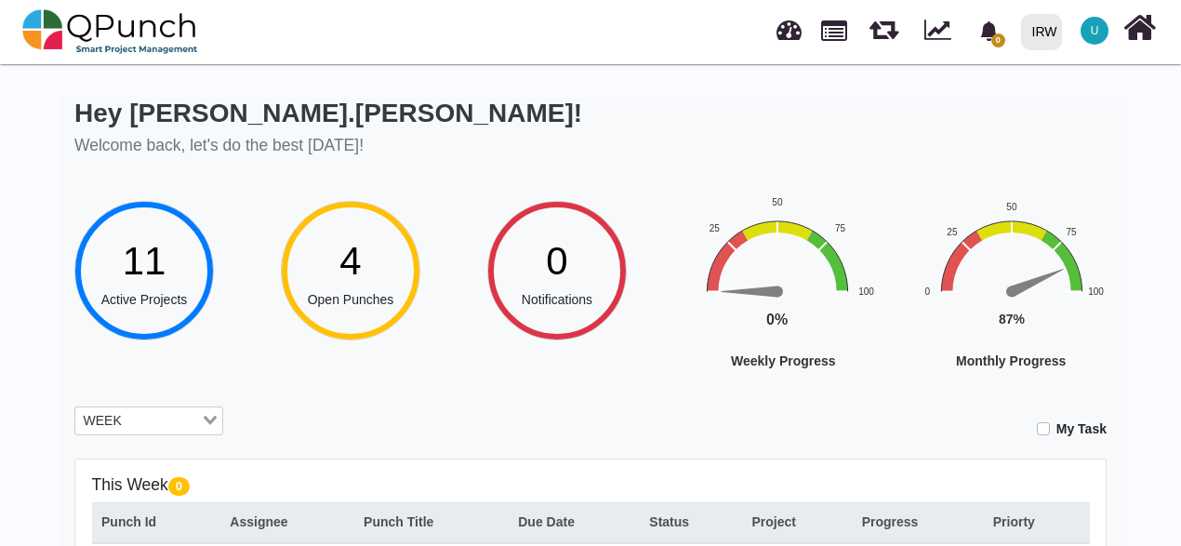
click at [209, 424] on icon "Search for option" at bounding box center [210, 420] width 13 height 9
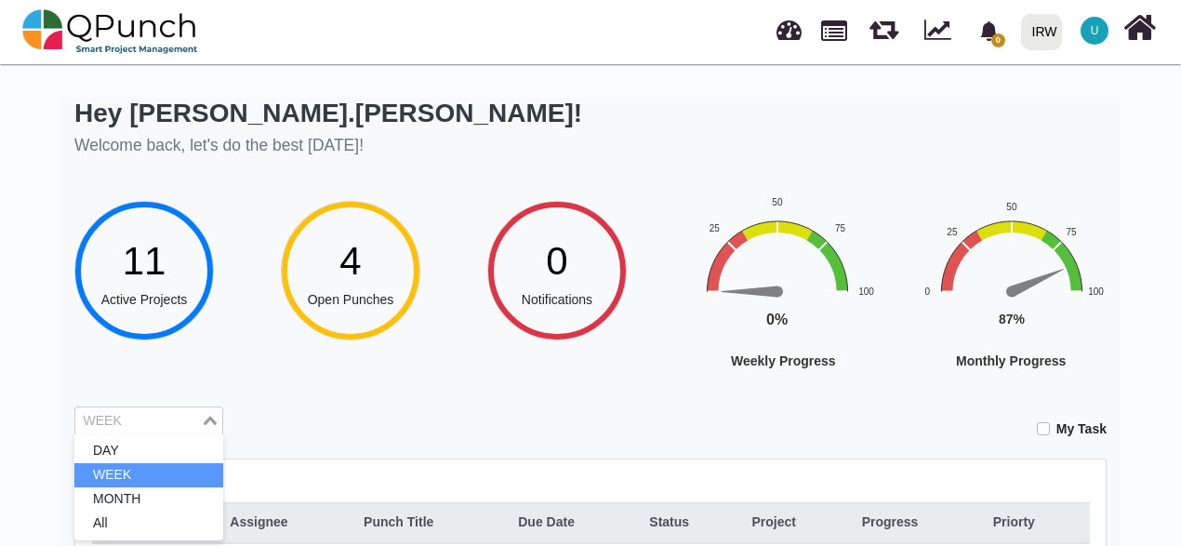
click at [209, 424] on icon "Search for option" at bounding box center [210, 420] width 13 height 9
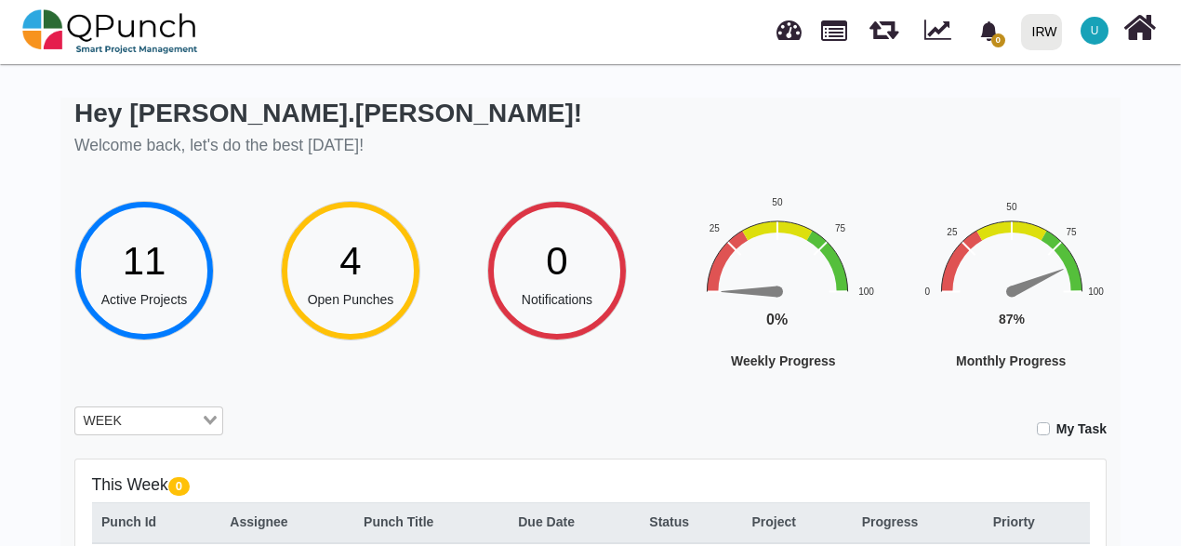
click at [330, 419] on div "My Task" at bounding box center [679, 422] width 856 height 33
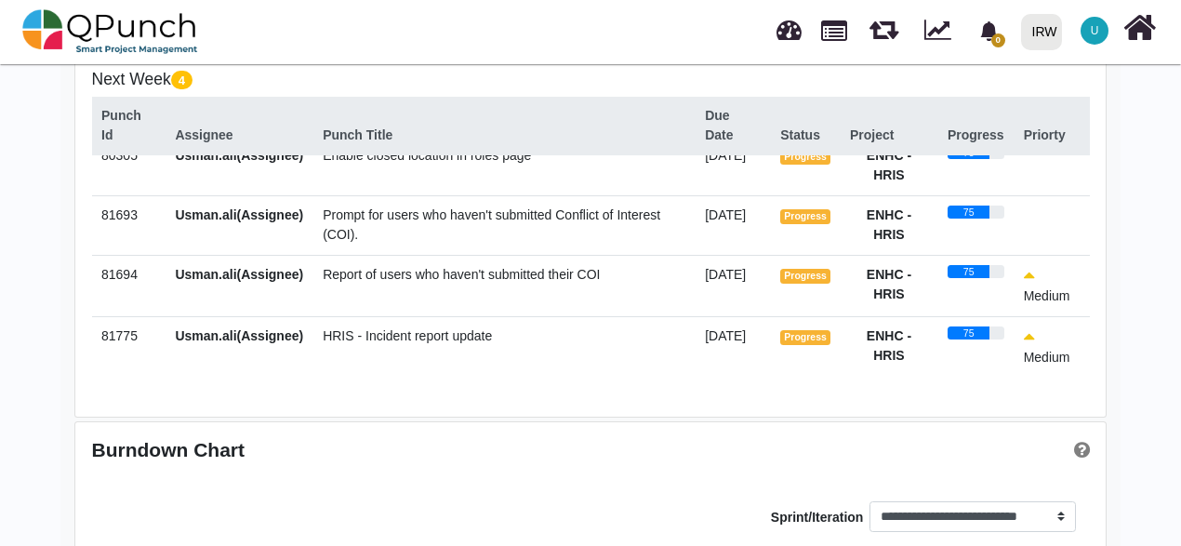
scroll to position [609, 0]
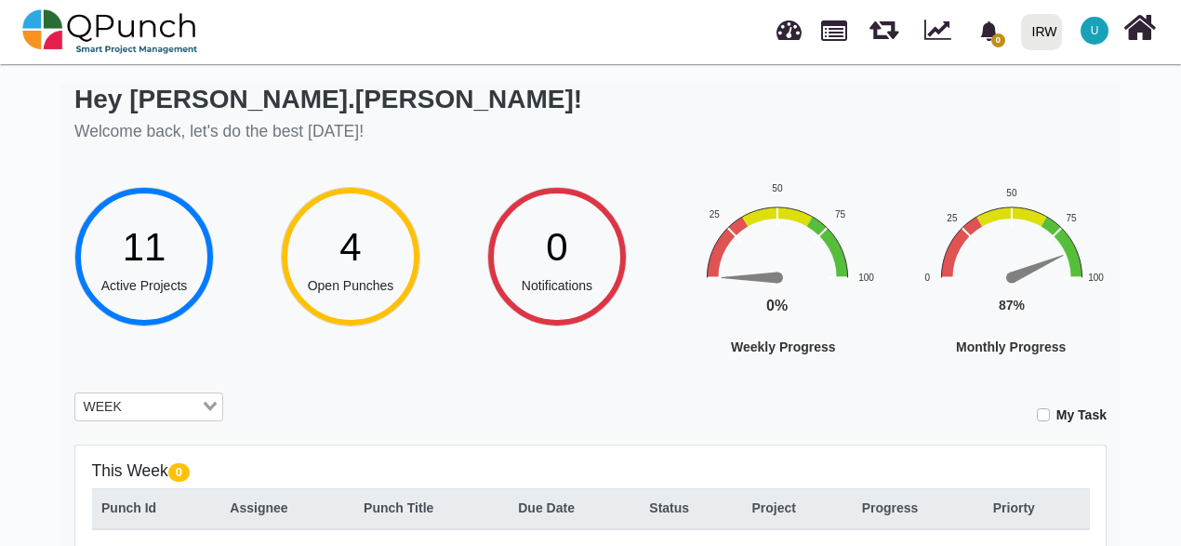
scroll to position [0, 0]
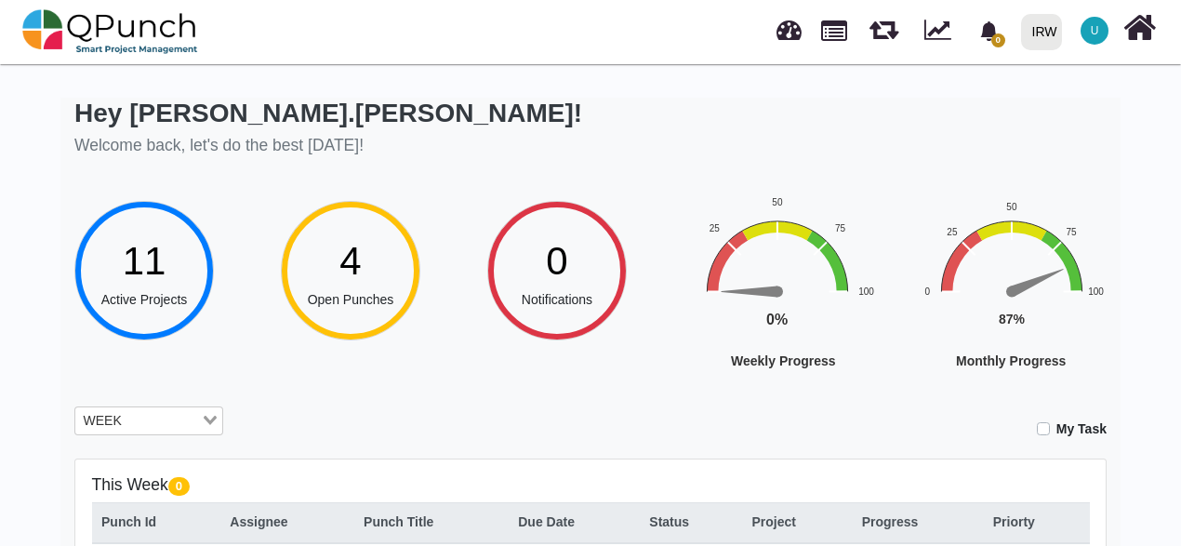
click at [999, 41] on span "0" at bounding box center [999, 40] width 14 height 14
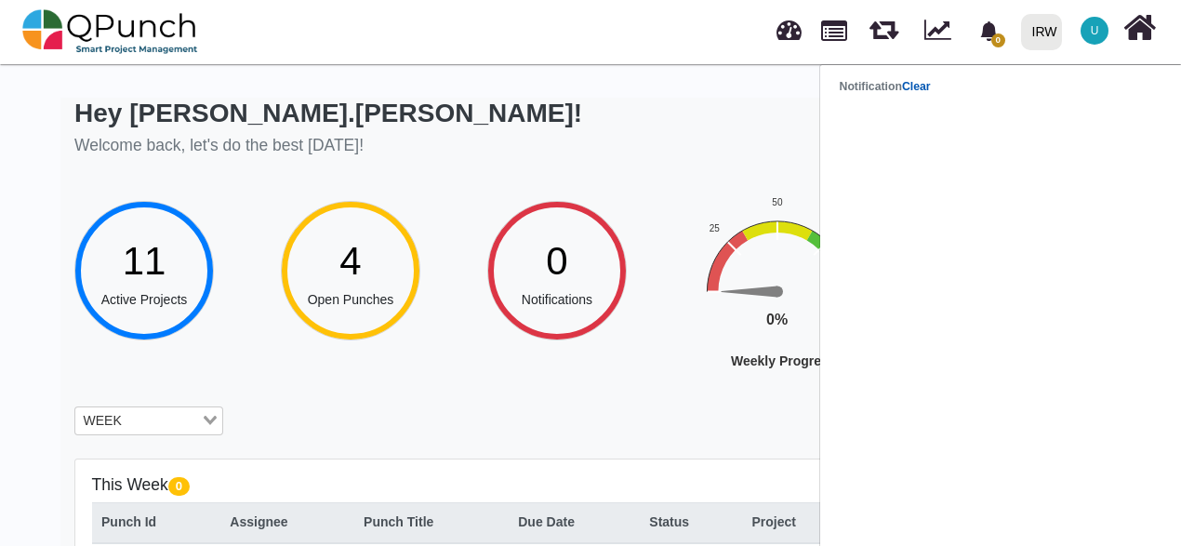
click at [918, 85] on link "Clear" at bounding box center [916, 86] width 29 height 13
click at [995, 37] on span "0" at bounding box center [999, 40] width 14 height 14
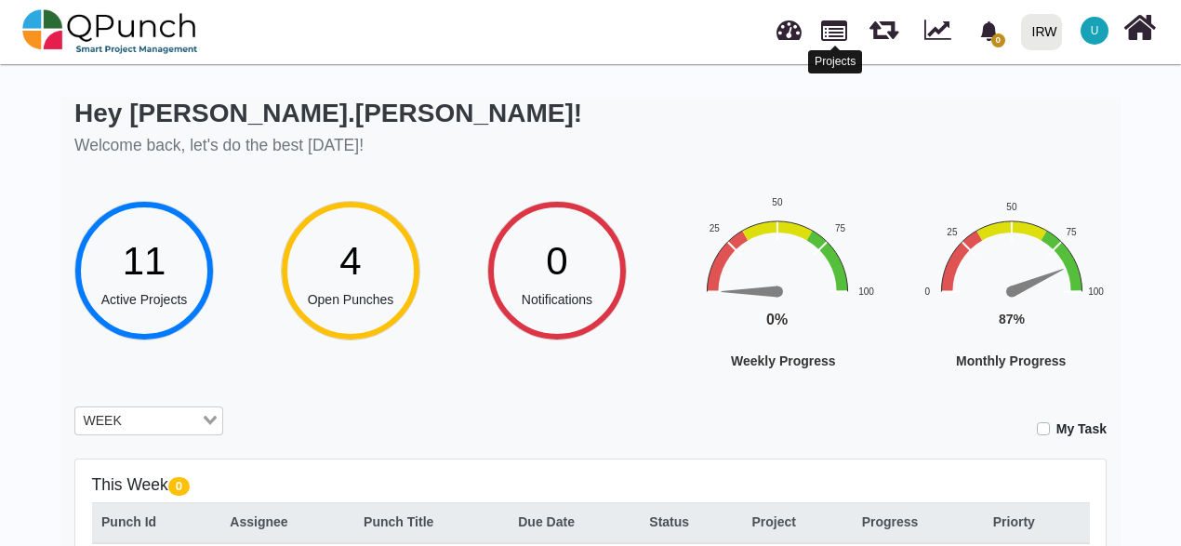
click at [835, 37] on link at bounding box center [834, 29] width 26 height 32
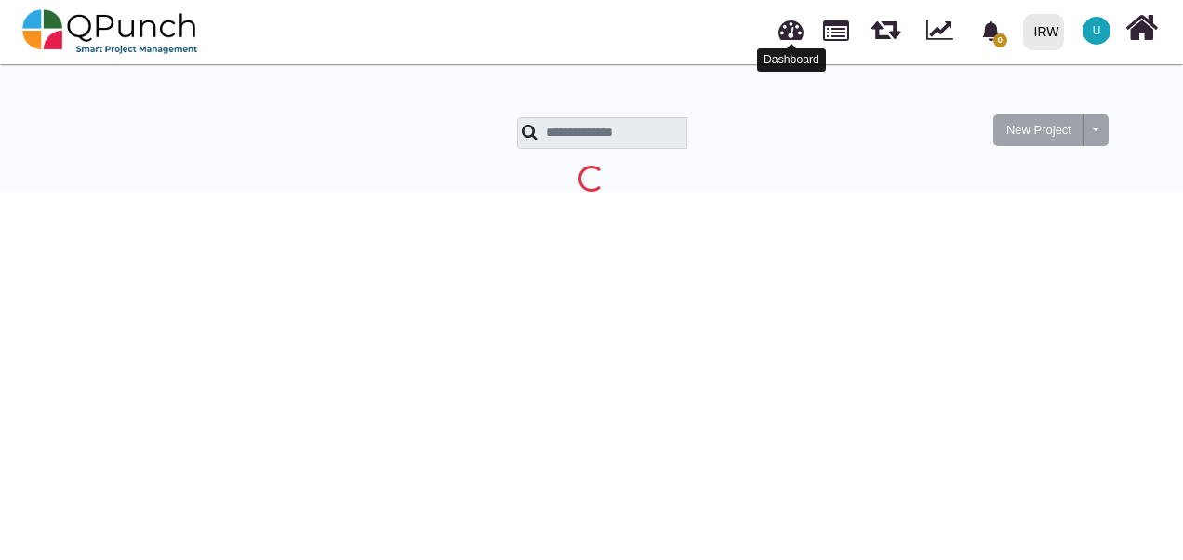
click at [791, 39] on link at bounding box center [791, 27] width 25 height 31
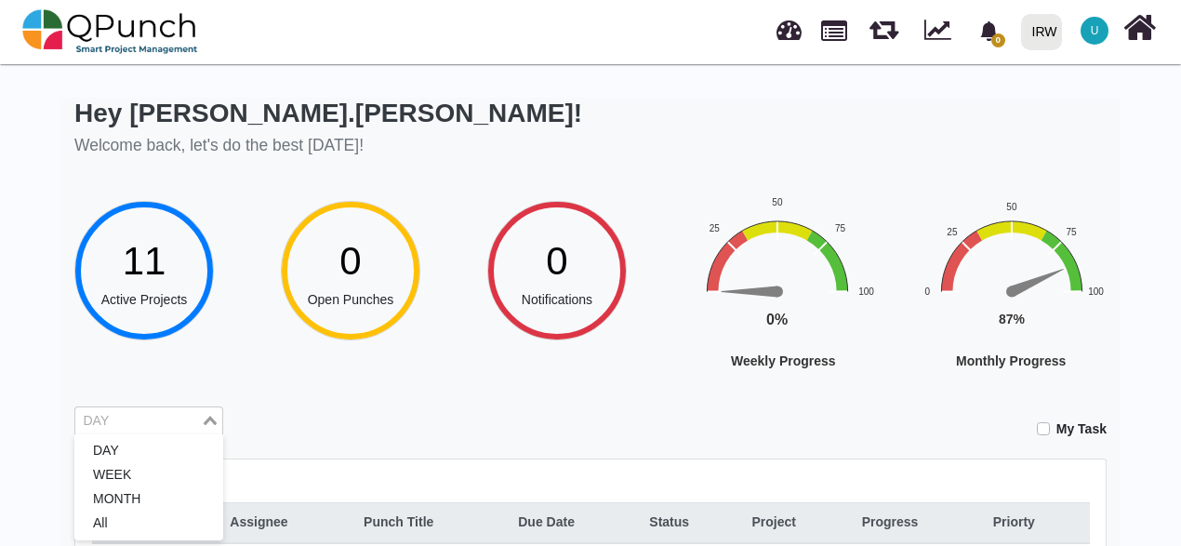
click at [116, 420] on input "Search for option" at bounding box center [138, 421] width 122 height 20
click at [114, 478] on li "WEEK" at bounding box center [148, 475] width 149 height 24
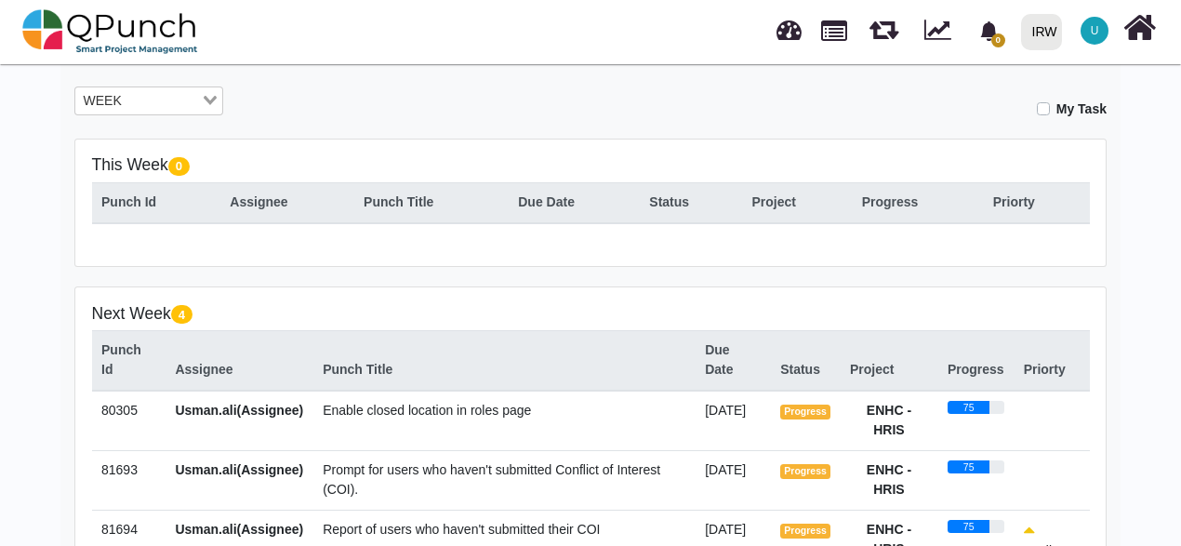
scroll to position [465, 0]
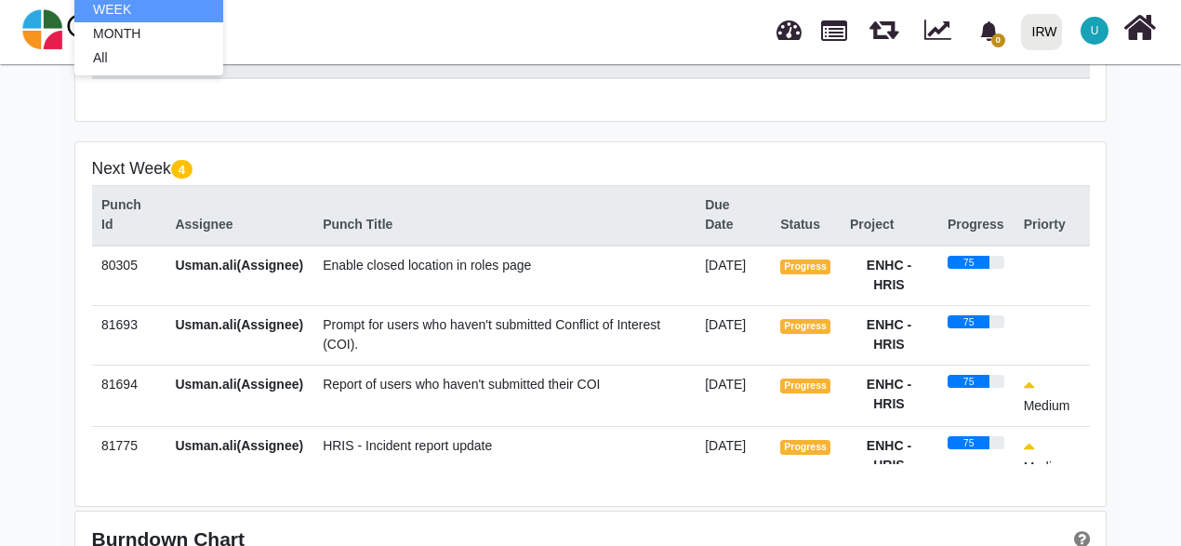
click at [844, 338] on td "ENHC - HRIS" at bounding box center [890, 335] width 98 height 60
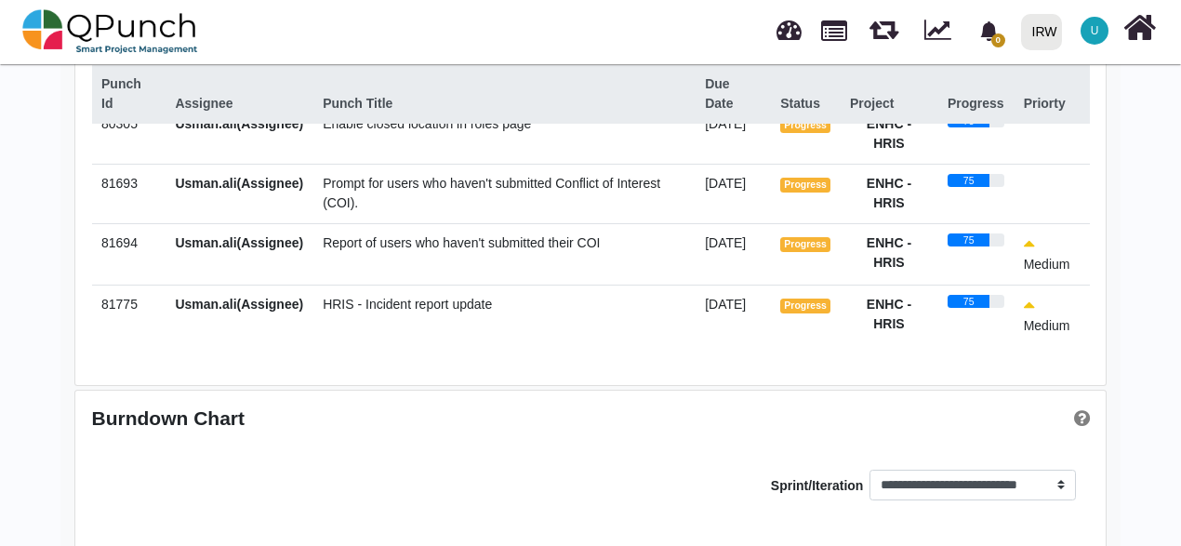
scroll to position [609, 0]
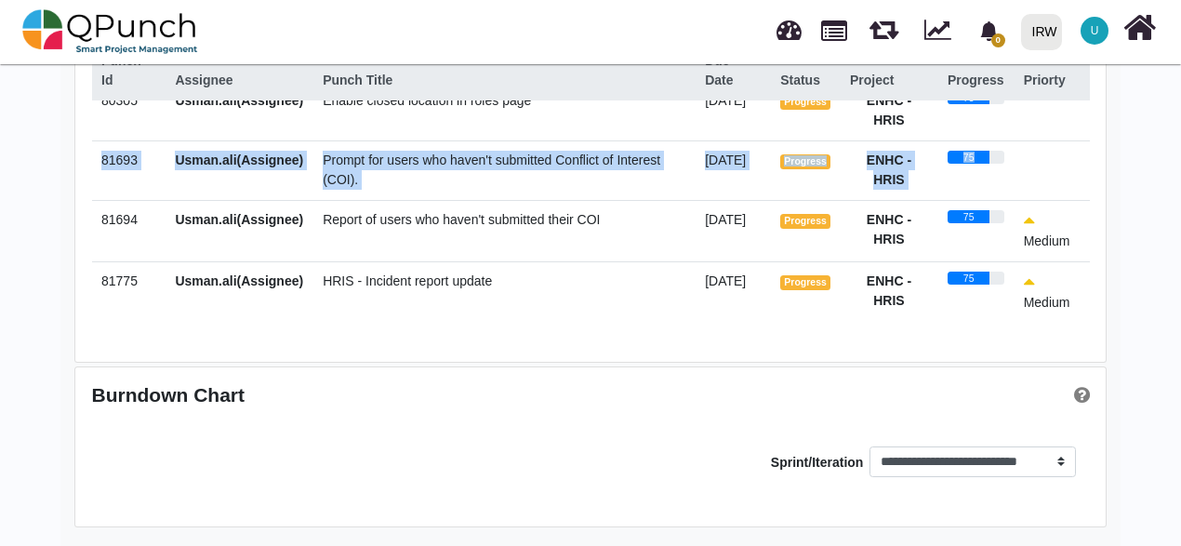
drag, startPoint x: 1087, startPoint y: 178, endPoint x: 1081, endPoint y: 131, distance: 47.0
click at [1081, 131] on tbody "80305 Usman.ali(Assignee) Enable closed location in roles page [DATE] Progress …" at bounding box center [591, 202] width 998 height 242
click at [437, 177] on td "Prompt for users who haven't submitted Conflict of Interest (COI)." at bounding box center [504, 170] width 382 height 60
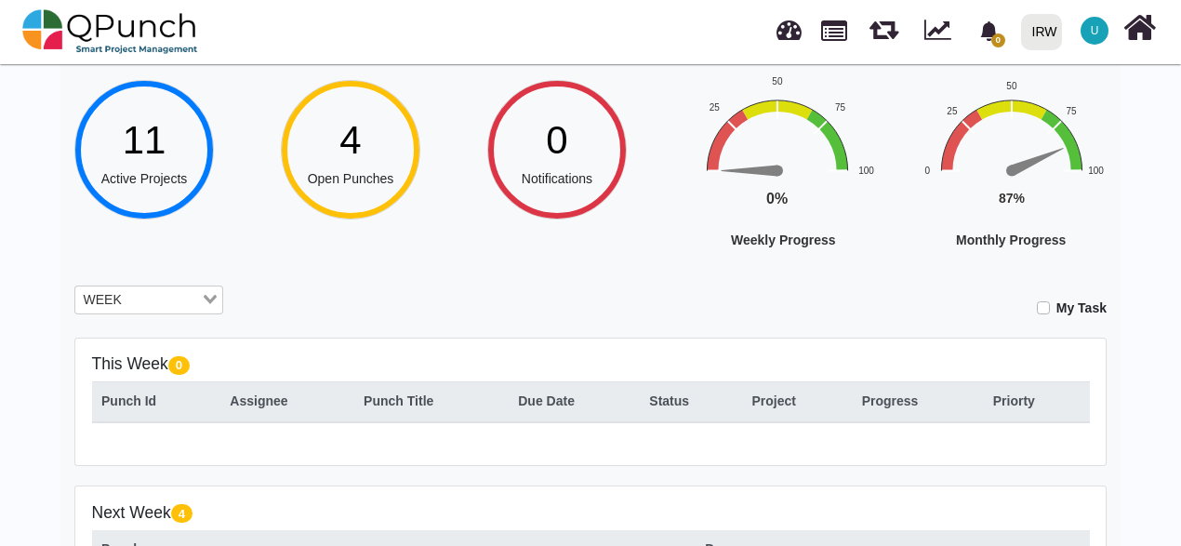
scroll to position [0, 0]
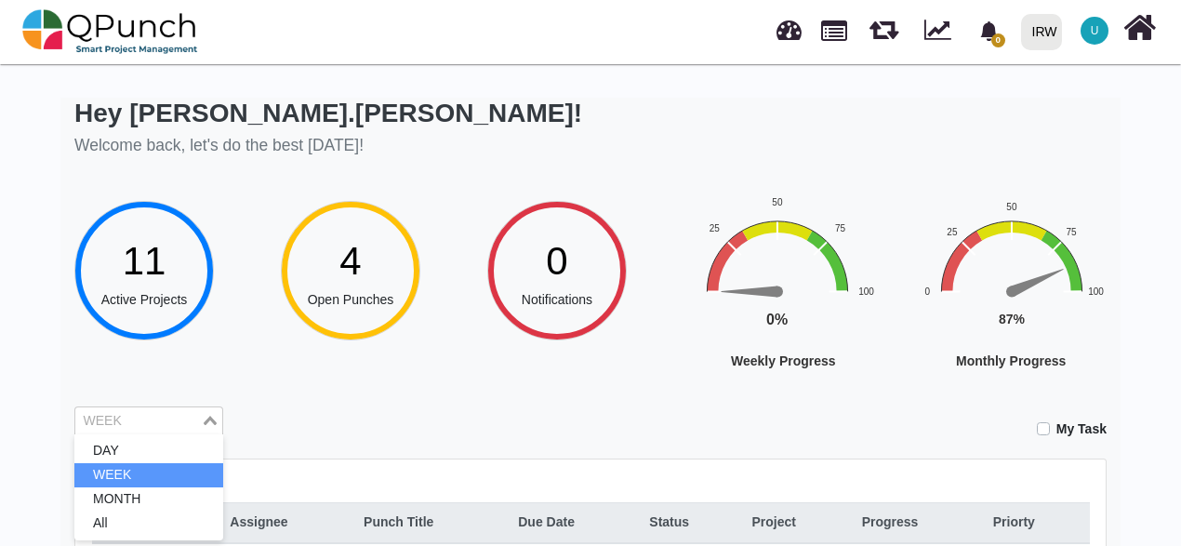
click at [212, 428] on div "Loading..." at bounding box center [211, 419] width 21 height 24
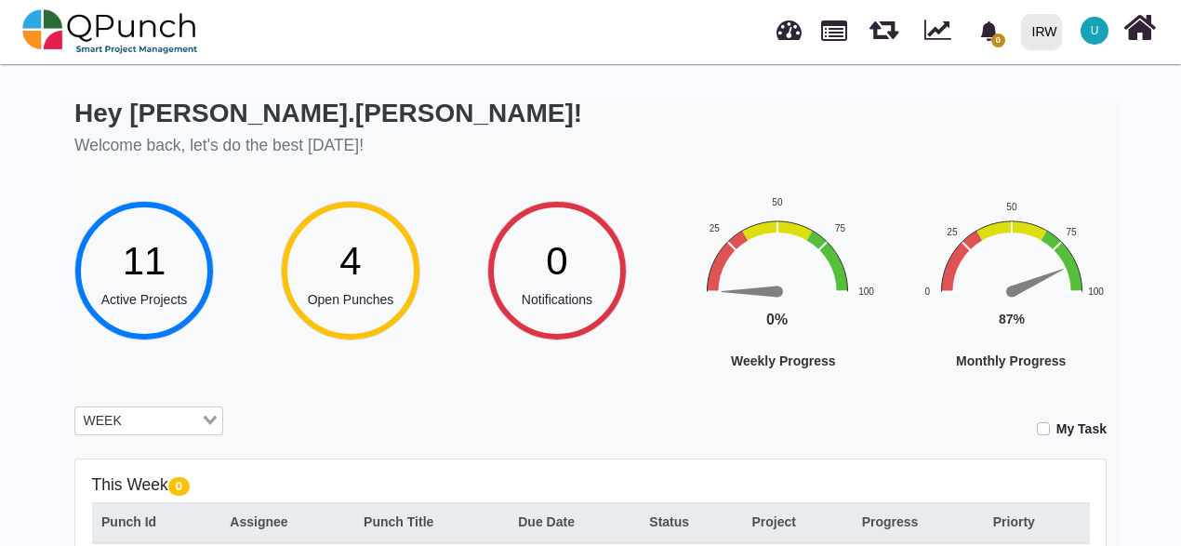
click at [212, 428] on div "Loading..." at bounding box center [211, 419] width 21 height 24
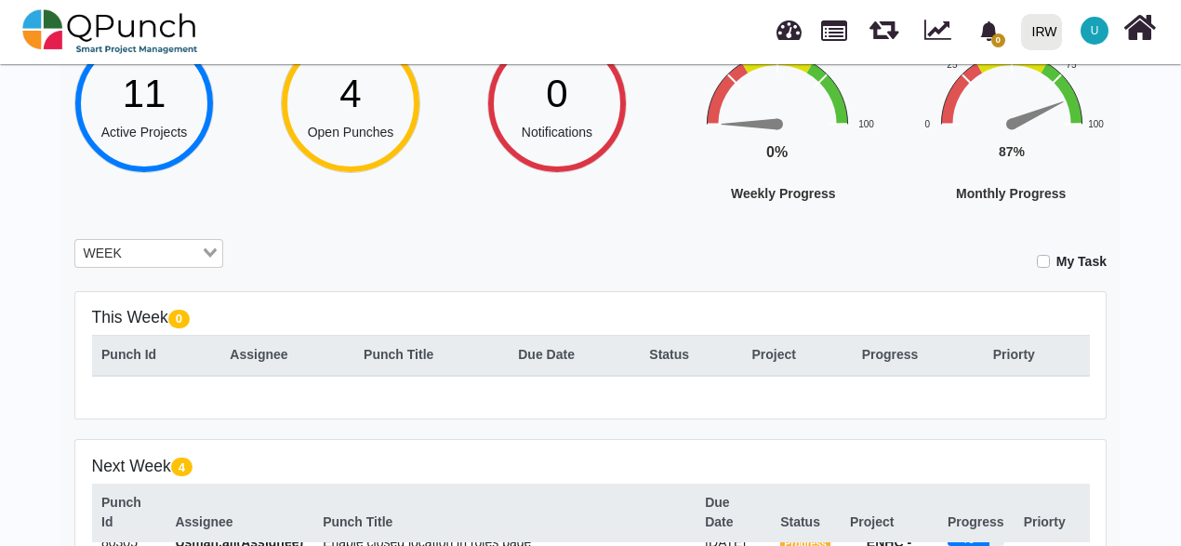
scroll to position [279, 0]
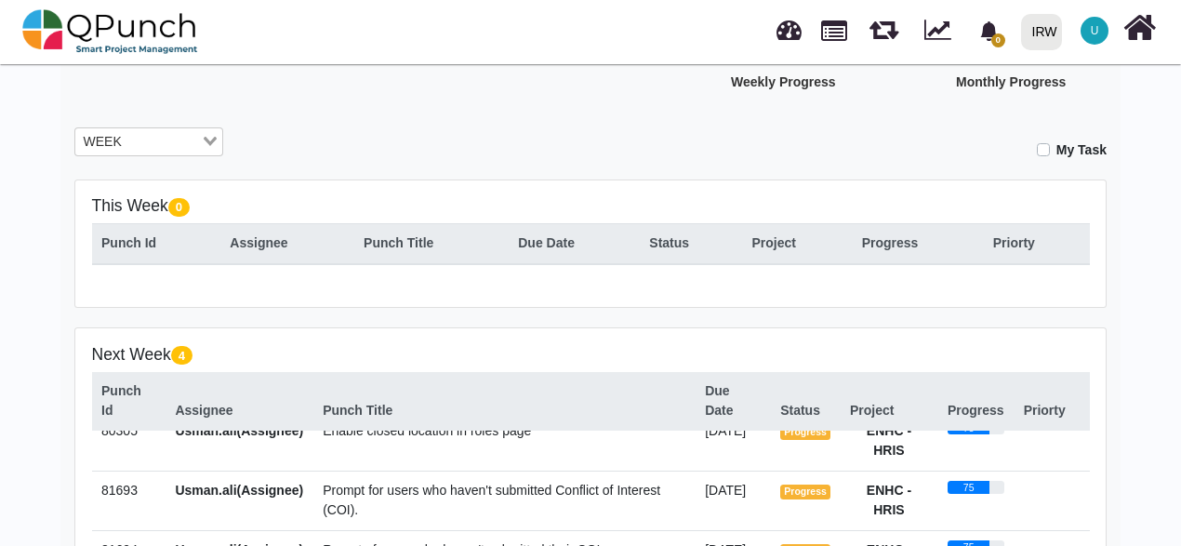
click at [518, 317] on div "Hey [PERSON_NAME].[PERSON_NAME]! Welcome back, let's do the best [DATE]! 11 Act…" at bounding box center [590, 348] width 1060 height 1058
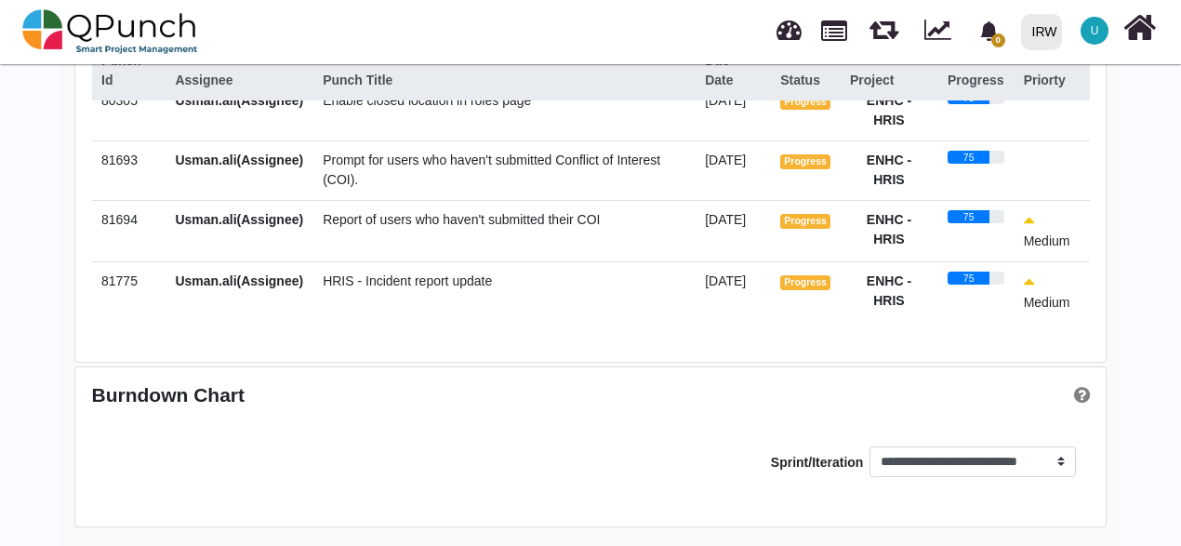
scroll to position [0, 0]
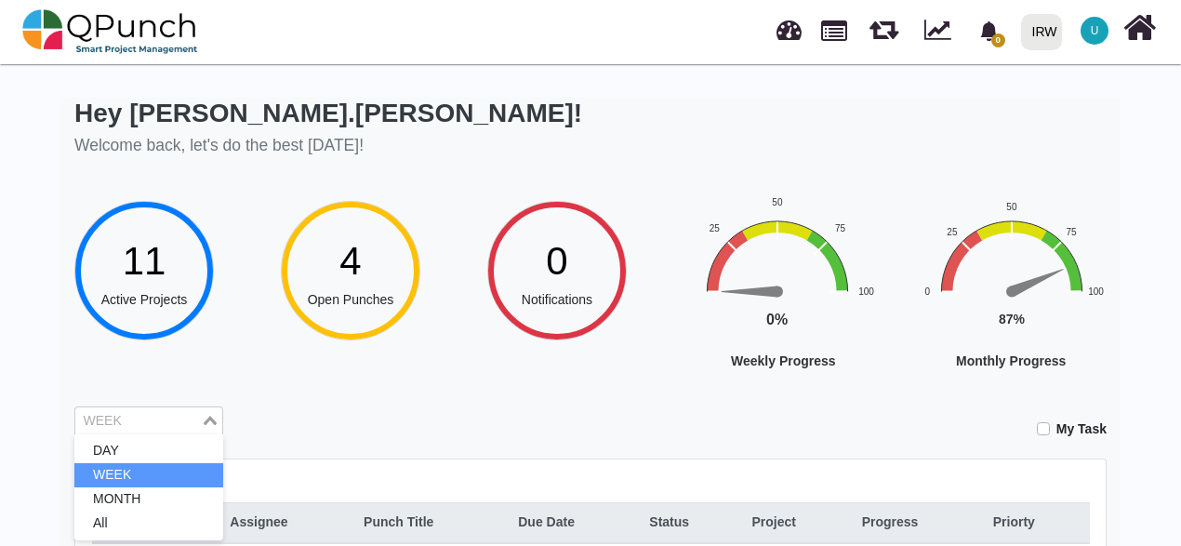
click at [210, 428] on div "Loading..." at bounding box center [211, 419] width 21 height 24
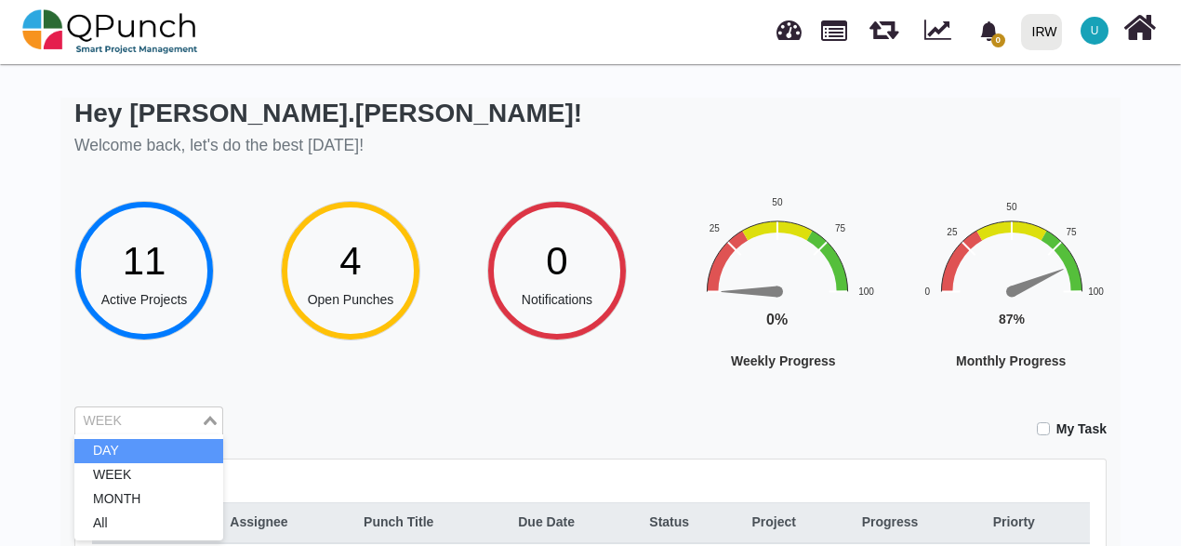
click at [170, 445] on li "DAY" at bounding box center [148, 451] width 149 height 24
click at [1089, 26] on span "U" at bounding box center [1095, 31] width 28 height 28
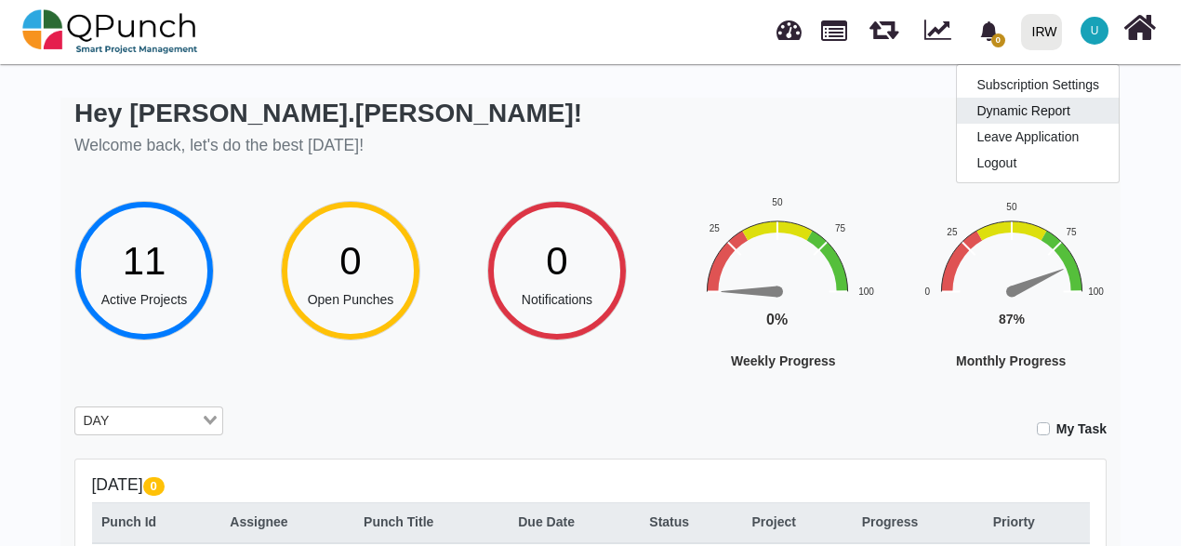
click at [1070, 112] on link "Dynamic Report" at bounding box center [1038, 111] width 162 height 26
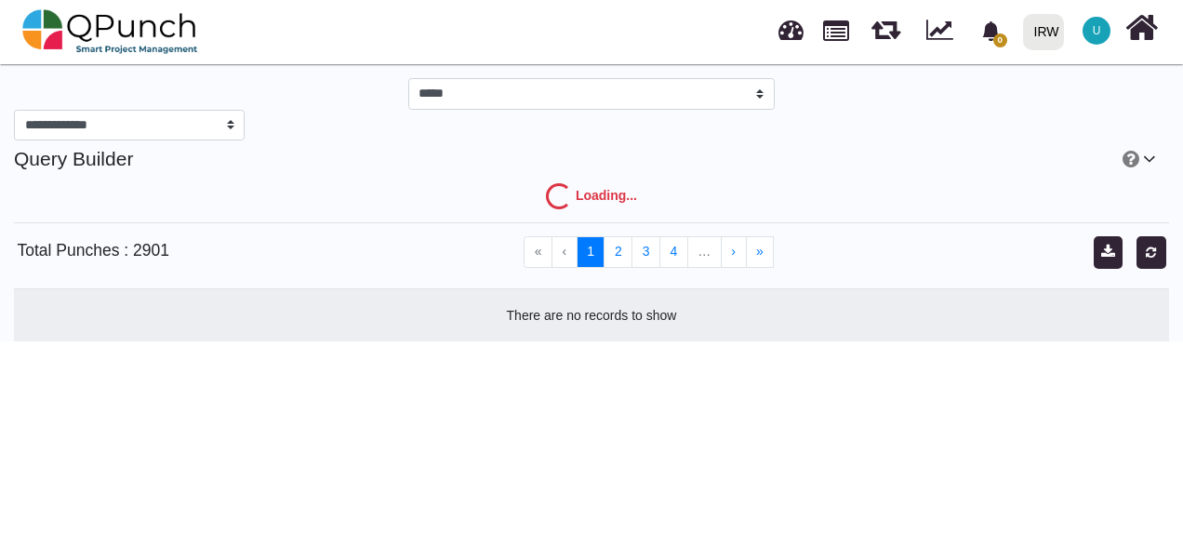
select select "***"
select select "****"
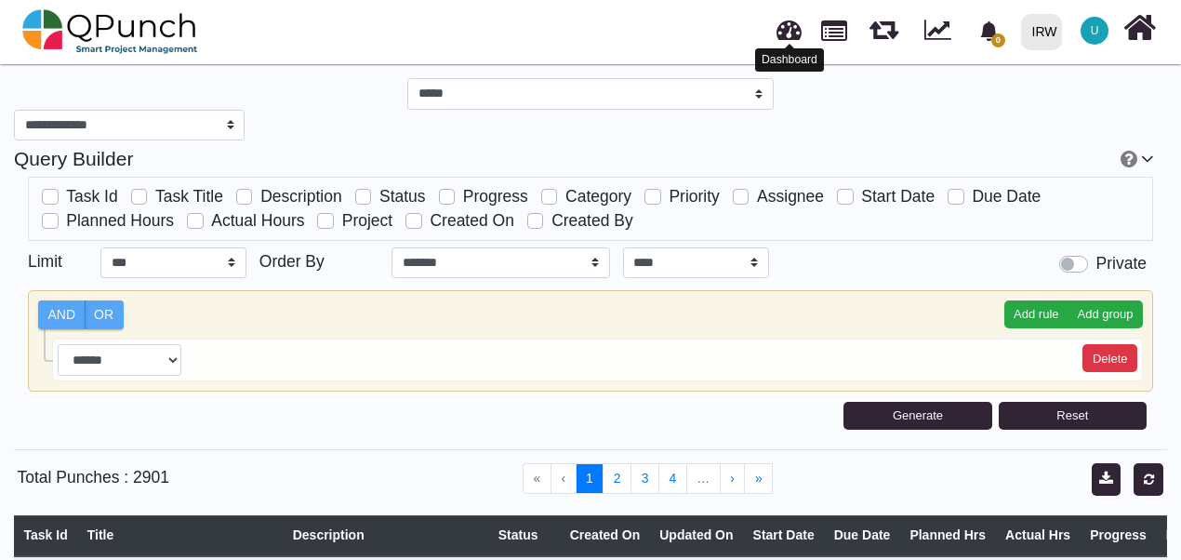
click at [797, 43] on div "Dashboard" at bounding box center [789, 60] width 69 height 34
click at [794, 35] on link at bounding box center [789, 27] width 25 height 31
